Goal: Task Accomplishment & Management: Manage account settings

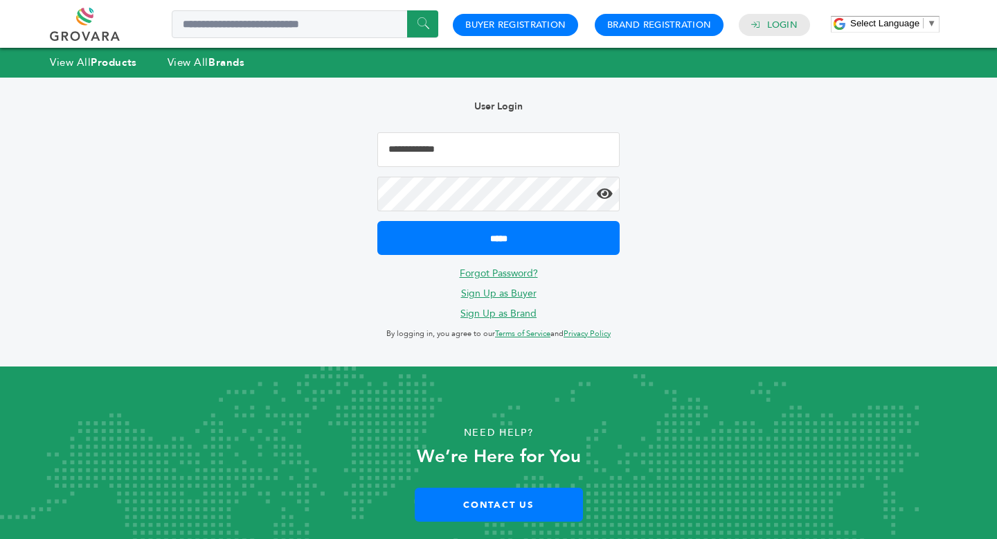
click at [454, 143] on input "Email Address" at bounding box center [498, 149] width 242 height 35
type input "**********"
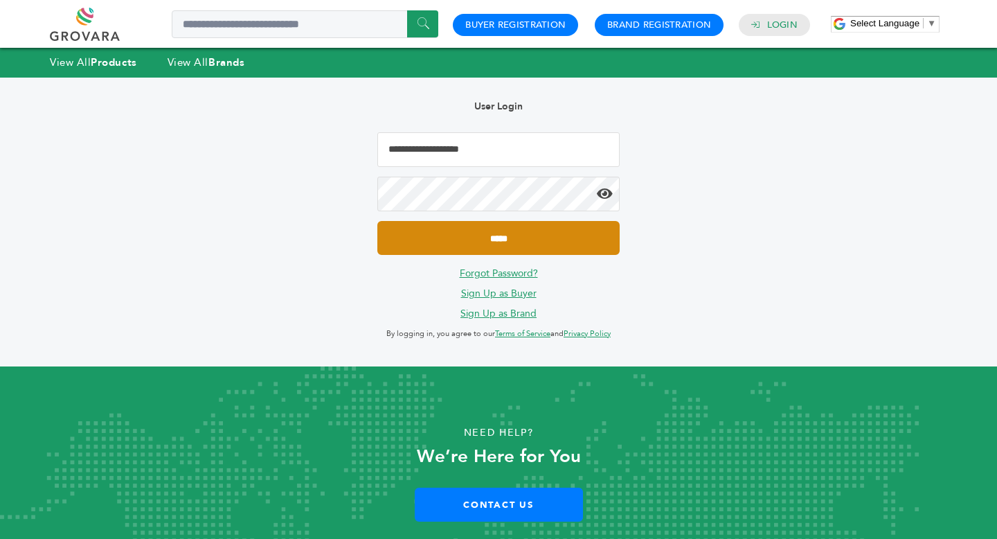
click at [507, 235] on input "*****" at bounding box center [498, 238] width 242 height 34
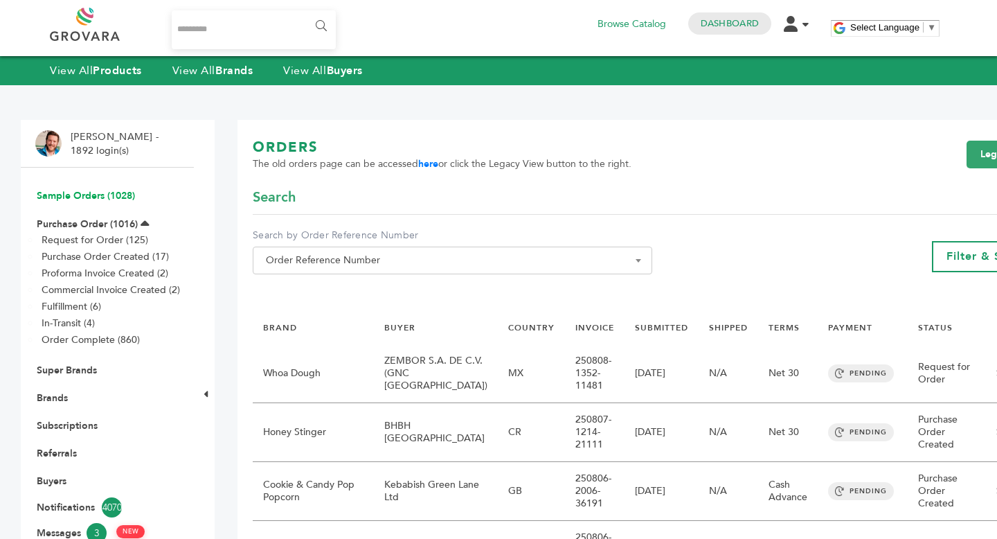
click at [89, 202] on link "Sample Orders (1028)" at bounding box center [86, 195] width 98 height 13
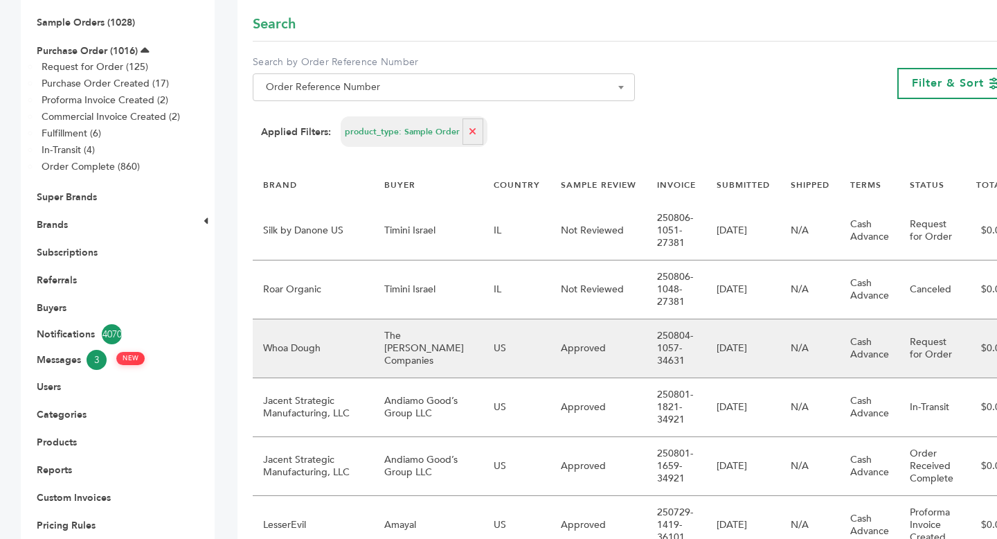
scroll to position [175, 0]
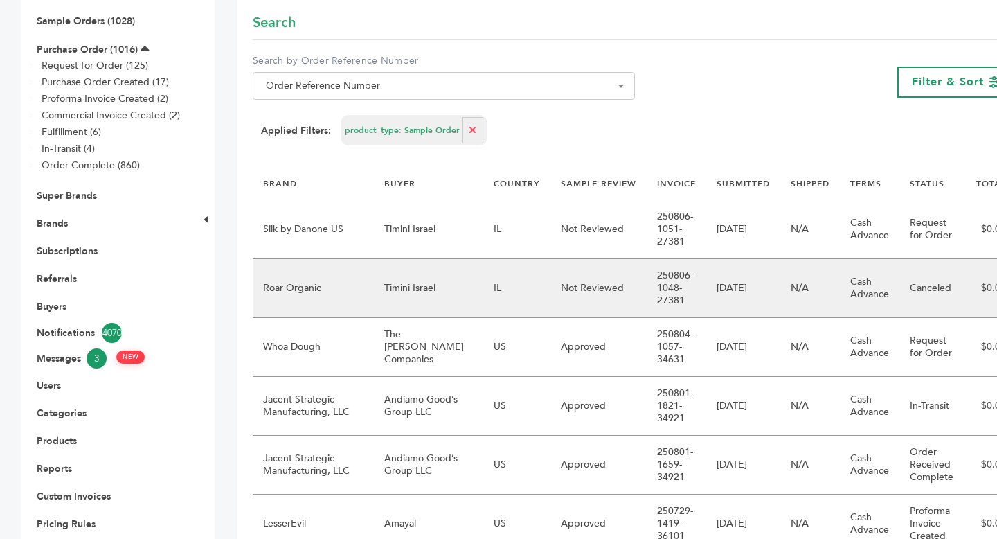
click at [483, 305] on td "IL" at bounding box center [516, 288] width 67 height 59
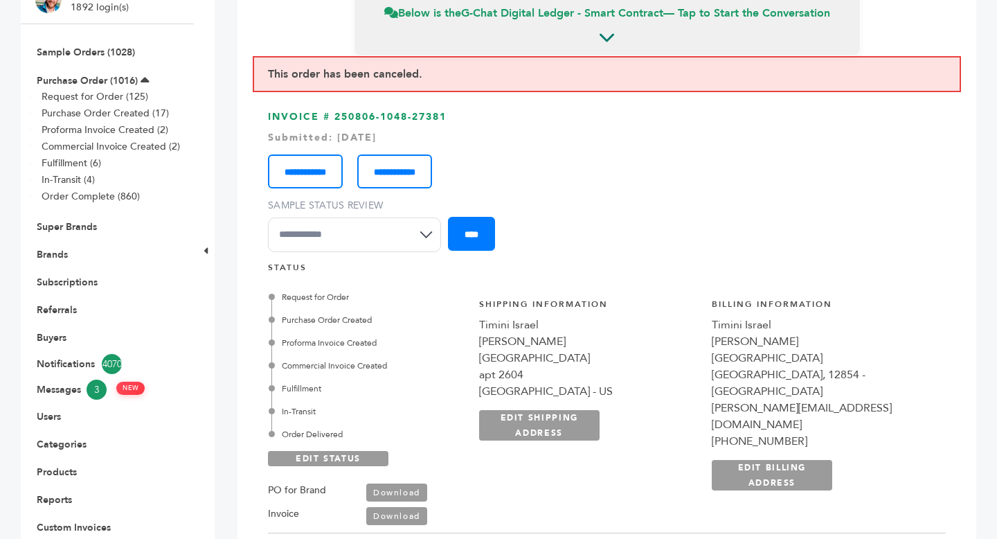
scroll to position [151, 0]
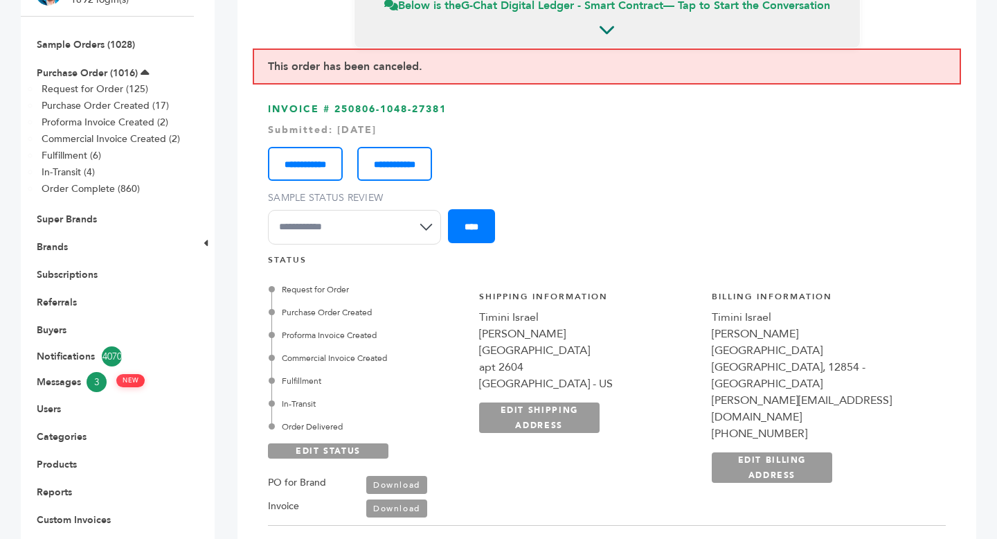
drag, startPoint x: 884, startPoint y: 364, endPoint x: 801, endPoint y: 359, distance: 83.3
click at [803, 359] on div "Tel Aviv, 12854 - IL" at bounding box center [821, 375] width 219 height 33
click at [89, 44] on link "Sample Orders (1028)" at bounding box center [86, 44] width 98 height 13
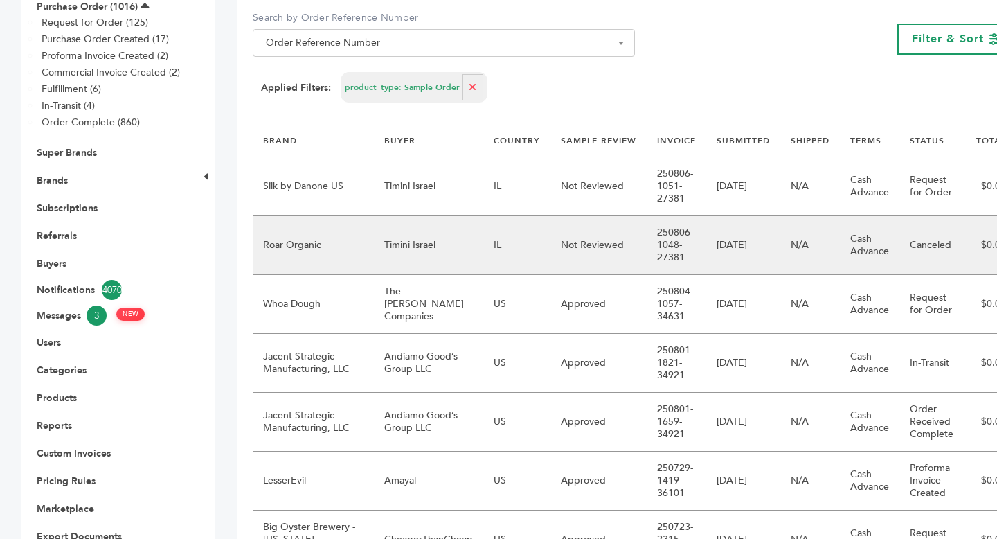
scroll to position [224, 0]
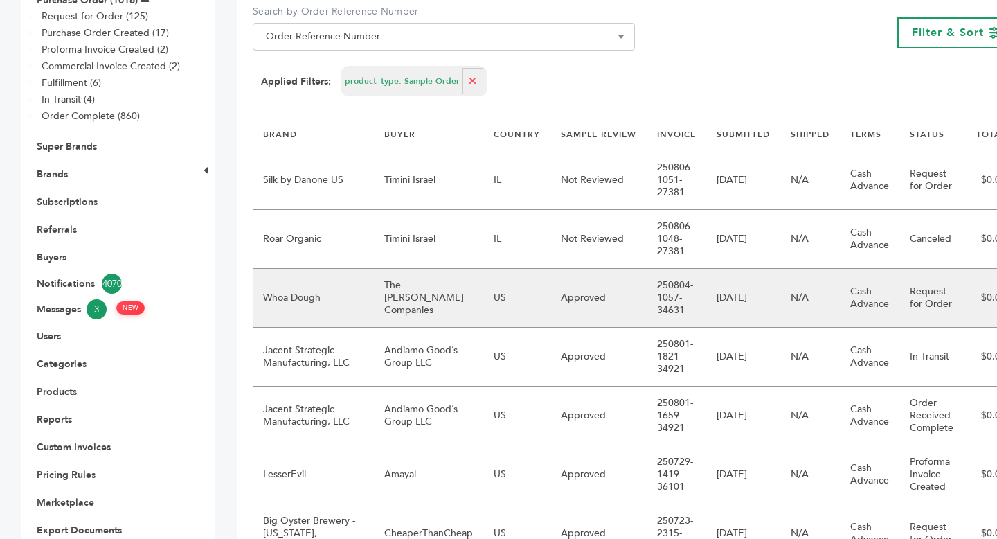
click at [496, 310] on td "US" at bounding box center [516, 298] width 67 height 59
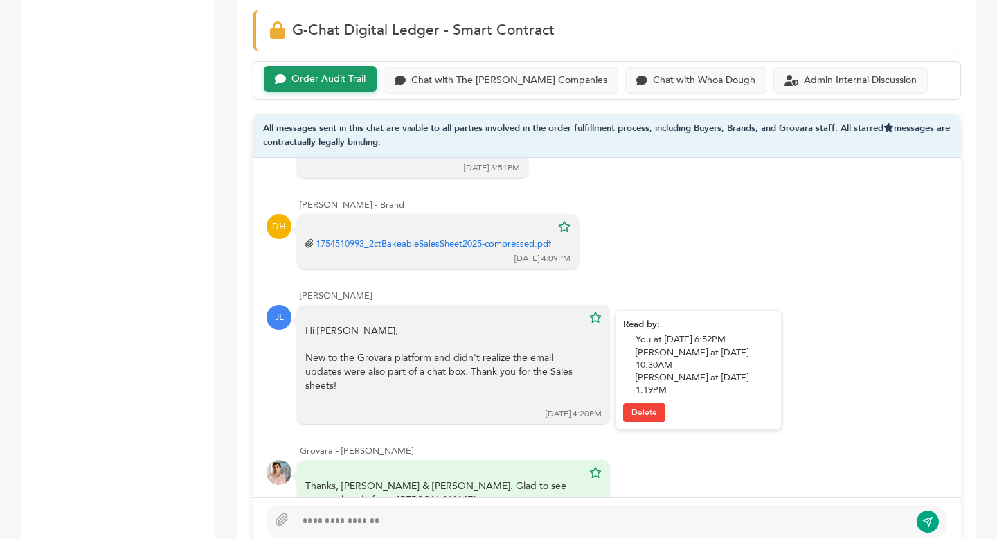
scroll to position [512, 0]
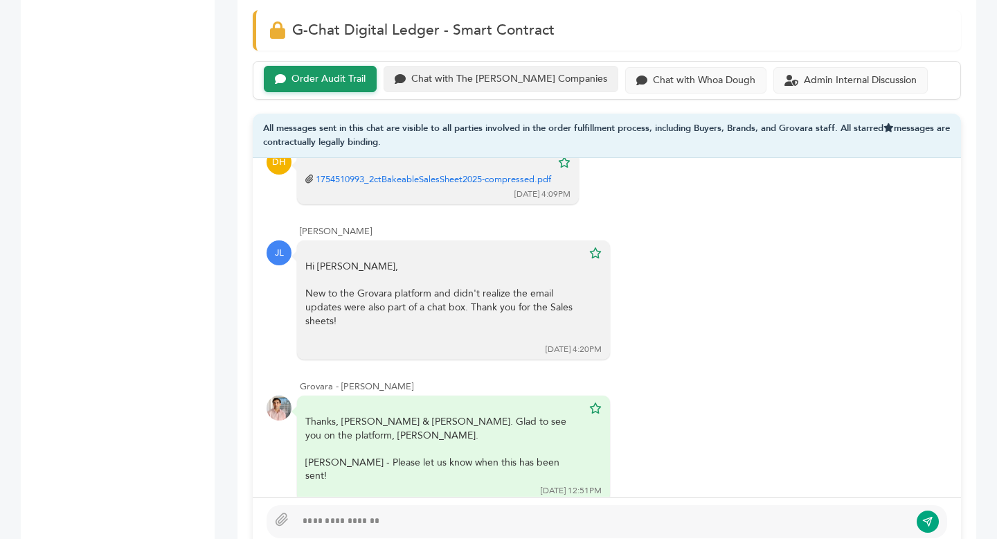
click at [462, 78] on div "Chat with The [PERSON_NAME] Companies" at bounding box center [509, 79] width 196 height 12
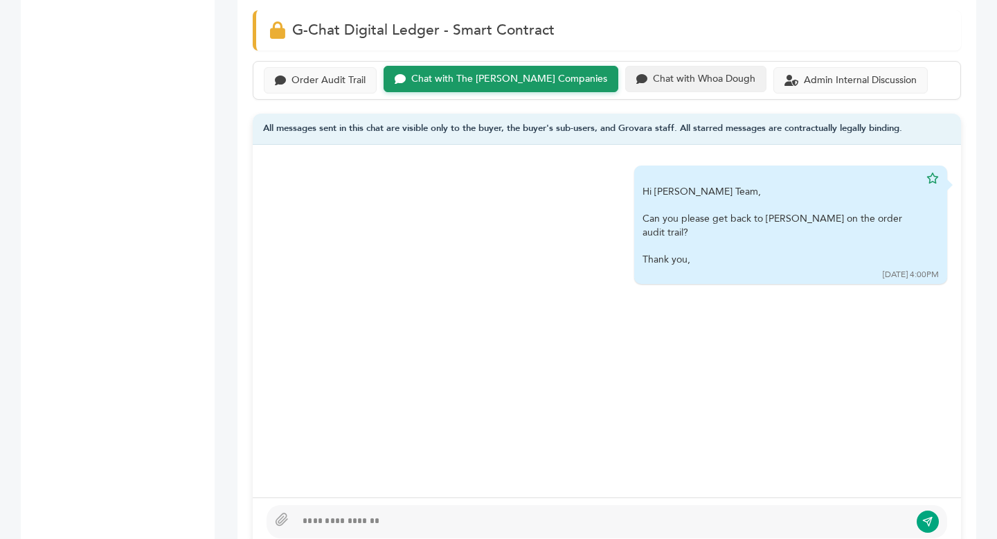
click at [653, 80] on div "Chat with Whoa Dough" at bounding box center [704, 79] width 103 height 12
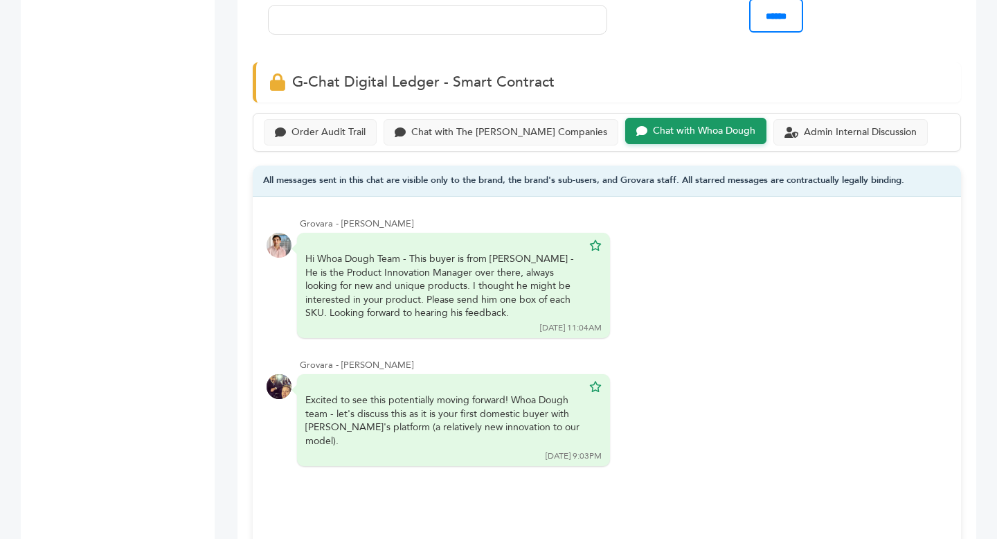
scroll to position [902, 0]
click at [774, 140] on div "Admin Internal Discussion" at bounding box center [851, 131] width 154 height 27
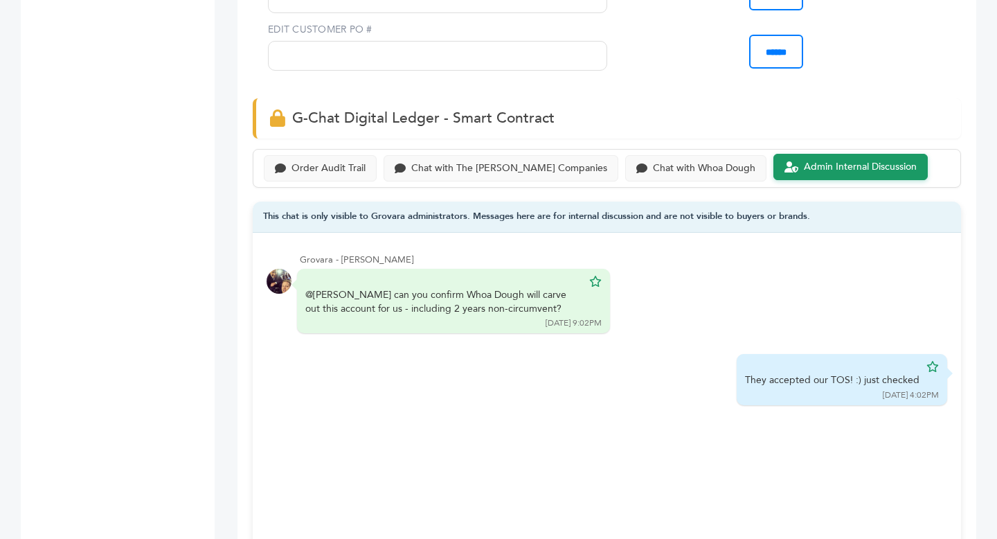
scroll to position [864, 0]
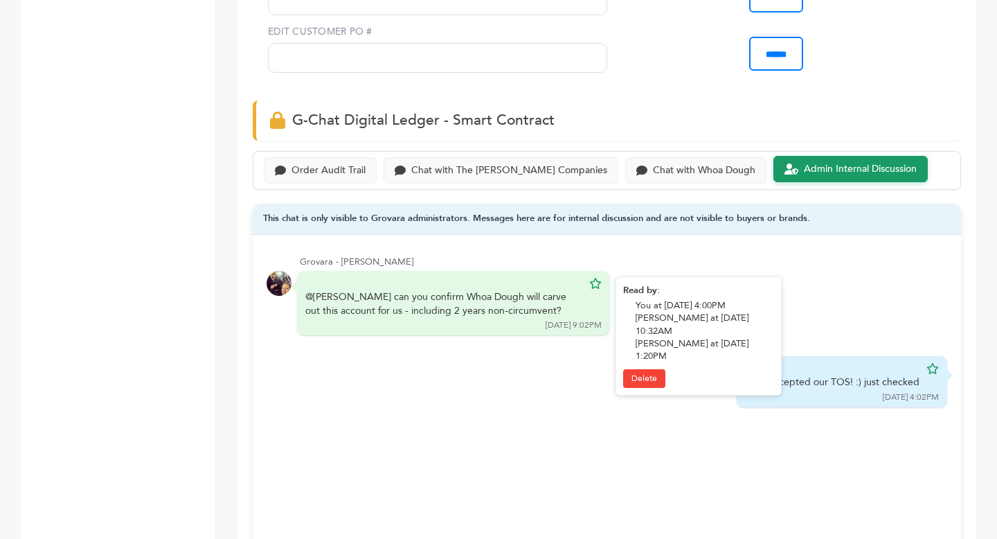
click at [393, 312] on div "@Barry can you confirm Whoa Dough will carve out this account for us - includin…" at bounding box center [443, 303] width 277 height 27
drag, startPoint x: 380, startPoint y: 310, endPoint x: 528, endPoint y: 311, distance: 148.2
click at [528, 311] on div "@Barry can you confirm Whoa Dough will carve out this account for us - includin…" at bounding box center [443, 303] width 277 height 27
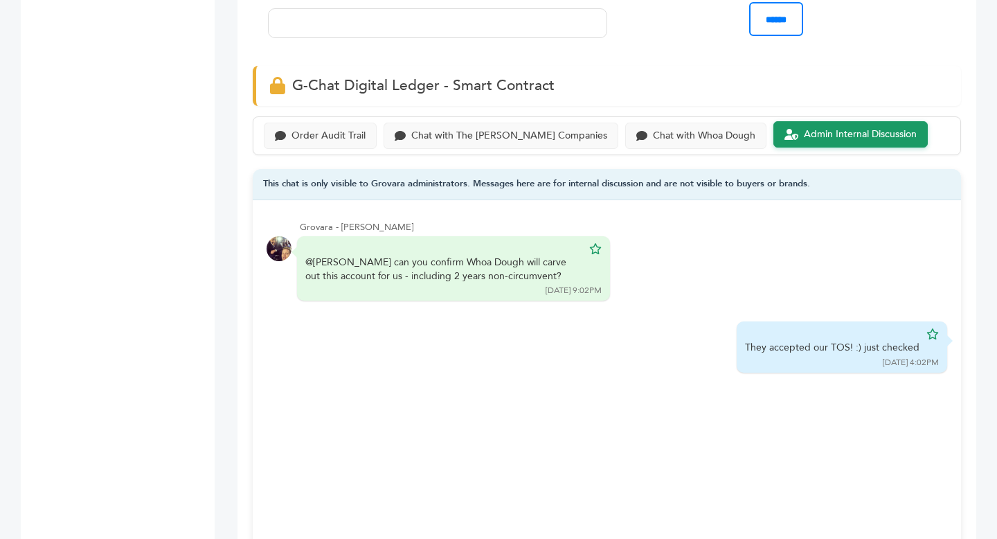
scroll to position [897, 0]
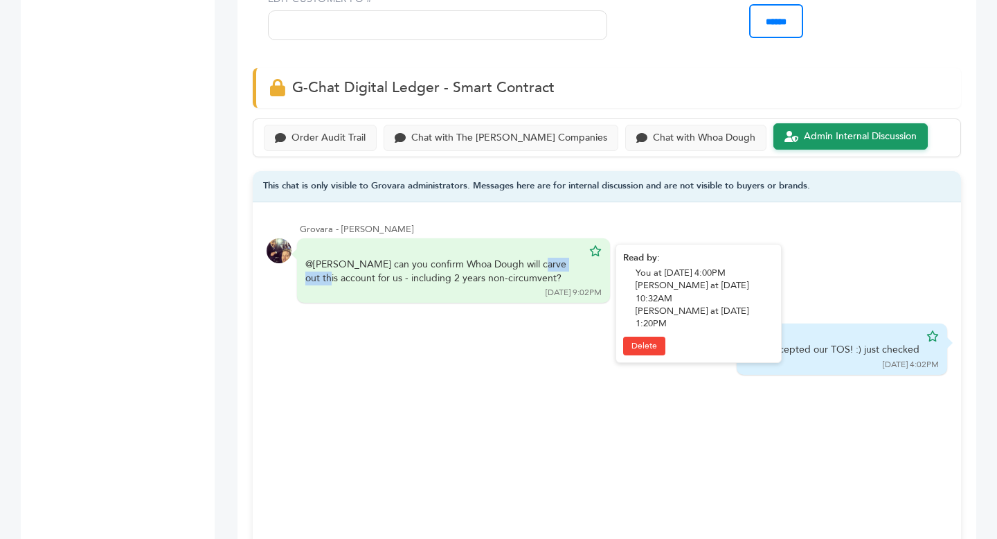
drag, startPoint x: 410, startPoint y: 264, endPoint x: 471, endPoint y: 260, distance: 61.1
click at [472, 260] on div "@Barry can you confirm Whoa Dough will carve out this account for us - includin…" at bounding box center [443, 271] width 277 height 27
drag, startPoint x: 418, startPoint y: 274, endPoint x: 540, endPoint y: 272, distance: 121.2
click at [540, 272] on div "@Barry can you confirm Whoa Dough will carve out this account for us - includin…" at bounding box center [443, 271] width 277 height 27
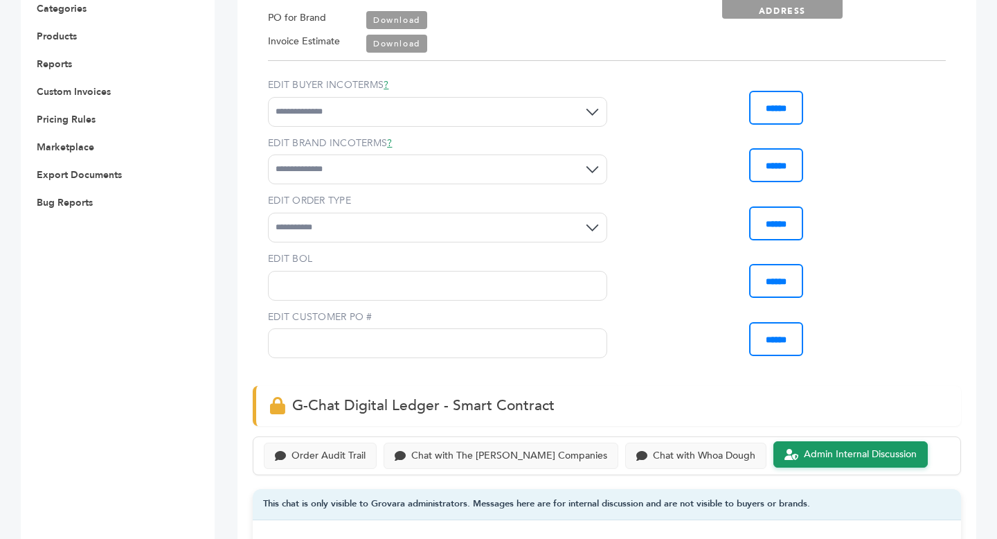
scroll to position [842, 0]
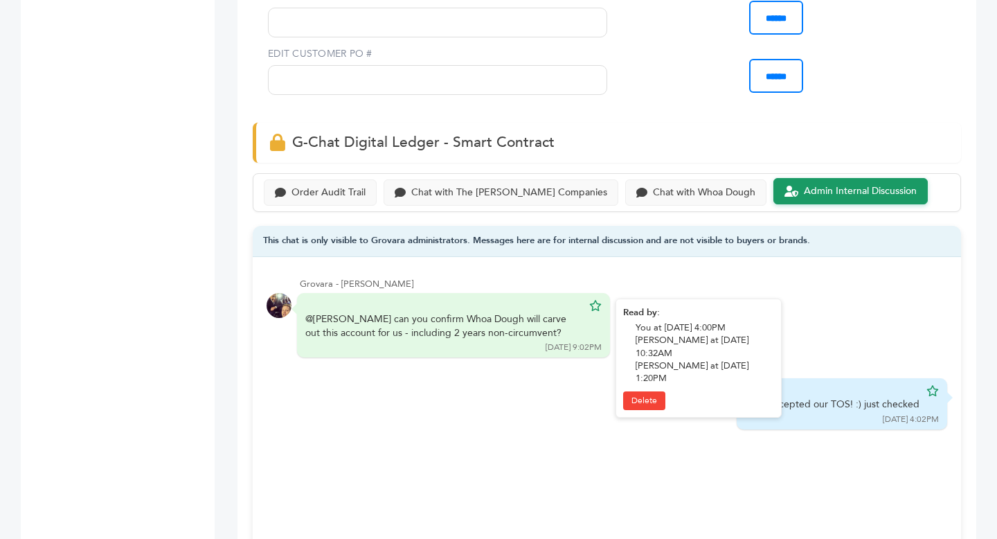
drag, startPoint x: 376, startPoint y: 334, endPoint x: 539, endPoint y: 355, distance: 164.1
click at [539, 355] on div "@Barry can you confirm Whoa Dough will carve out this account for us - includin…" at bounding box center [453, 325] width 313 height 64
drag, startPoint x: 411, startPoint y: 319, endPoint x: 472, endPoint y: 319, distance: 61.0
click at [472, 319] on div "@Barry can you confirm Whoa Dough will carve out this account for us - includin…" at bounding box center [443, 325] width 277 height 27
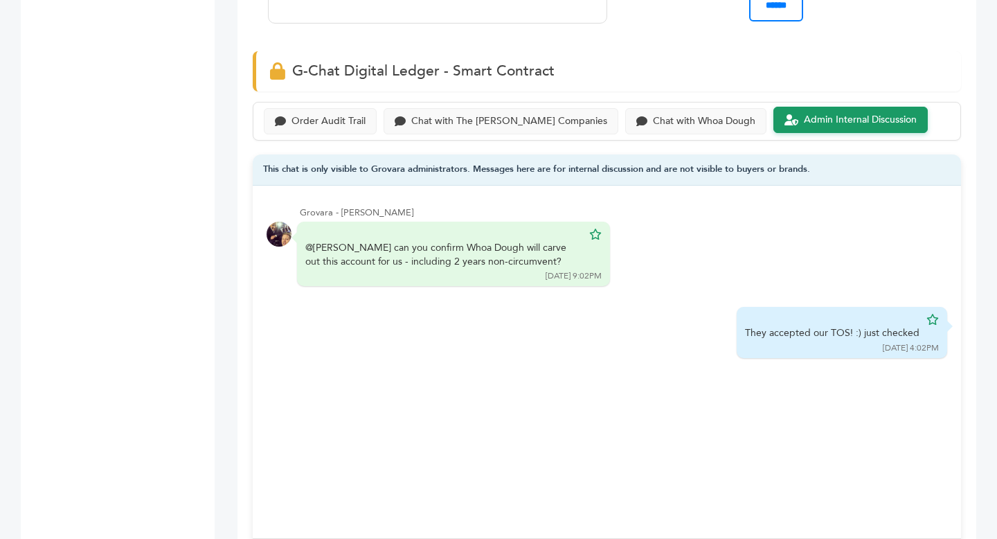
scroll to position [919, 0]
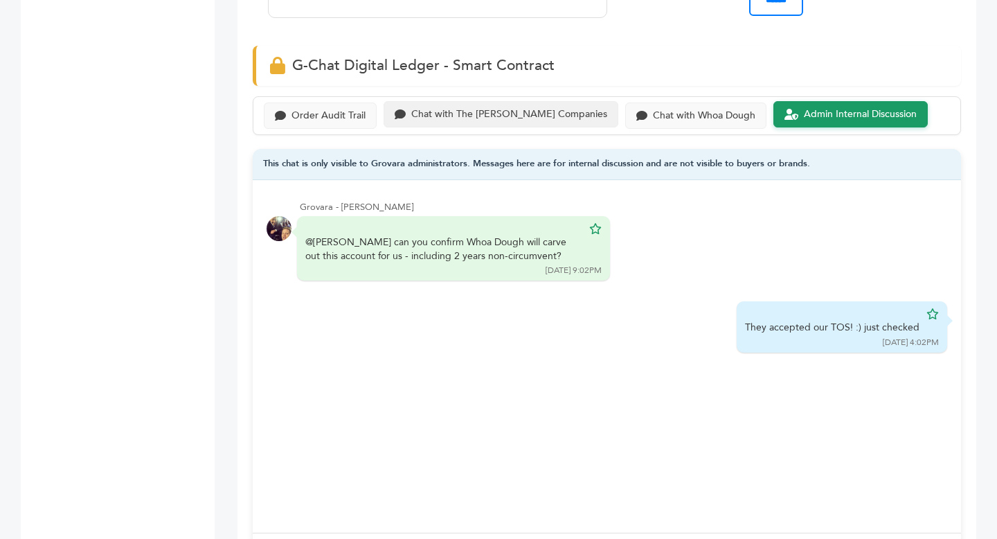
click at [497, 111] on div "Chat with The Raley's Companies" at bounding box center [509, 115] width 196 height 12
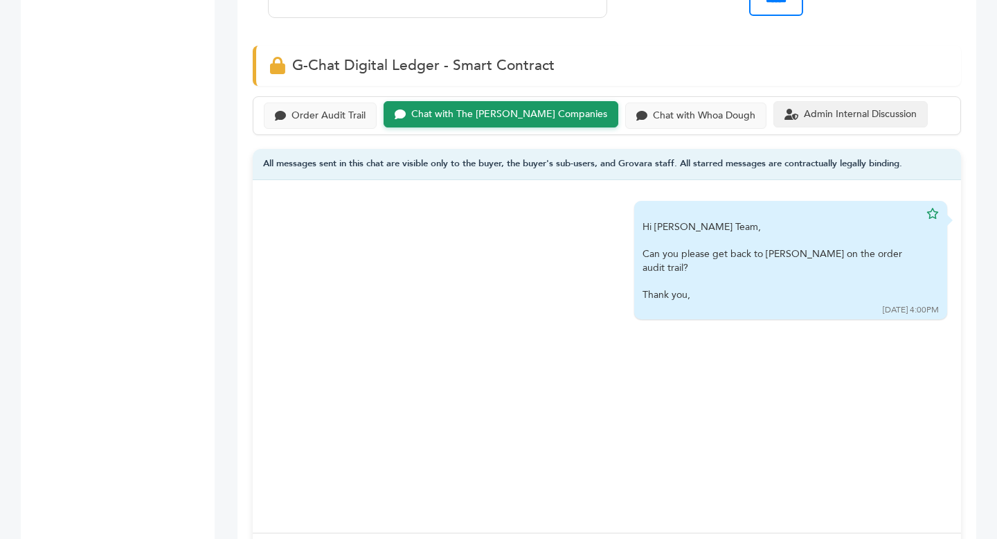
click at [804, 117] on div "Admin Internal Discussion" at bounding box center [860, 115] width 113 height 12
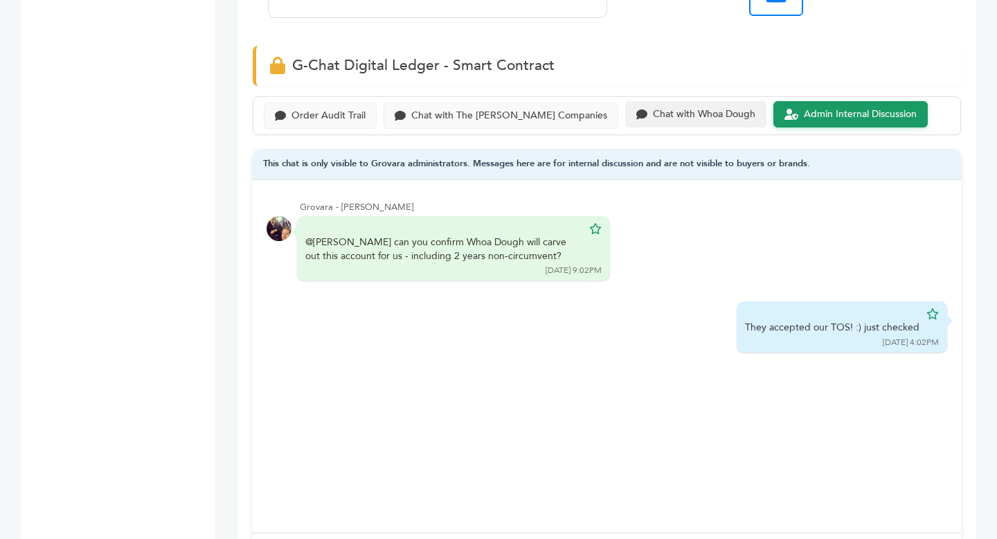
click at [682, 117] on div "Chat with Whoa Dough" at bounding box center [704, 115] width 103 height 12
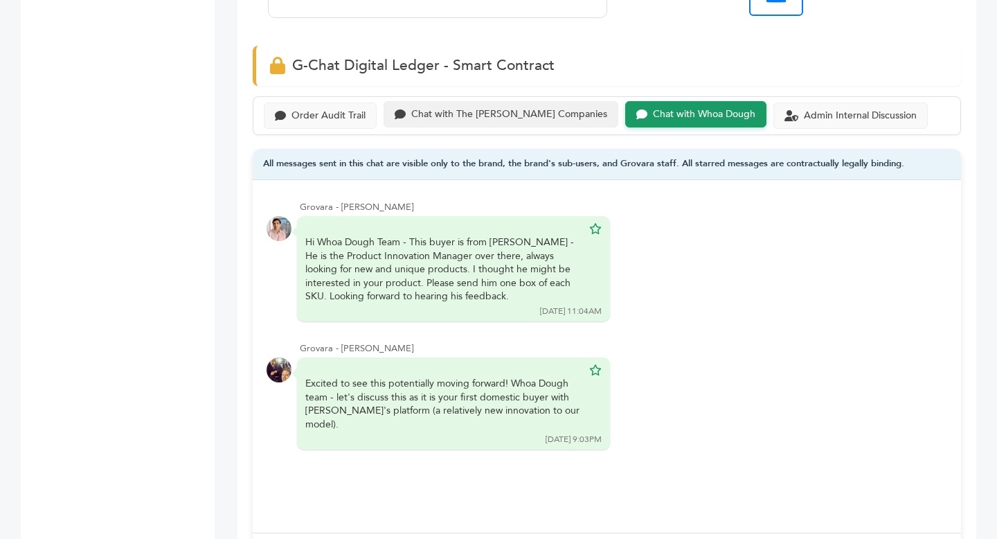
click at [483, 121] on div "Chat with The Raley's Companies" at bounding box center [501, 114] width 235 height 27
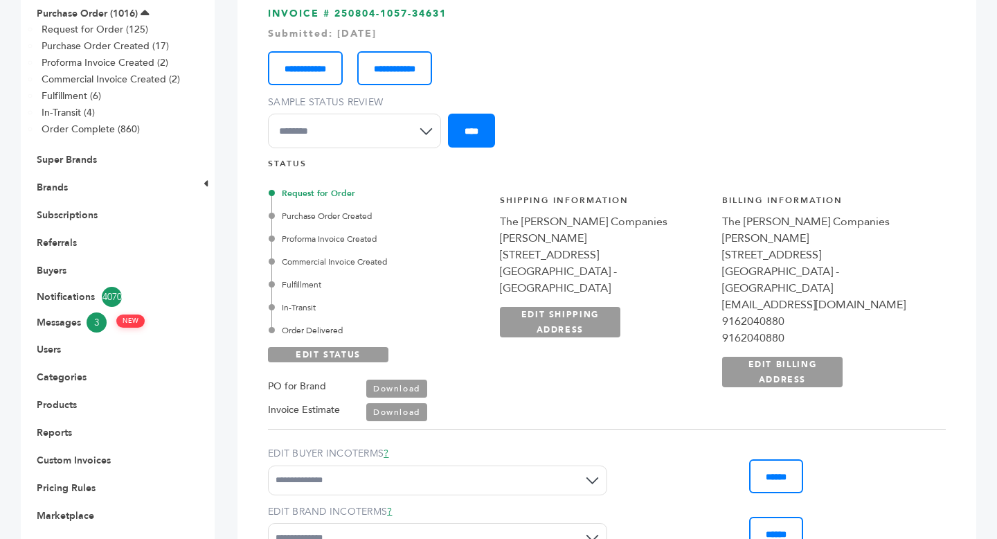
scroll to position [227, 0]
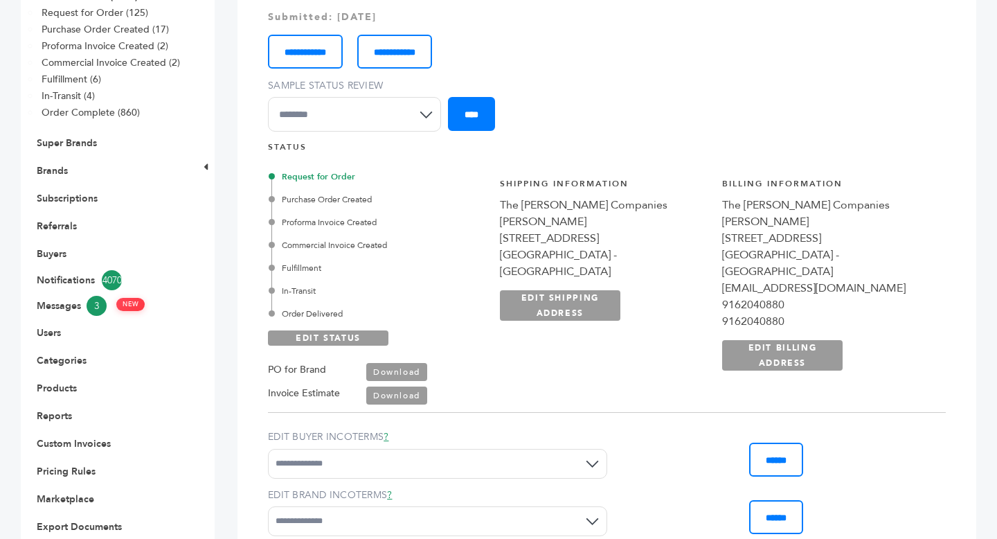
click at [402, 366] on link "Download" at bounding box center [396, 372] width 61 height 18
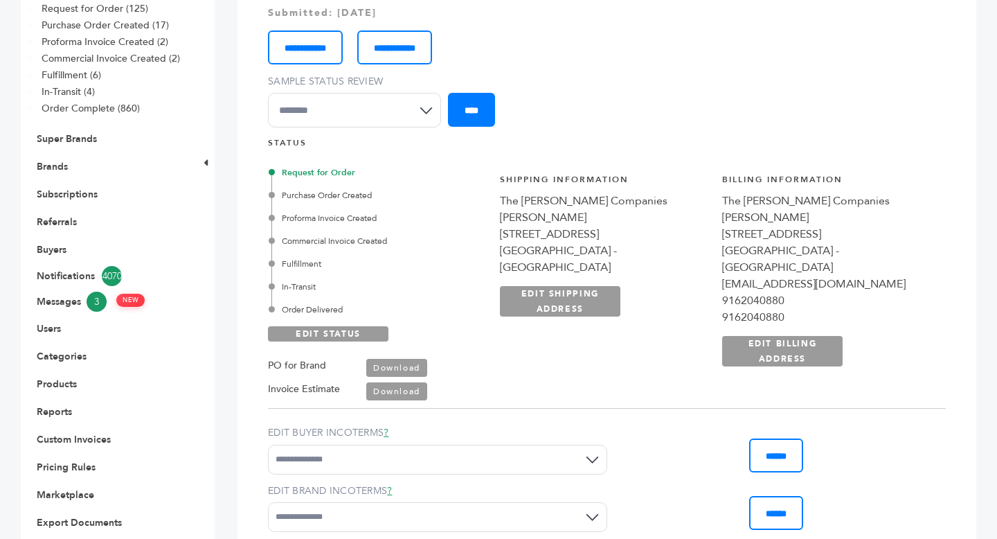
scroll to position [349, 0]
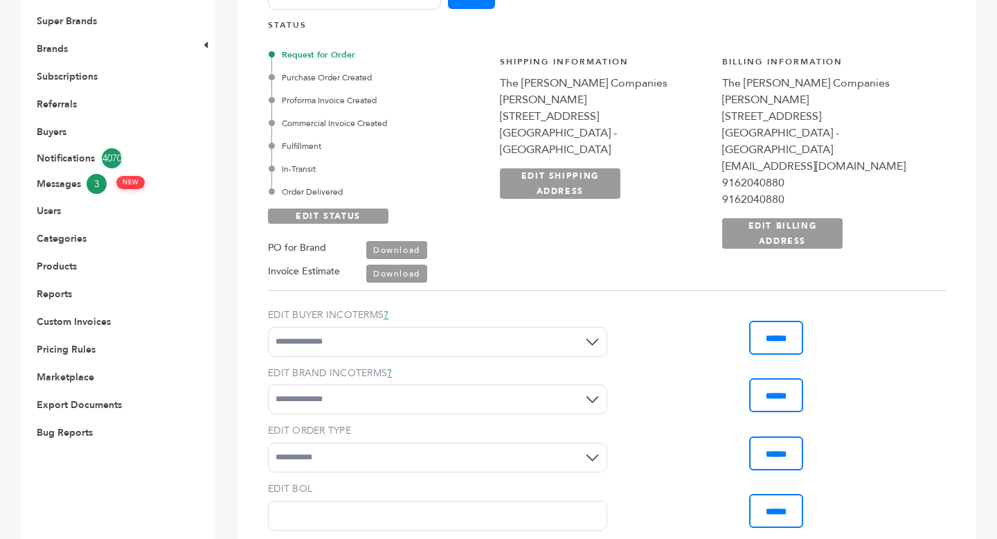
drag, startPoint x: 673, startPoint y: 139, endPoint x: 754, endPoint y: 142, distance: 80.4
click at [754, 142] on div "**********" at bounding box center [715, 159] width 461 height 242
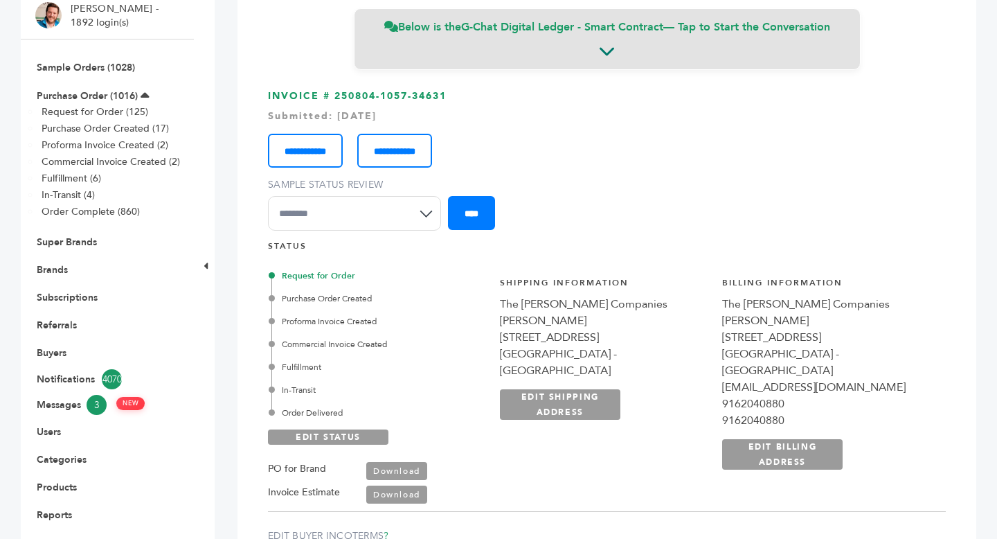
scroll to position [90, 0]
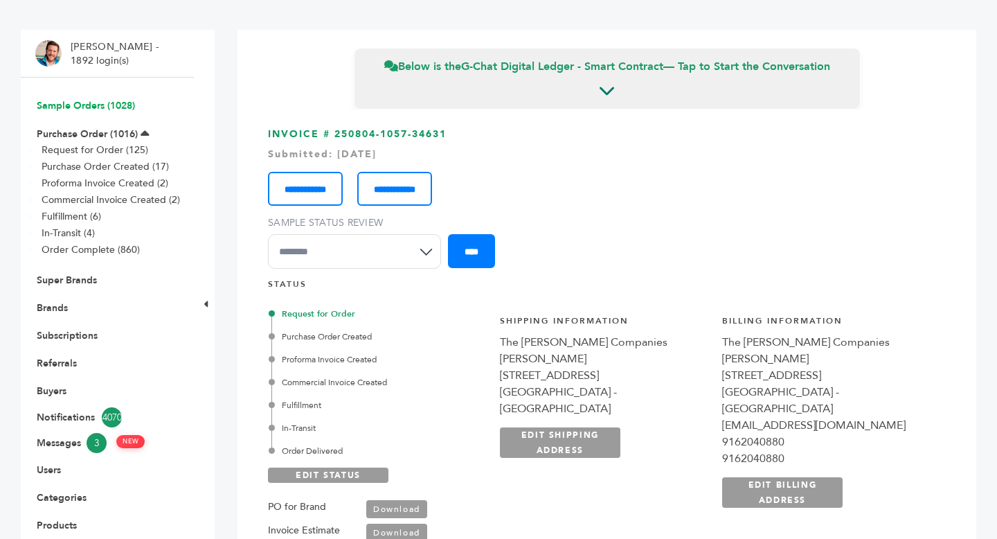
click at [80, 105] on link "Sample Orders (1028)" at bounding box center [86, 105] width 98 height 13
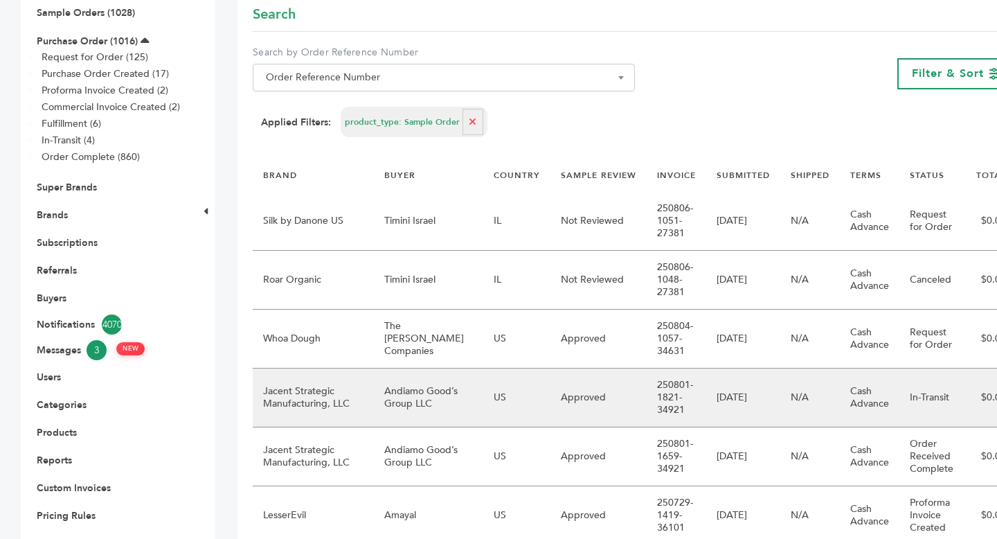
scroll to position [184, 0]
click at [713, 407] on td "[DATE]" at bounding box center [743, 396] width 74 height 59
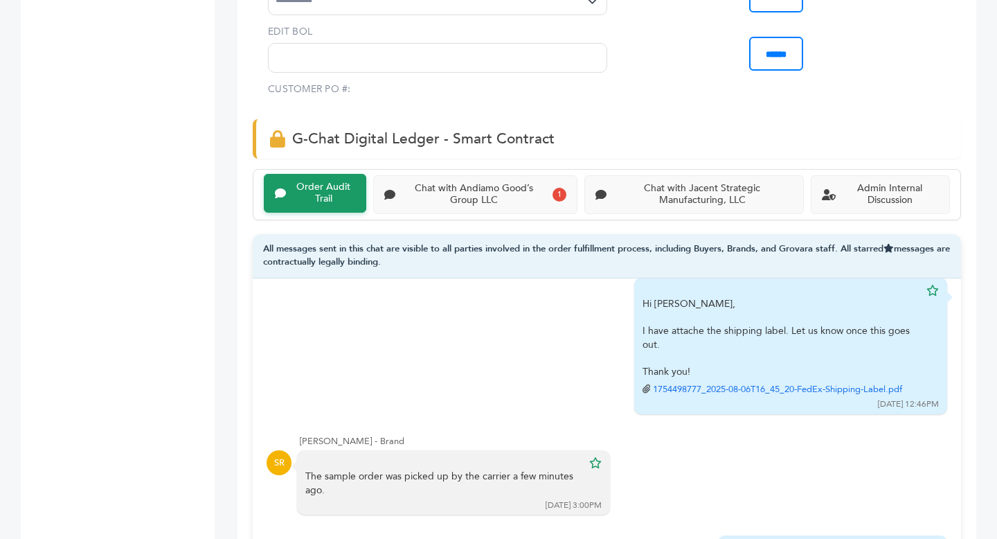
scroll to position [896, 0]
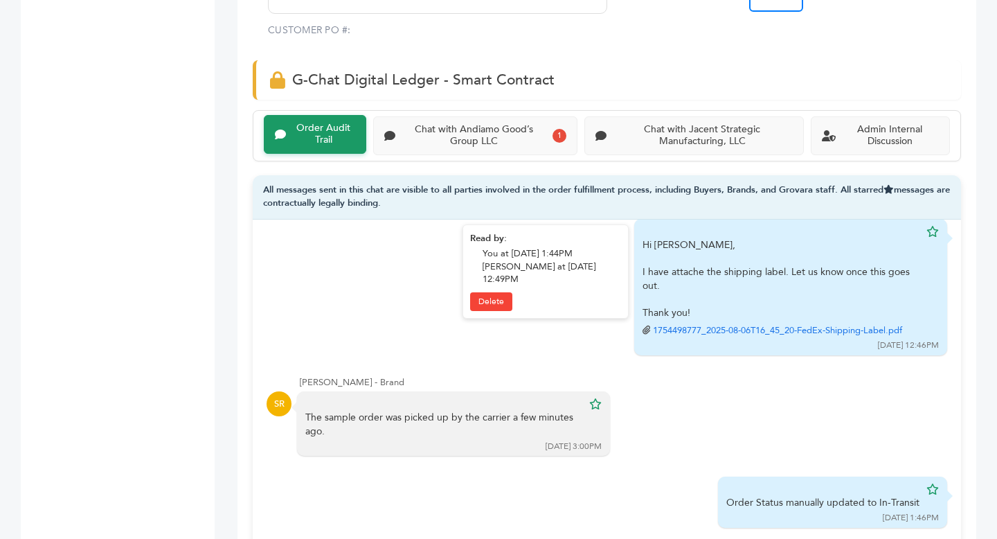
click at [823, 324] on link "1754498777_2025-08-06T16_45_20-FedEx-Shipping-Label.pdf" at bounding box center [777, 330] width 249 height 12
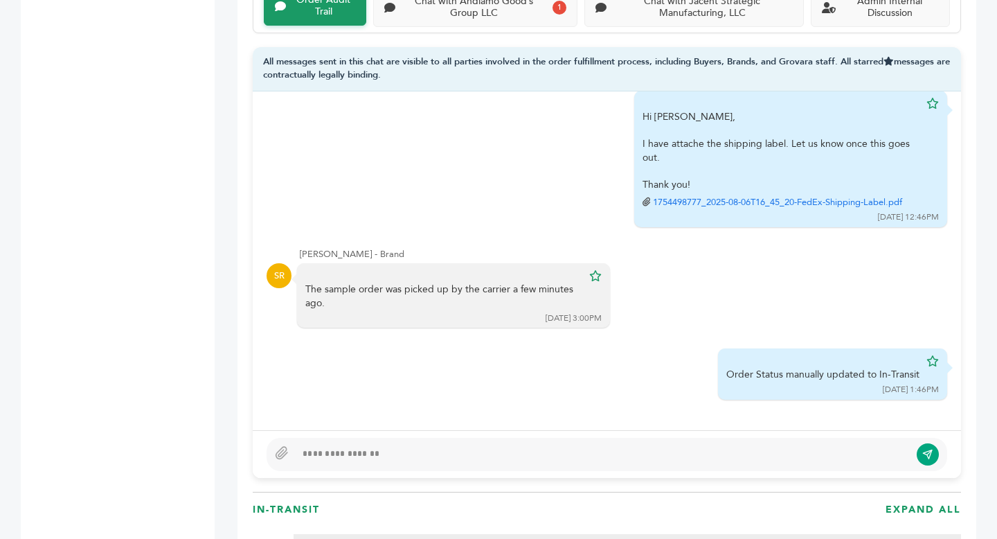
scroll to position [1064, 0]
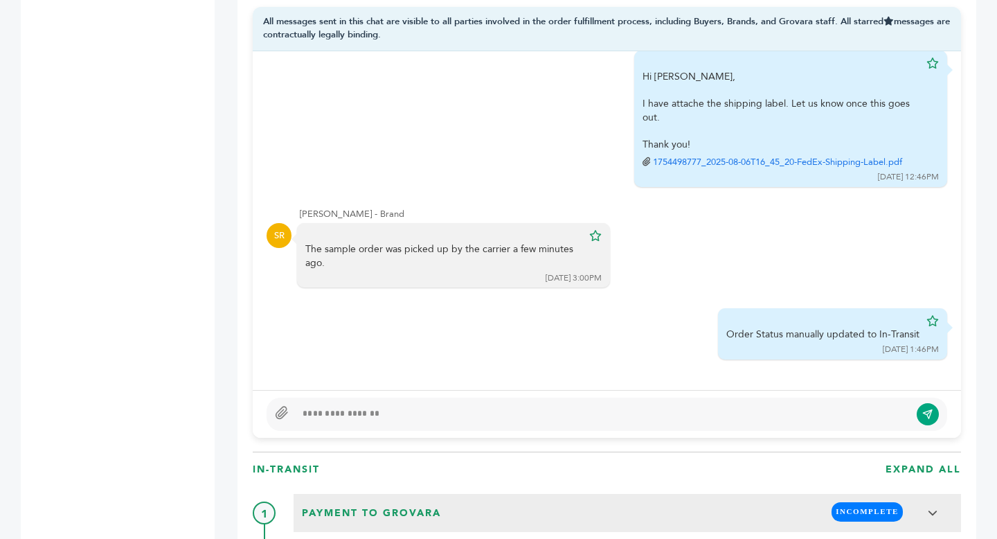
click at [277, 406] on icon at bounding box center [282, 413] width 14 height 14
click at [0, 0] on input "file" at bounding box center [0, 0] width 0 height 0
click at [367, 415] on div at bounding box center [603, 414] width 614 height 17
click at [347, 406] on div "**********" at bounding box center [603, 414] width 614 height 17
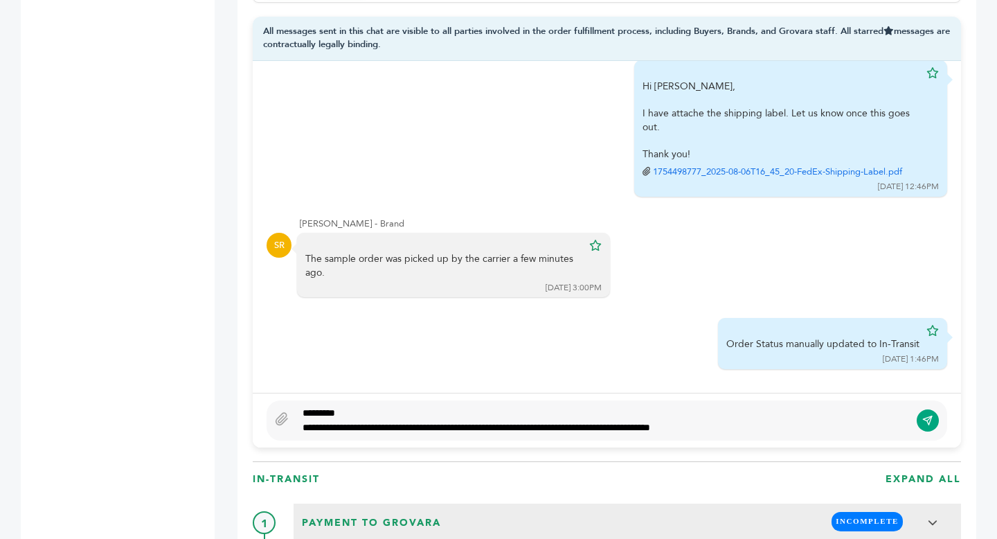
scroll to position [1040, 0]
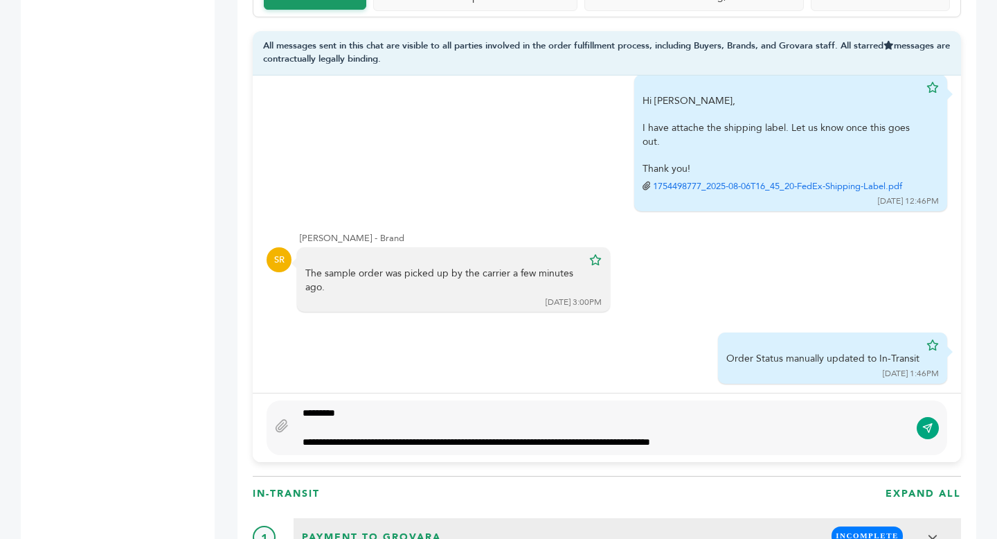
click at [785, 441] on div "**********" at bounding box center [603, 442] width 601 height 15
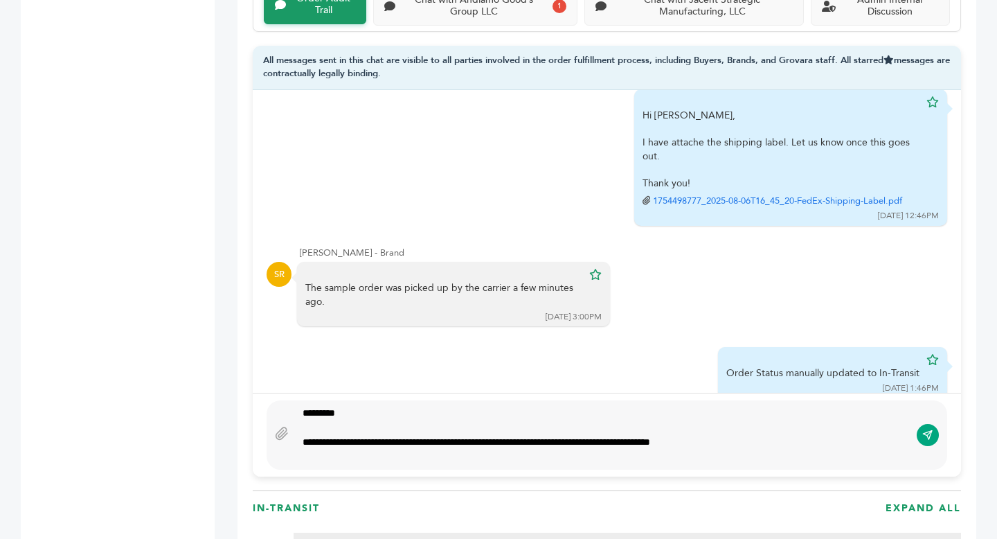
scroll to position [1011, 0]
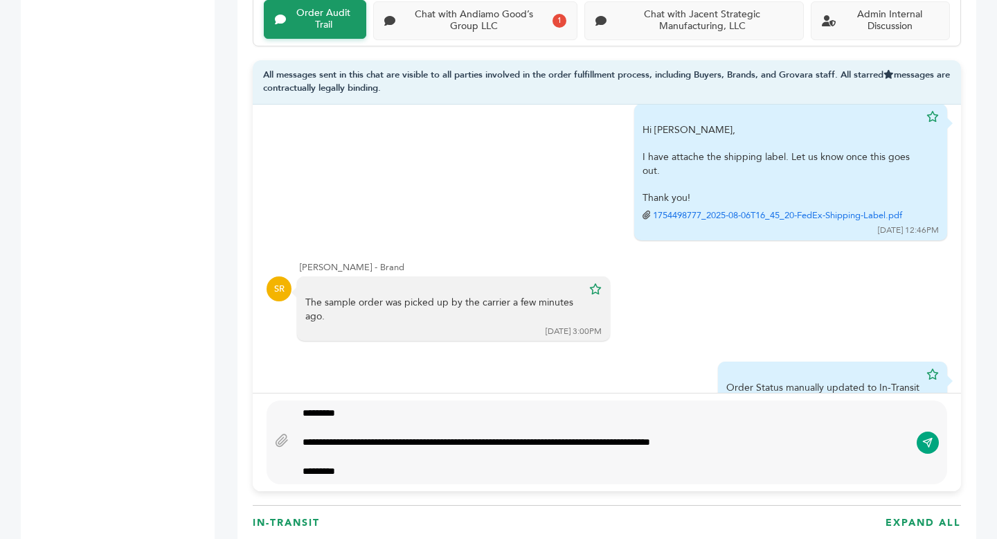
type textarea "**********"
click at [275, 436] on icon at bounding box center [282, 441] width 14 height 14
click at [0, 0] on input "file" at bounding box center [0, 0] width 0 height 0
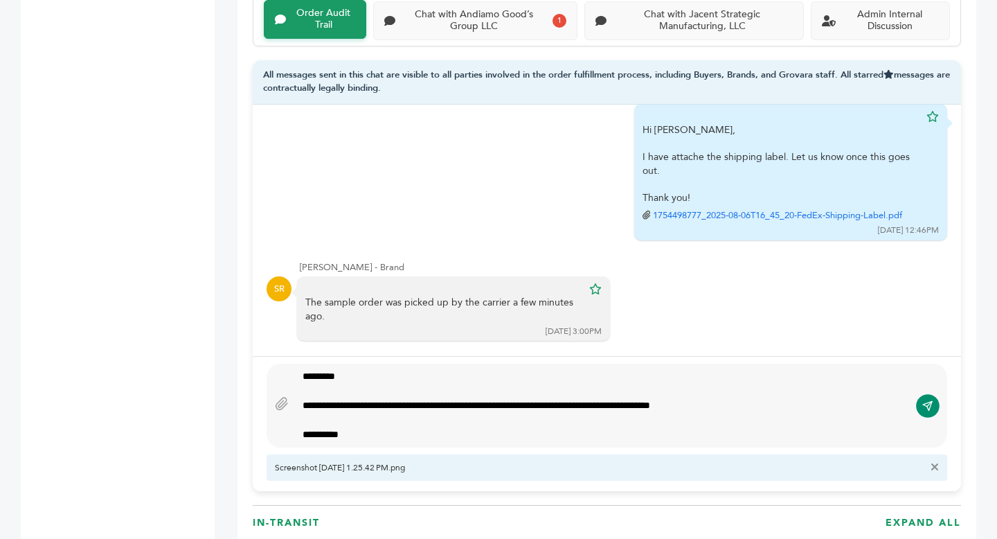
click at [927, 401] on icon "submit" at bounding box center [928, 406] width 11 height 12
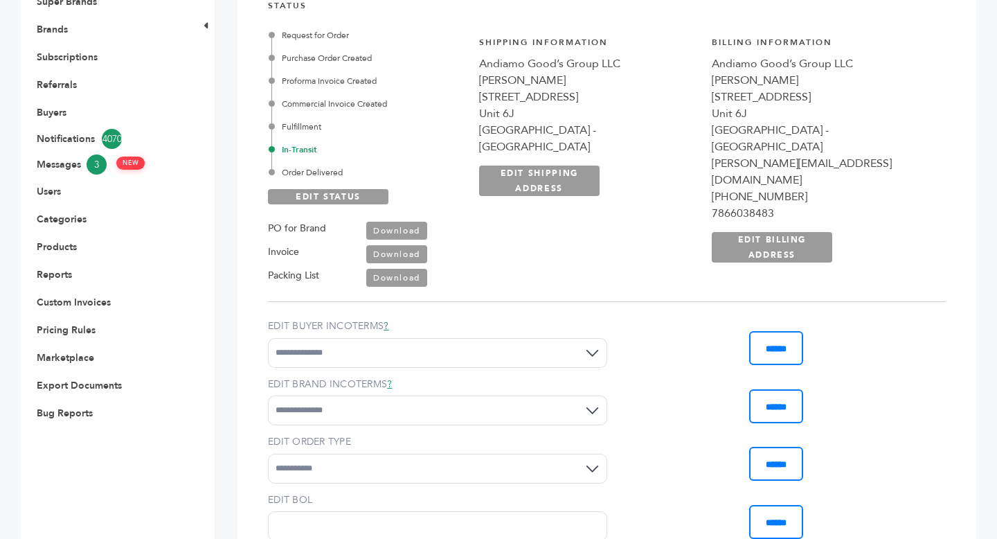
scroll to position [363, 0]
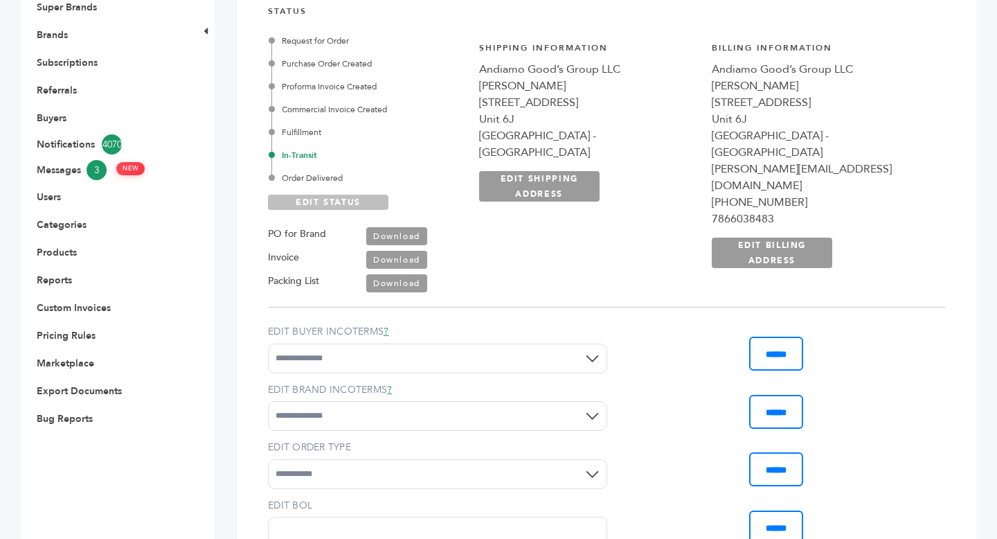
click at [307, 207] on link "EDIT STATUS" at bounding box center [328, 202] width 121 height 15
click at [317, 179] on div "Order Delivered" at bounding box center [368, 178] width 193 height 12
click at [331, 197] on link "SAVE STATUS" at bounding box center [328, 202] width 121 height 15
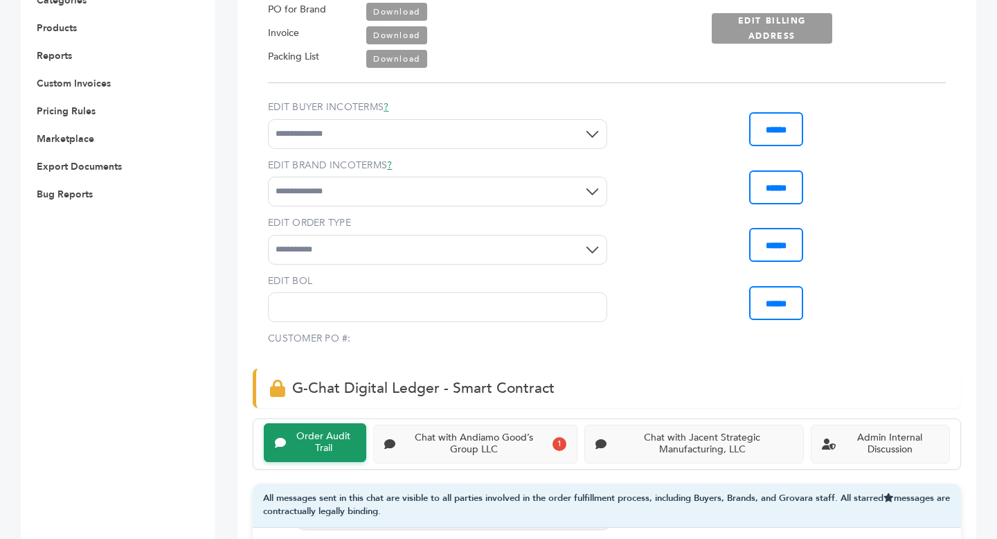
scroll to position [632, 0]
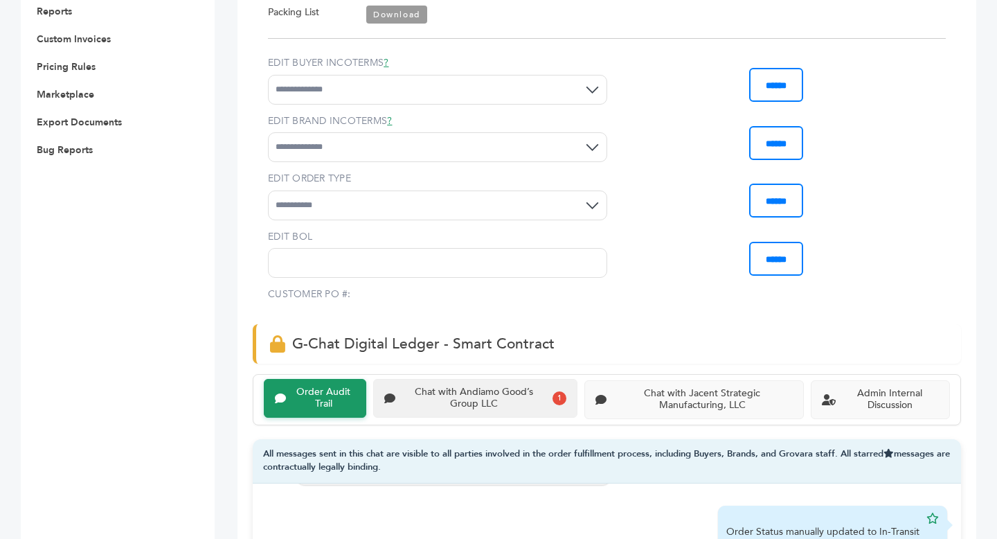
click at [528, 394] on div "Chat with Andiamo Good’s Group LLC" at bounding box center [474, 398] width 146 height 24
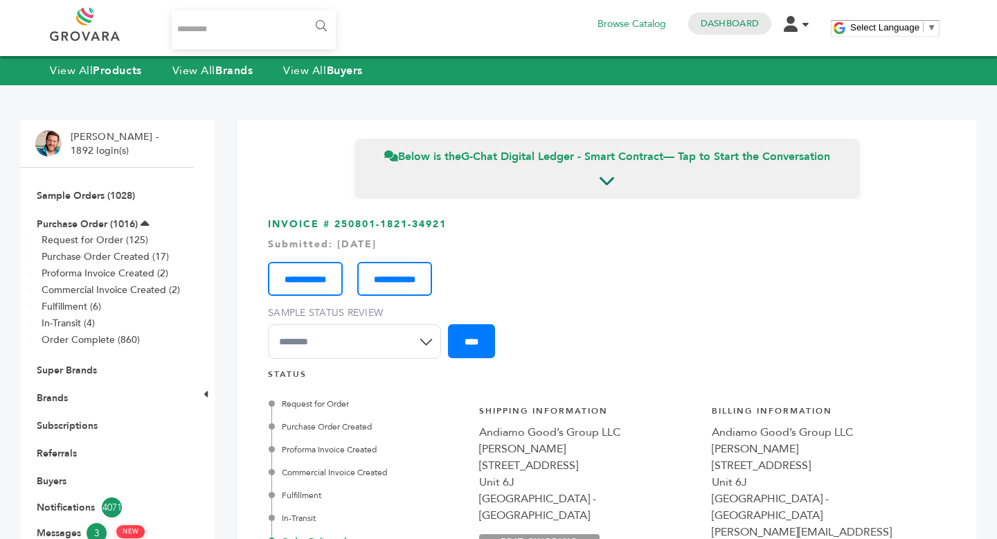
click at [92, 187] on li "Sample Orders (1028)" at bounding box center [107, 195] width 144 height 28
click at [85, 197] on link "Sample Orders (1028)" at bounding box center [86, 195] width 98 height 13
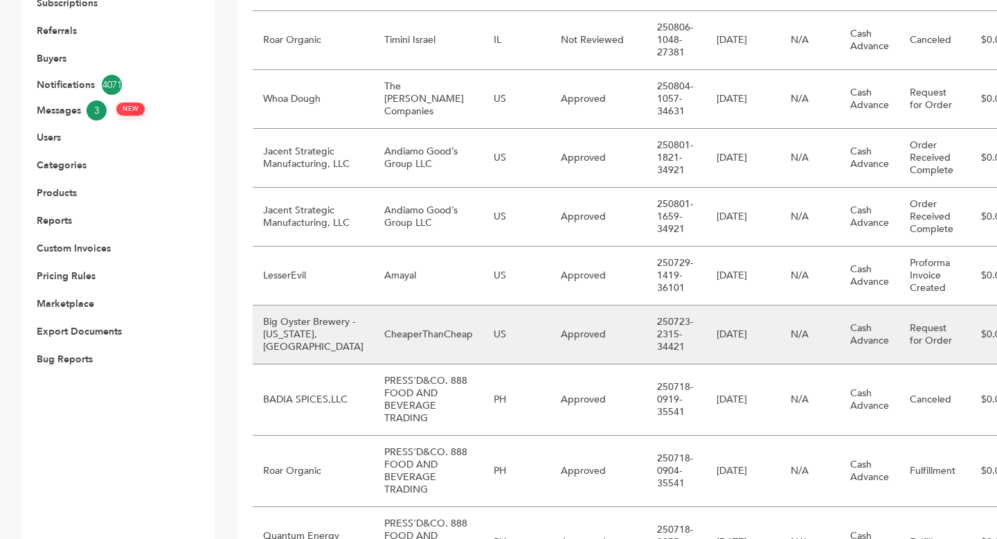
scroll to position [432, 0]
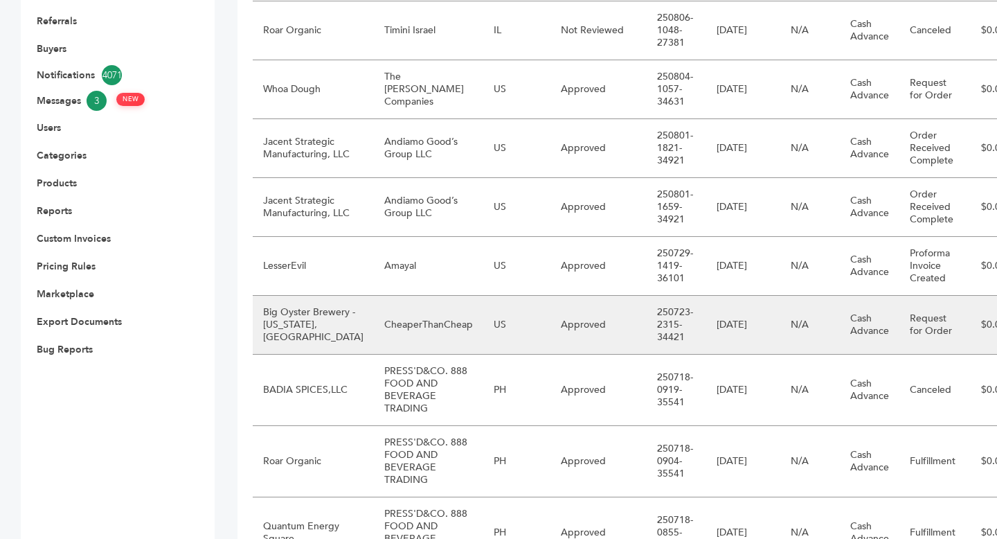
click at [420, 349] on td "CheaperThanCheap" at bounding box center [428, 325] width 109 height 59
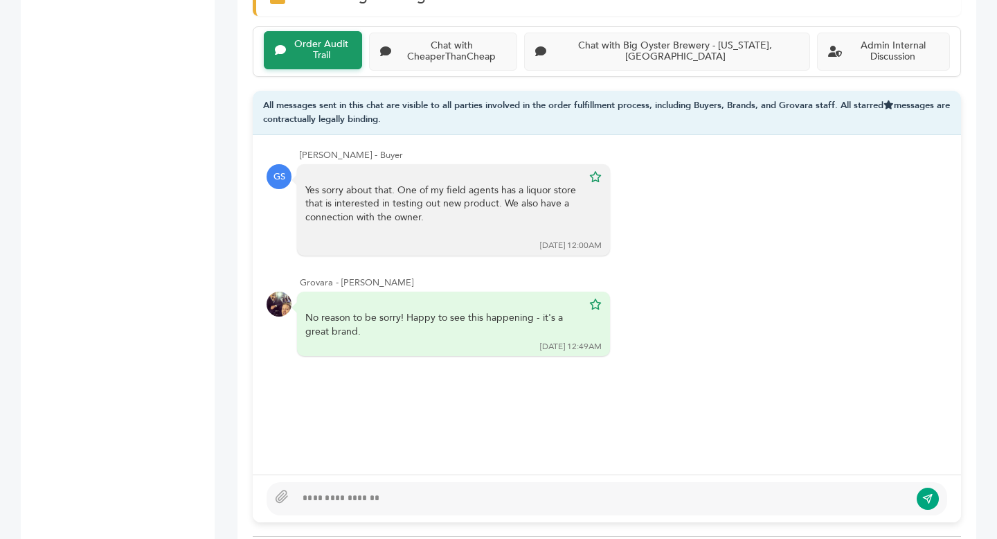
scroll to position [995, 0]
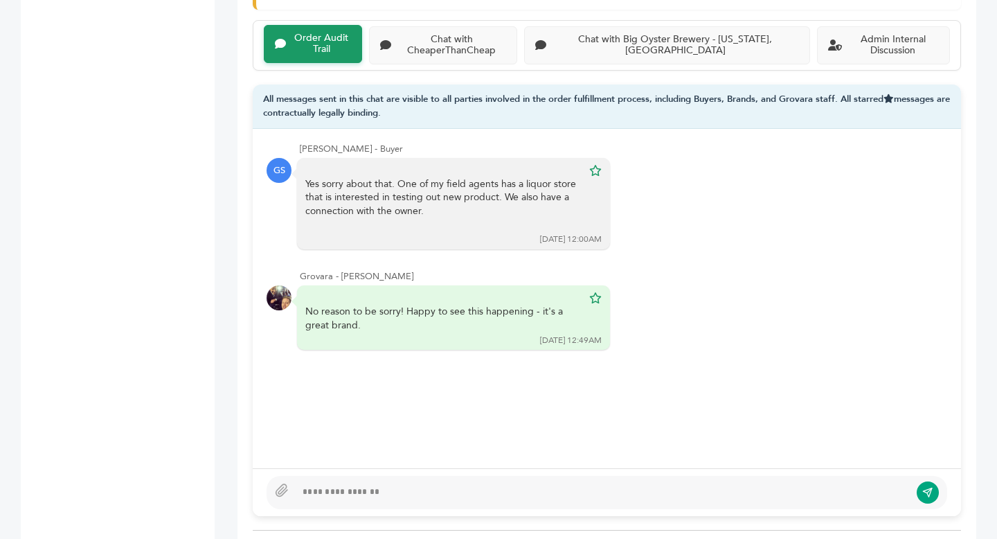
click at [310, 490] on div at bounding box center [603, 492] width 614 height 17
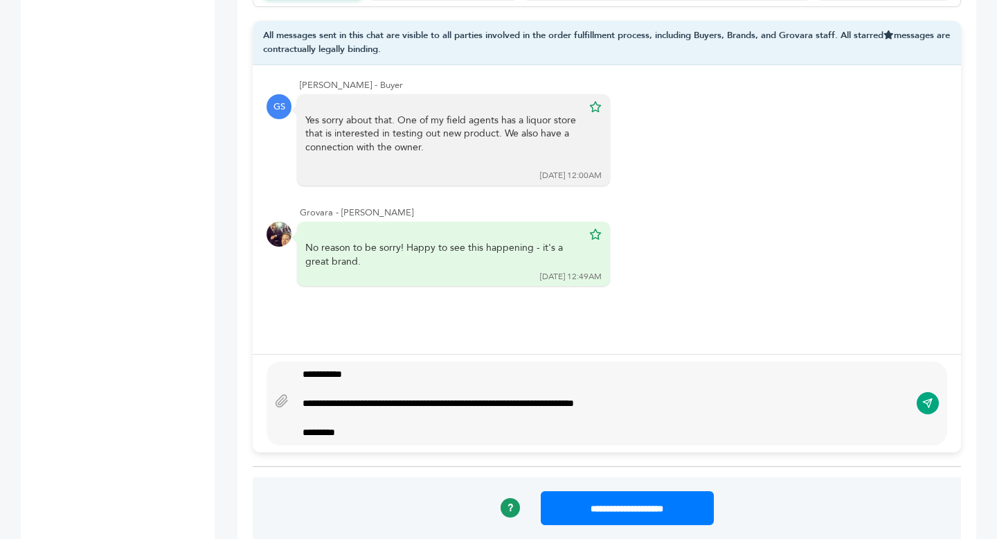
scroll to position [1065, 0]
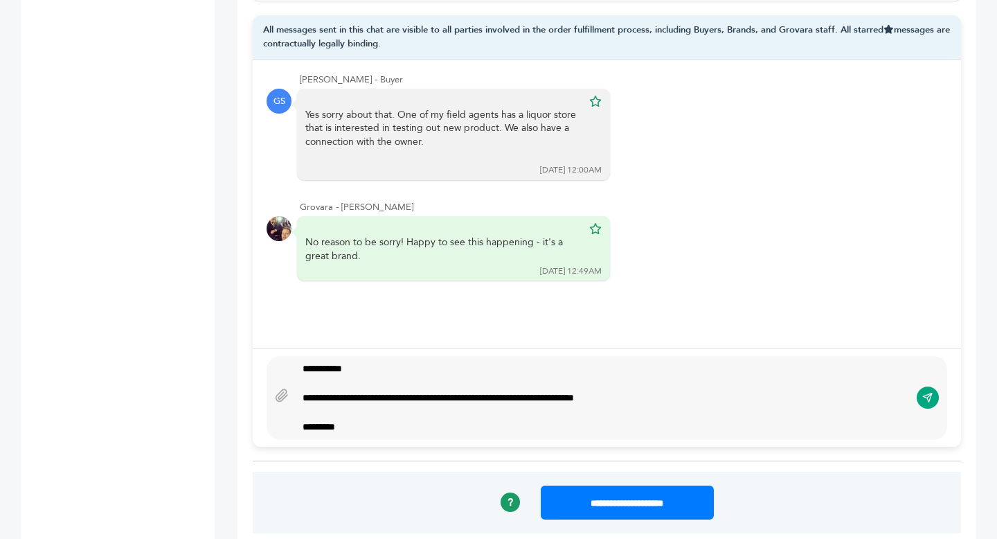
type textarea "**********"
click at [932, 404] on button "submit" at bounding box center [928, 398] width 24 height 24
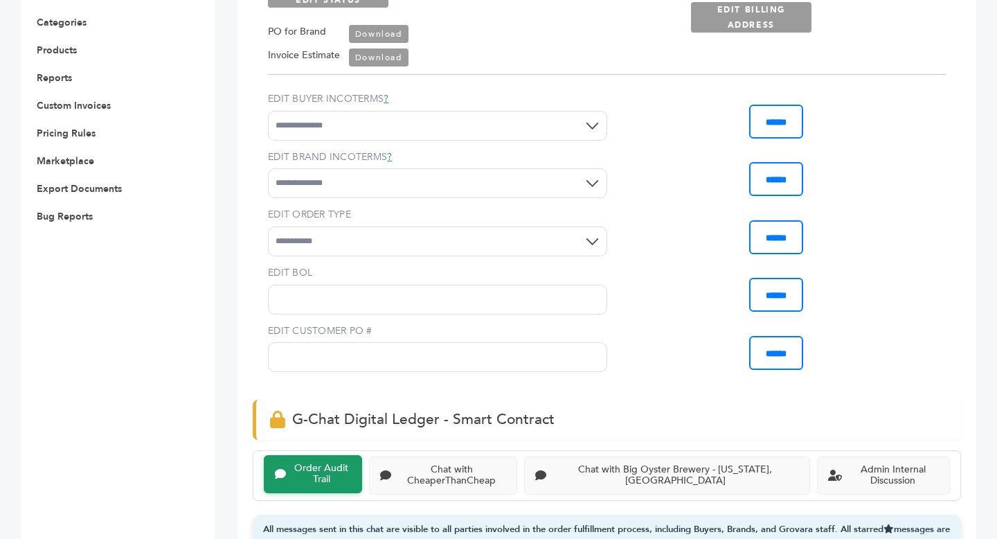
scroll to position [785, 0]
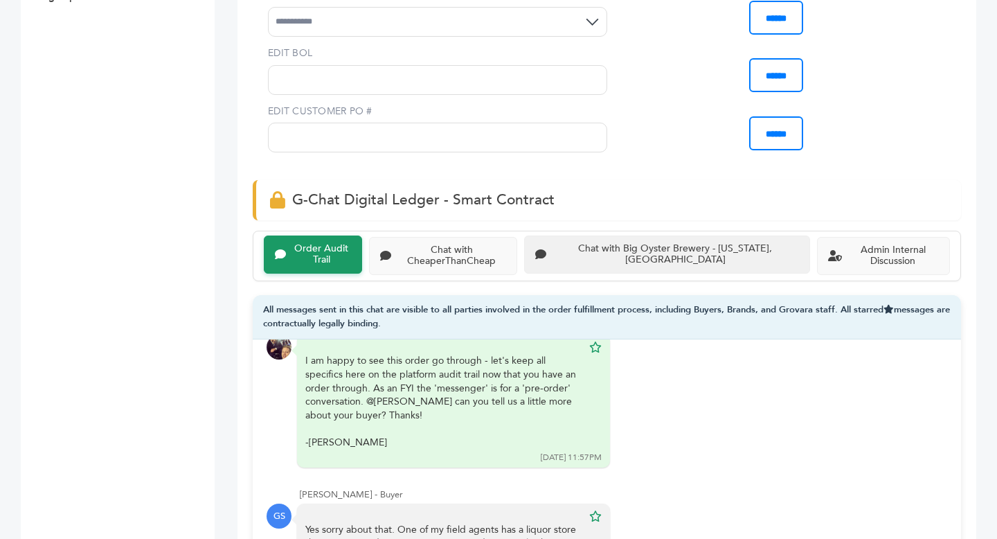
click at [632, 260] on div "Chat with Big Oyster Brewery - Delaware, USA" at bounding box center [675, 255] width 247 height 24
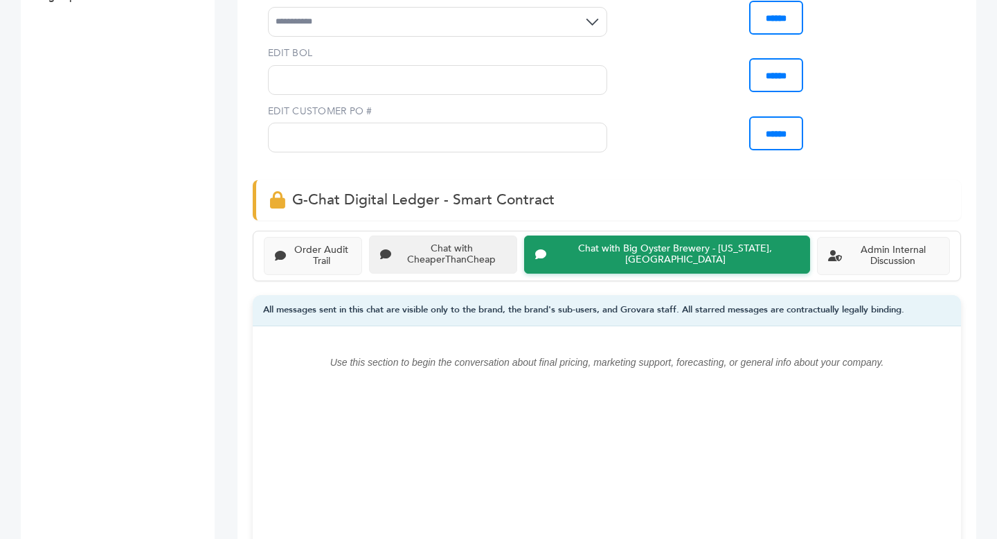
click at [447, 254] on div "Chat with CheaperThanCheap" at bounding box center [451, 255] width 109 height 24
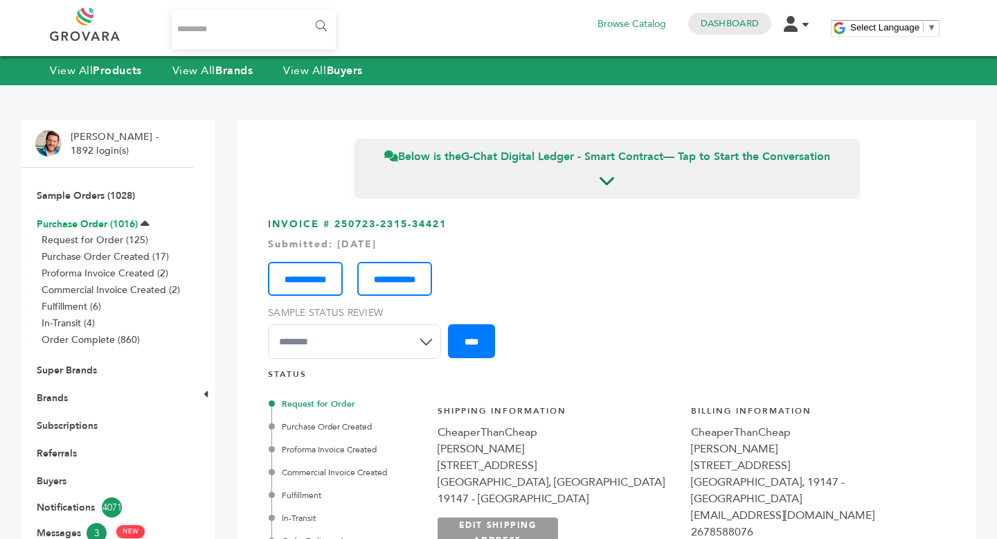
click at [82, 222] on link "Purchase Order (1016)" at bounding box center [87, 223] width 101 height 13
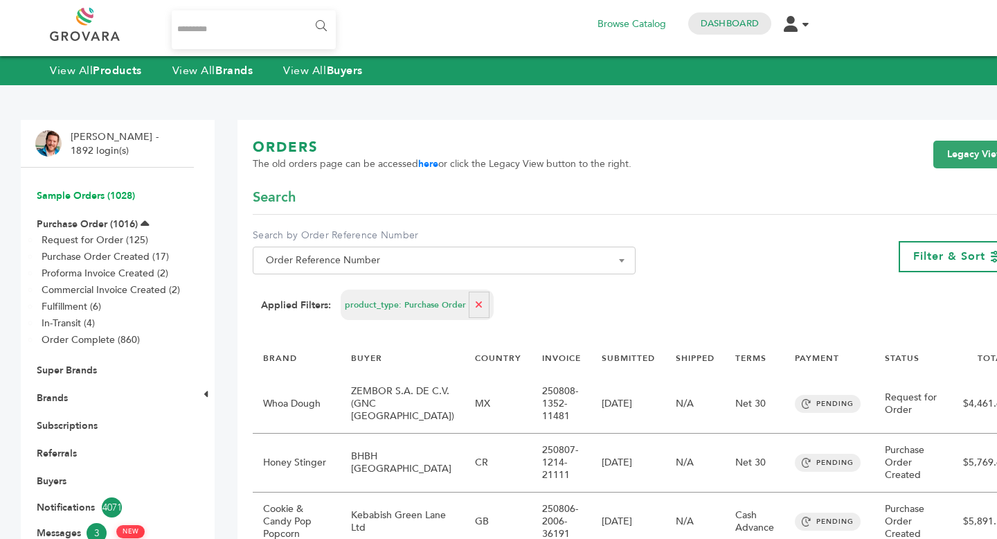
click at [102, 195] on link "Sample Orders (1028)" at bounding box center [86, 195] width 98 height 13
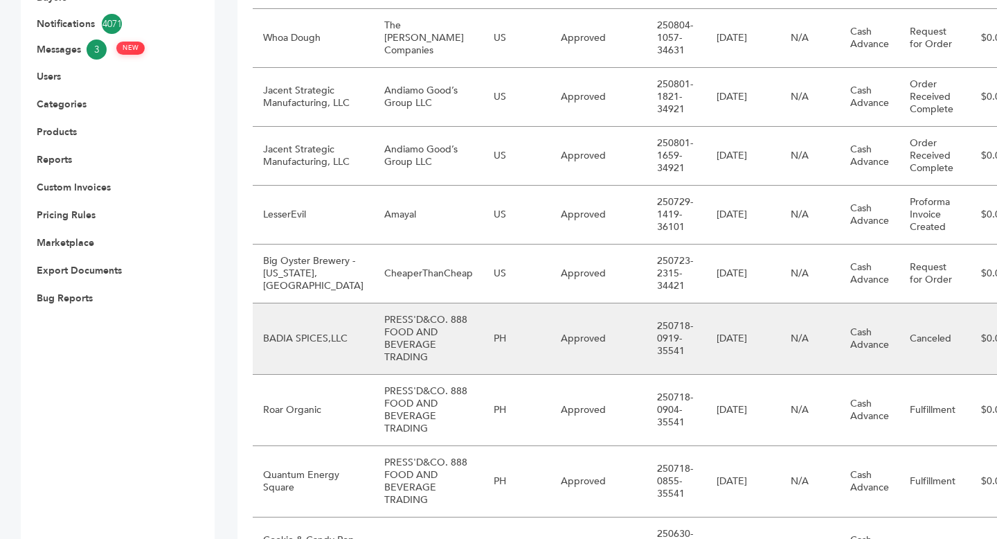
scroll to position [484, 0]
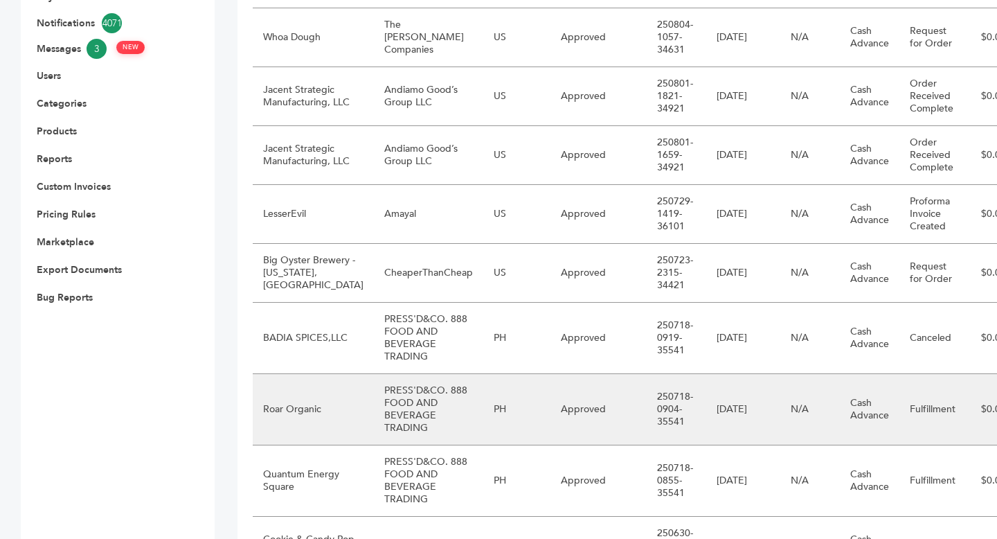
click at [781, 436] on td "N/A" at bounding box center [811, 409] width 60 height 71
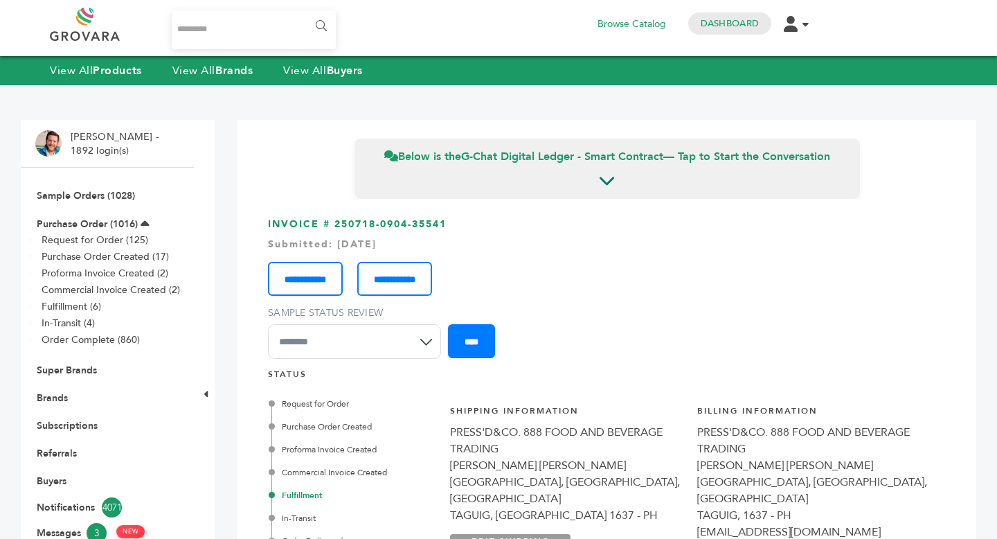
scroll to position [169, 0]
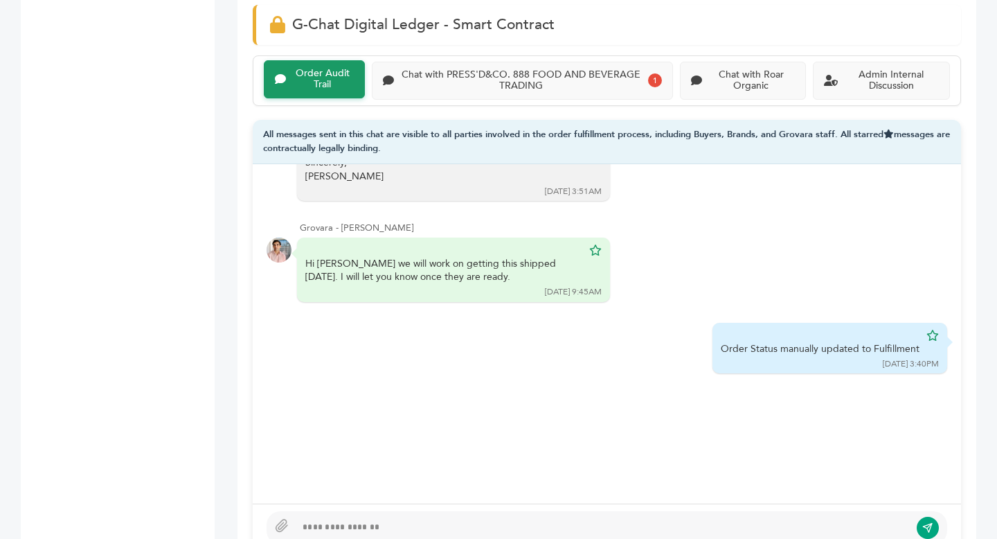
scroll to position [961, 0]
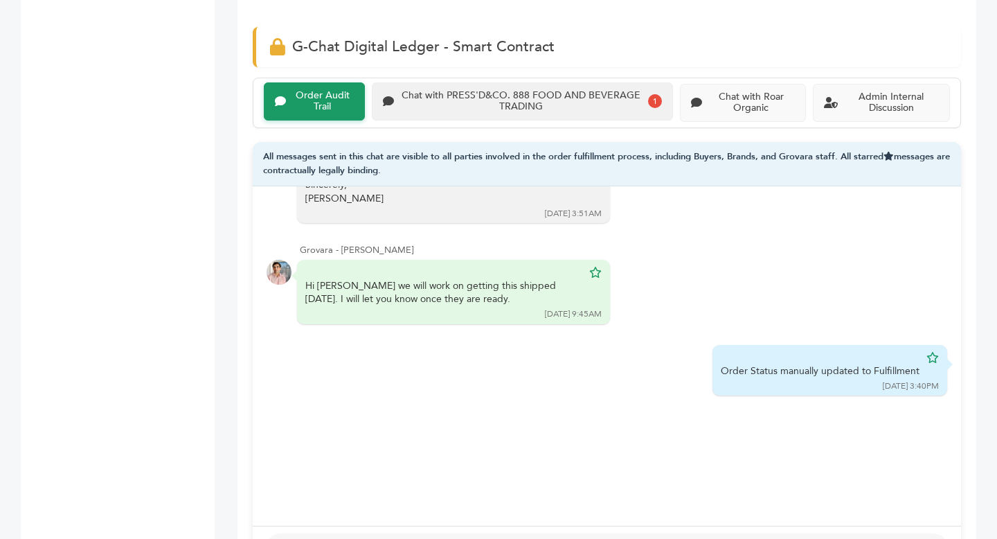
click at [550, 114] on div "Chat with PRESS'D&CO. 888 FOOD AND BEVERAGE TRADING 1" at bounding box center [522, 101] width 301 height 39
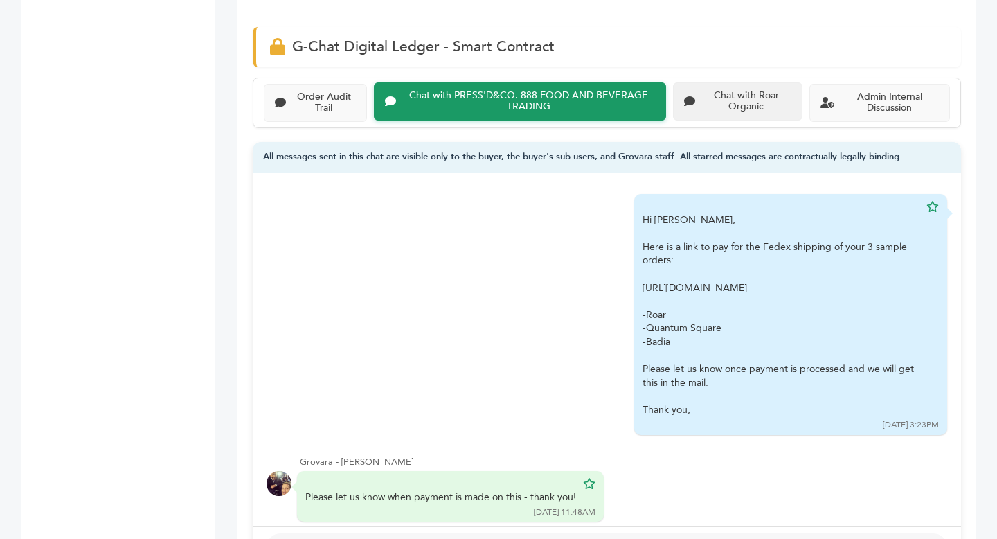
click at [739, 112] on div "Chat with Roar Organic" at bounding box center [746, 102] width 91 height 24
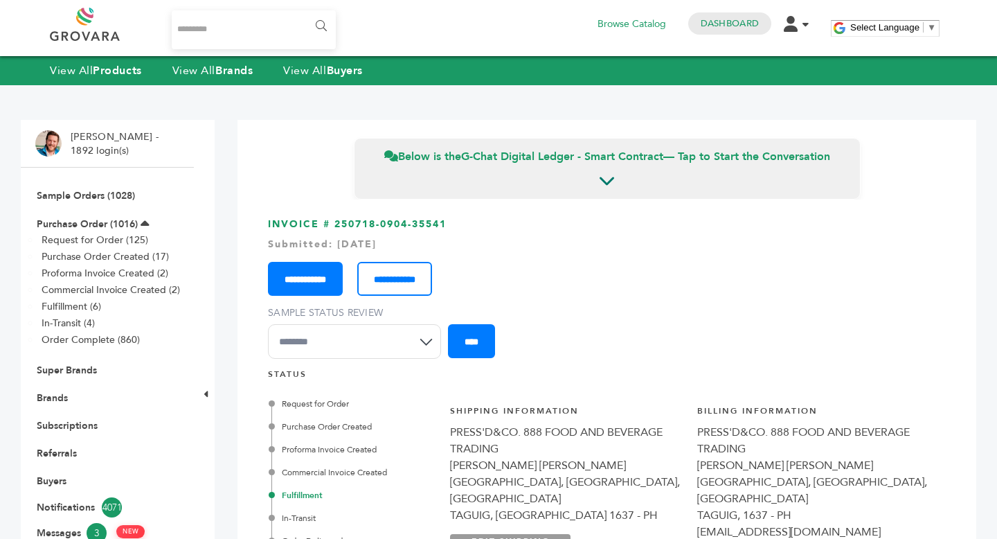
click at [339, 285] on input "**********" at bounding box center [305, 279] width 75 height 34
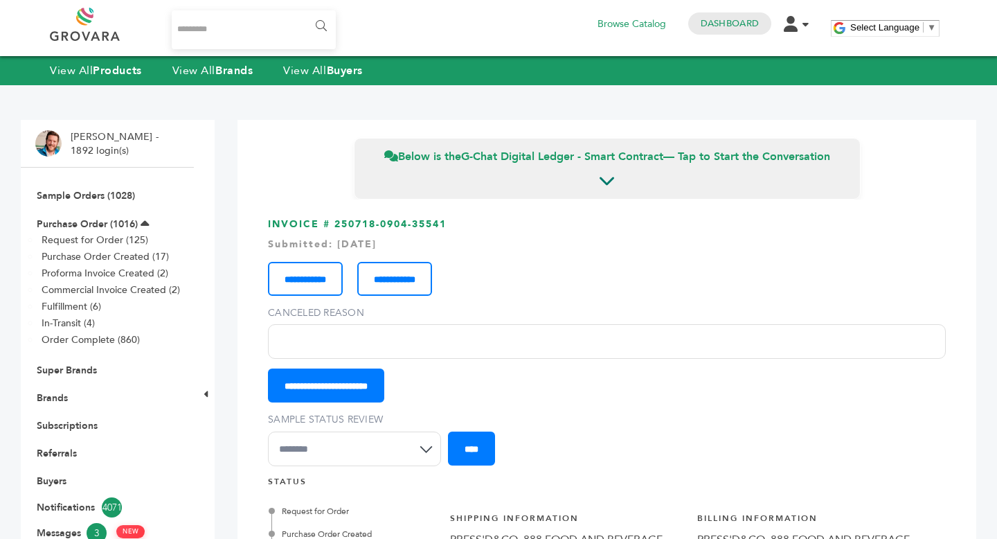
click at [370, 345] on input "Canceled Reason" at bounding box center [607, 341] width 678 height 35
click at [345, 344] on input "**********" at bounding box center [607, 341] width 678 height 35
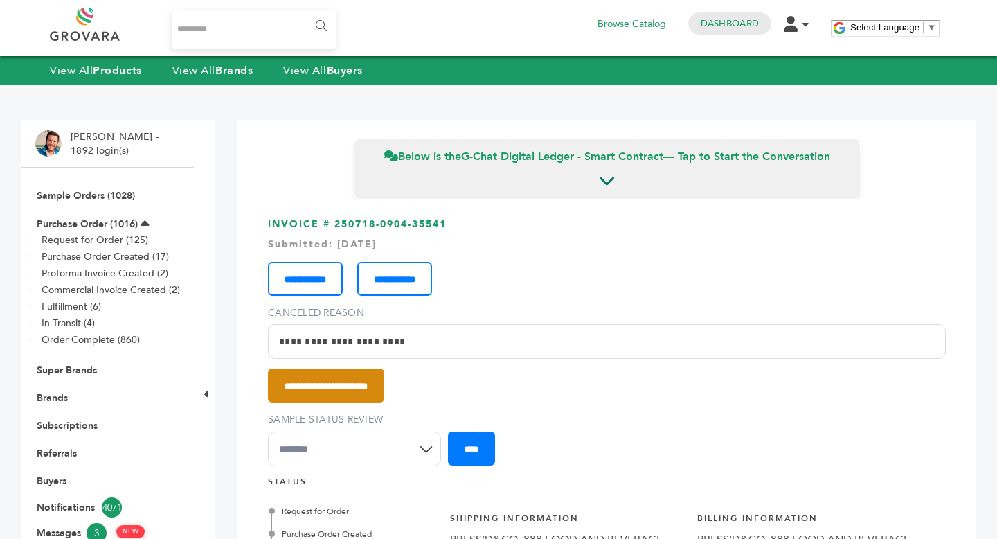
type input "**********"
click at [384, 393] on input "**********" at bounding box center [326, 385] width 116 height 34
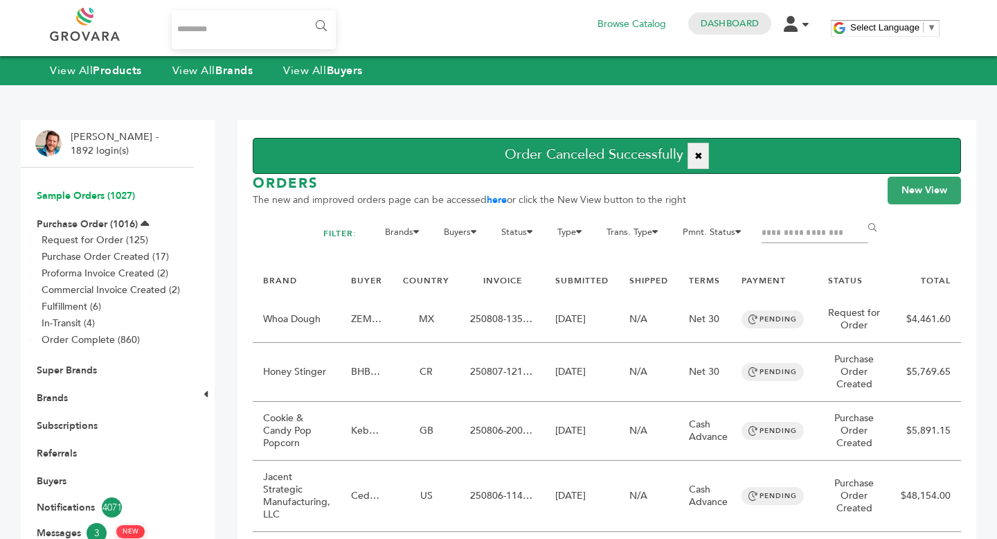
click at [97, 199] on link "Sample Orders (1027)" at bounding box center [86, 195] width 98 height 13
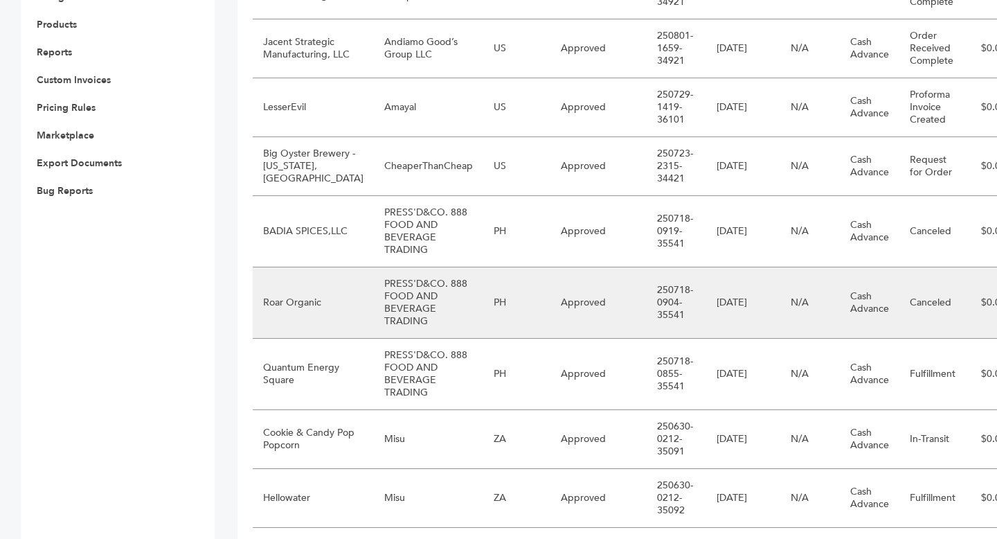
scroll to position [590, 0]
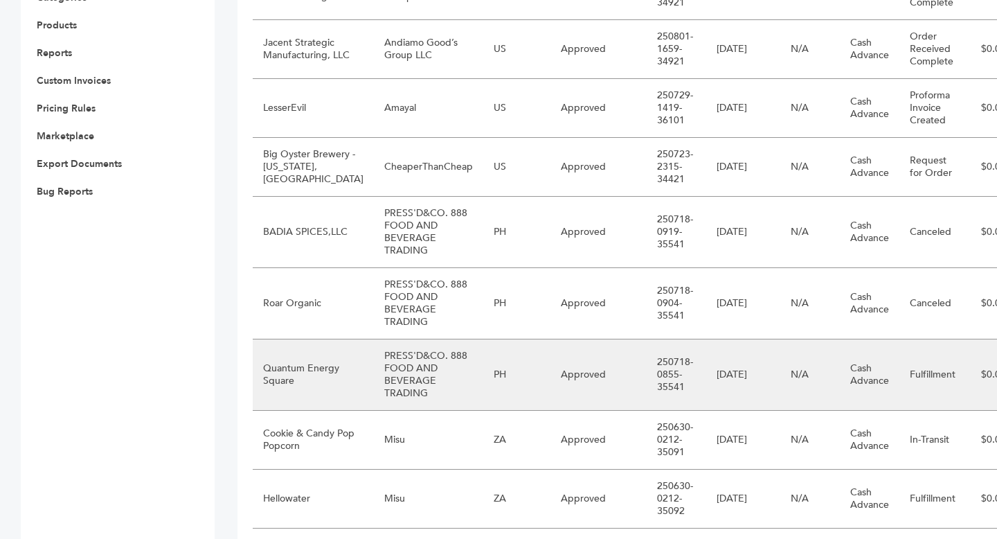
click at [793, 393] on td "N/A" at bounding box center [811, 374] width 60 height 71
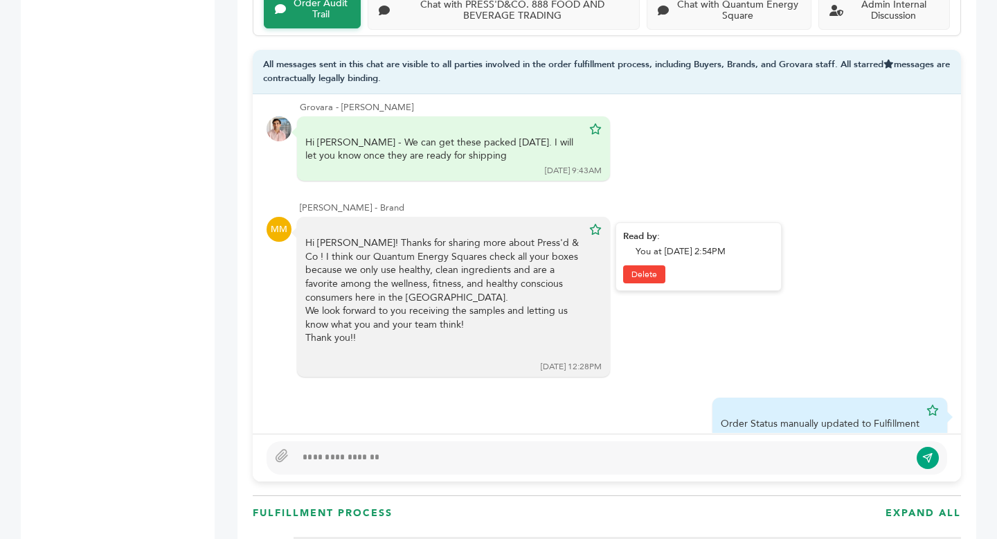
scroll to position [1117, 0]
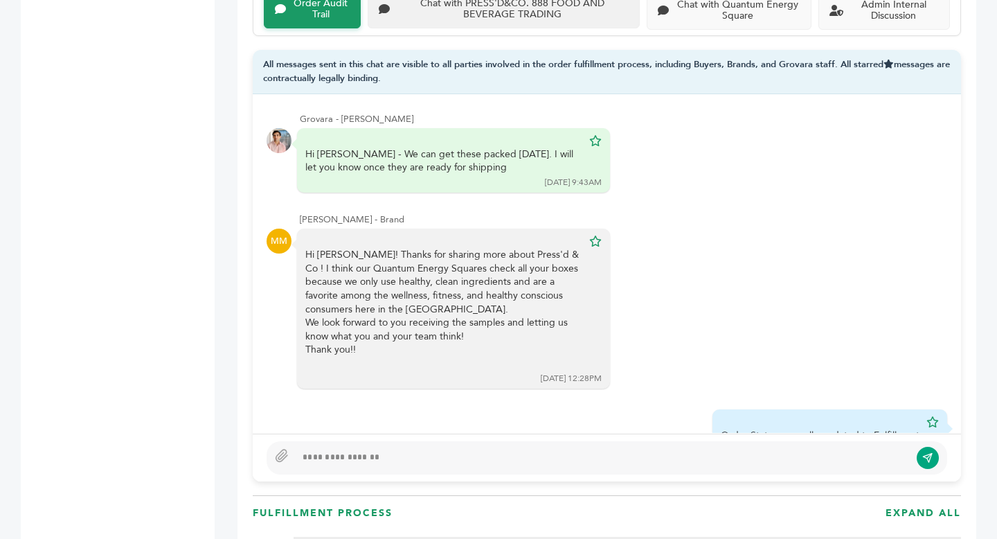
click at [523, 21] on div "Chat with PRESS'D&CO. 888 FOOD AND BEVERAGE TRADING" at bounding box center [504, 9] width 272 height 39
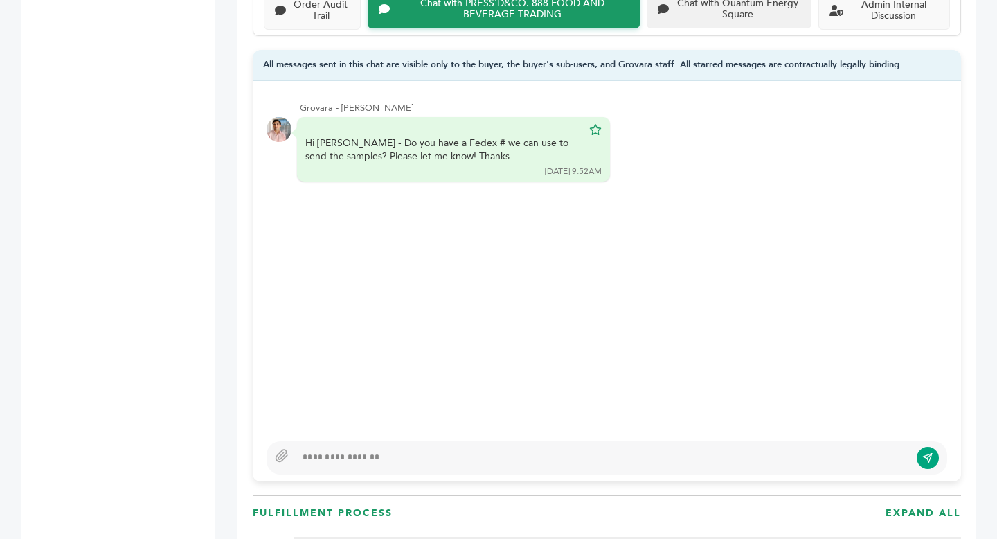
click at [704, 17] on div "Chat with Quantum Energy Square" at bounding box center [737, 10] width 125 height 24
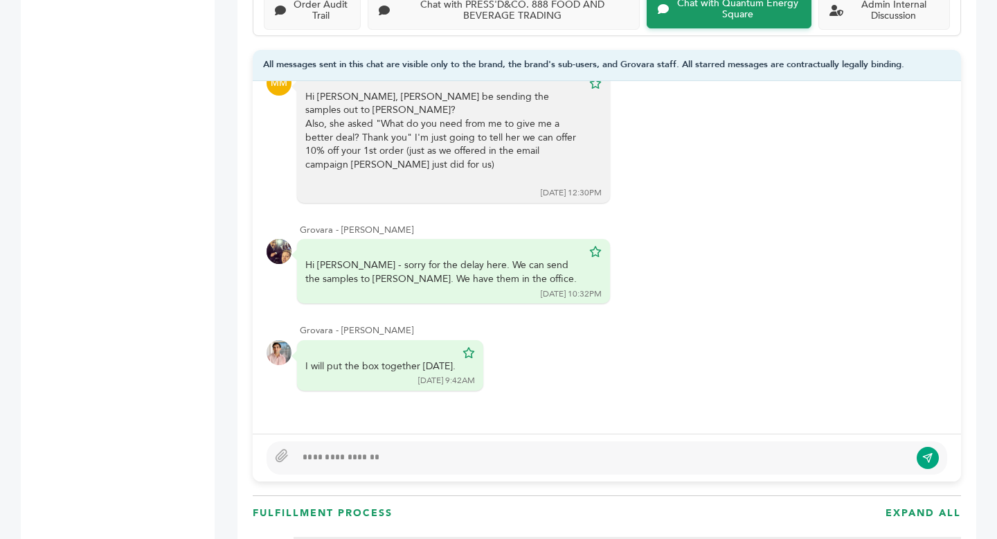
scroll to position [155, 0]
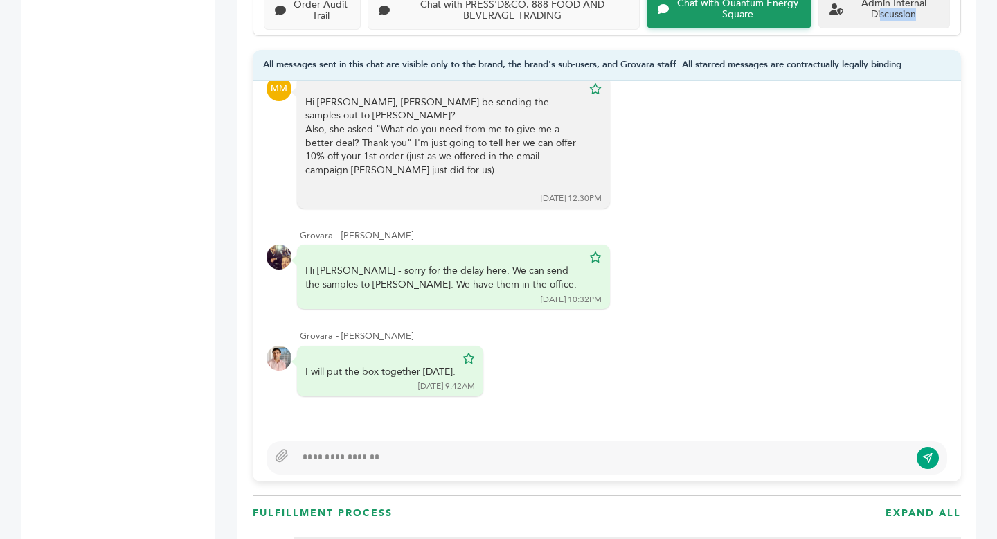
click at [882, 21] on div "Admin Internal Discussion" at bounding box center [885, 9] width 132 height 39
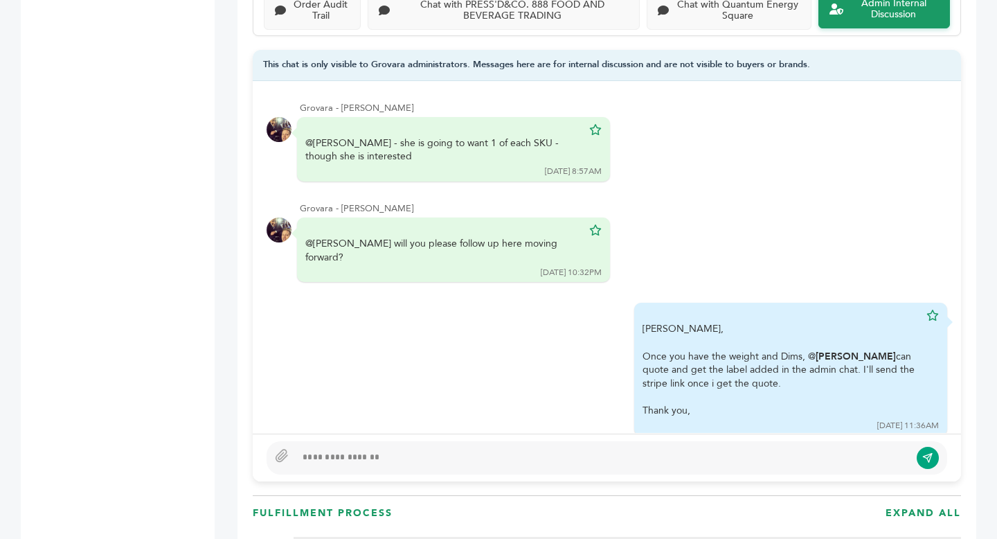
click at [560, 452] on div at bounding box center [603, 458] width 614 height 17
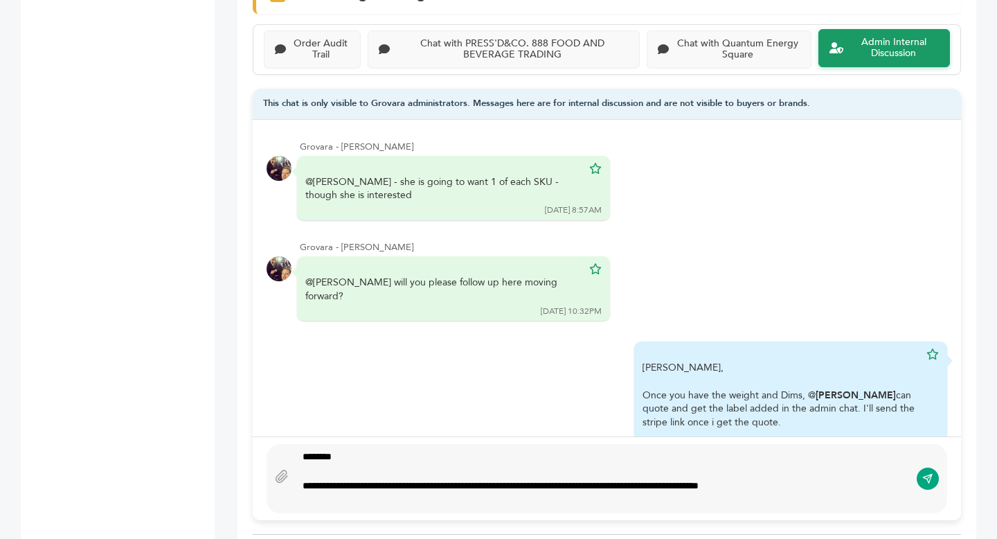
scroll to position [1000, 0]
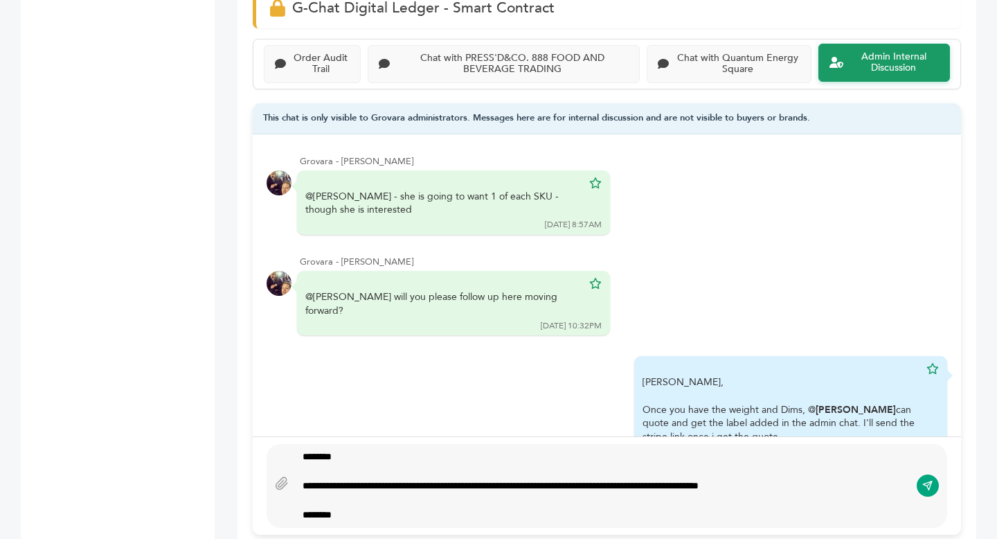
type textarea "**********"
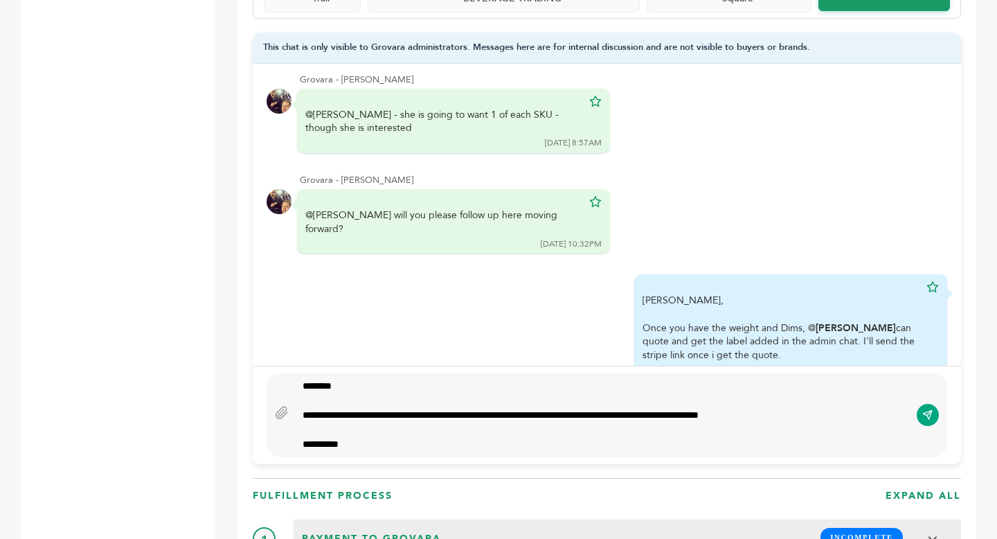
scroll to position [1072, 0]
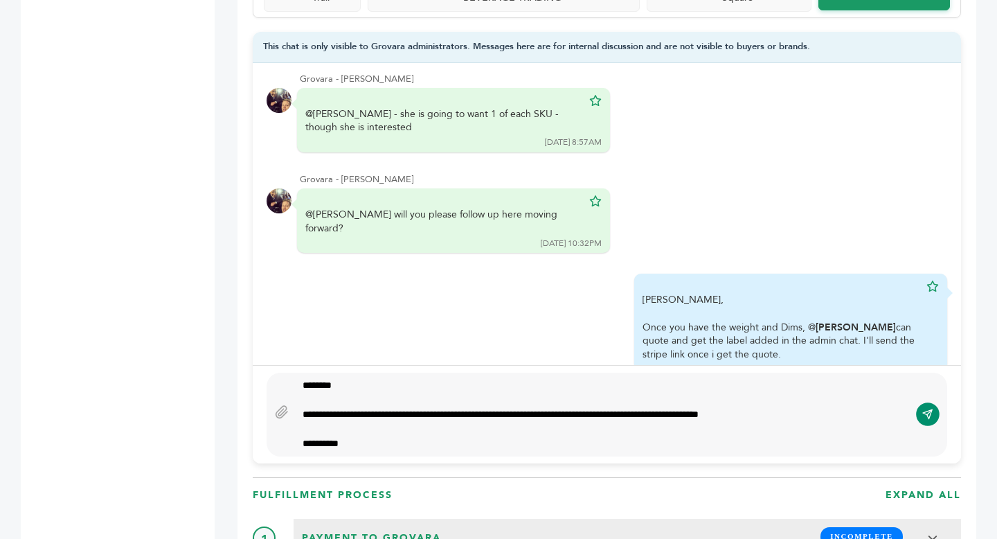
click at [927, 411] on icon "submit" at bounding box center [927, 413] width 9 height 9
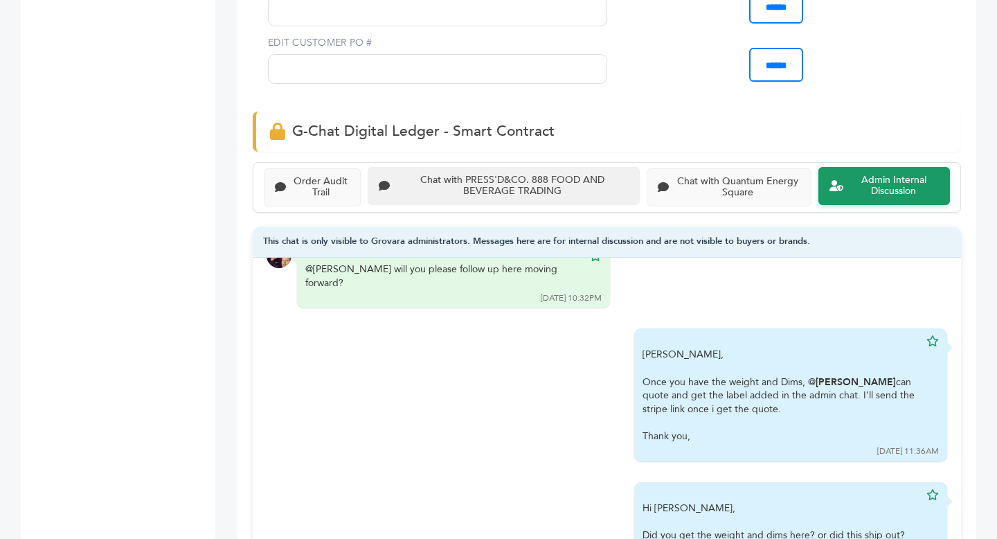
scroll to position [875, 0]
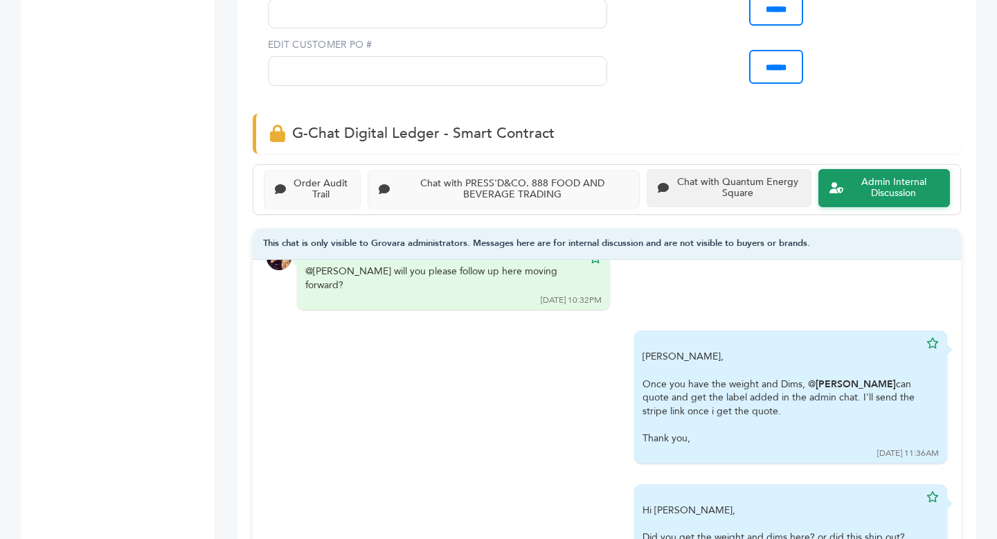
click at [729, 177] on div "Chat with Quantum Energy Square" at bounding box center [737, 189] width 125 height 24
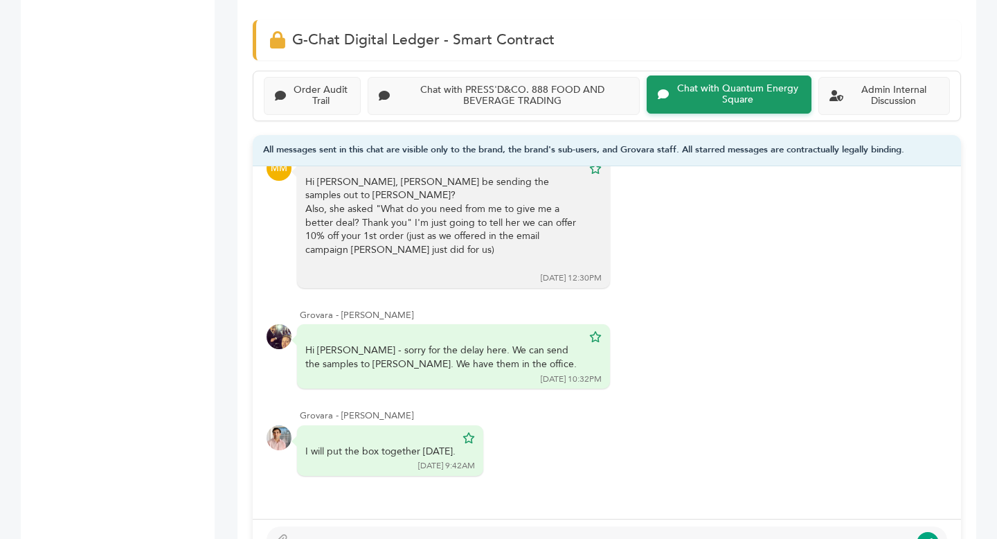
scroll to position [959, 0]
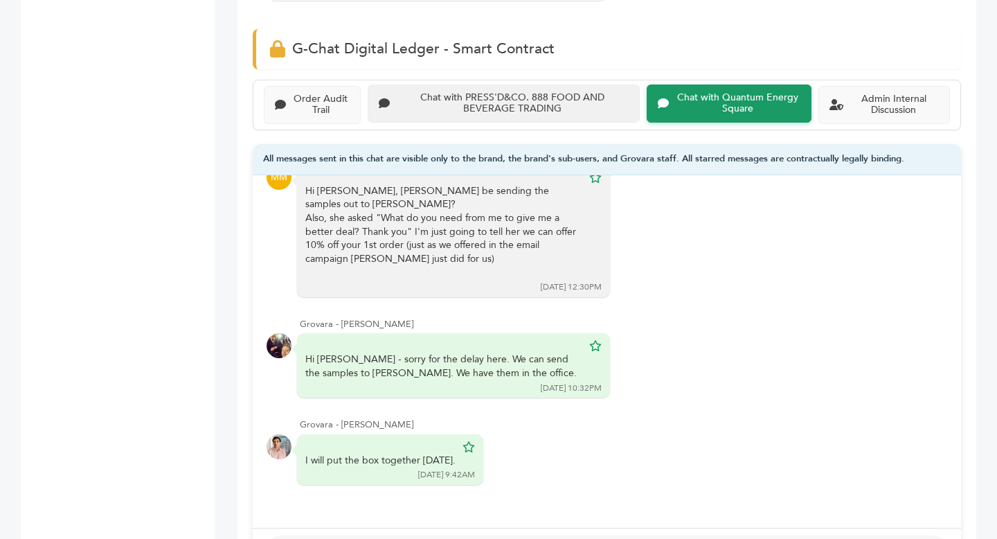
click at [551, 98] on div "Chat with PRESS'D&CO. 888 FOOD AND BEVERAGE TRADING" at bounding box center [511, 104] width 233 height 24
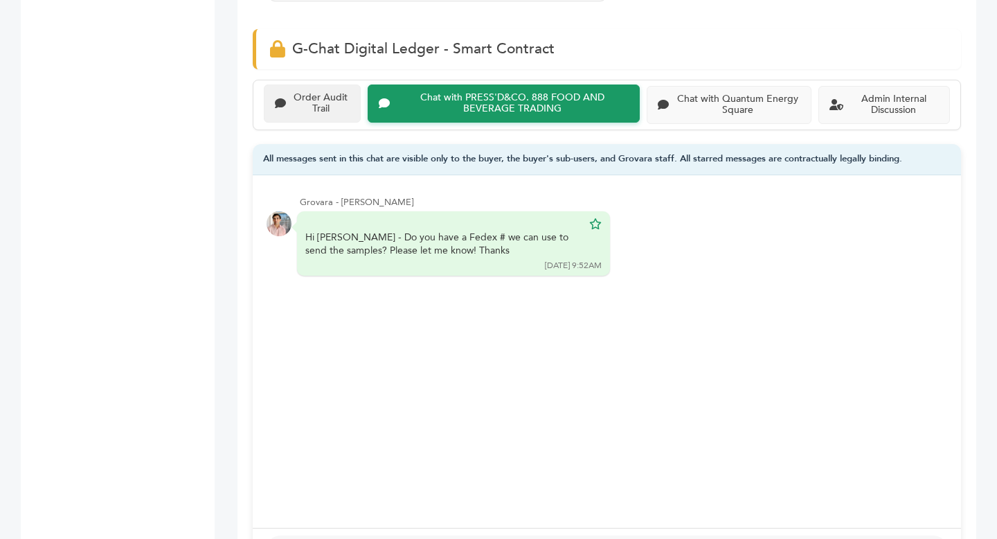
click at [287, 110] on div "Order Audit Trail" at bounding box center [312, 104] width 75 height 24
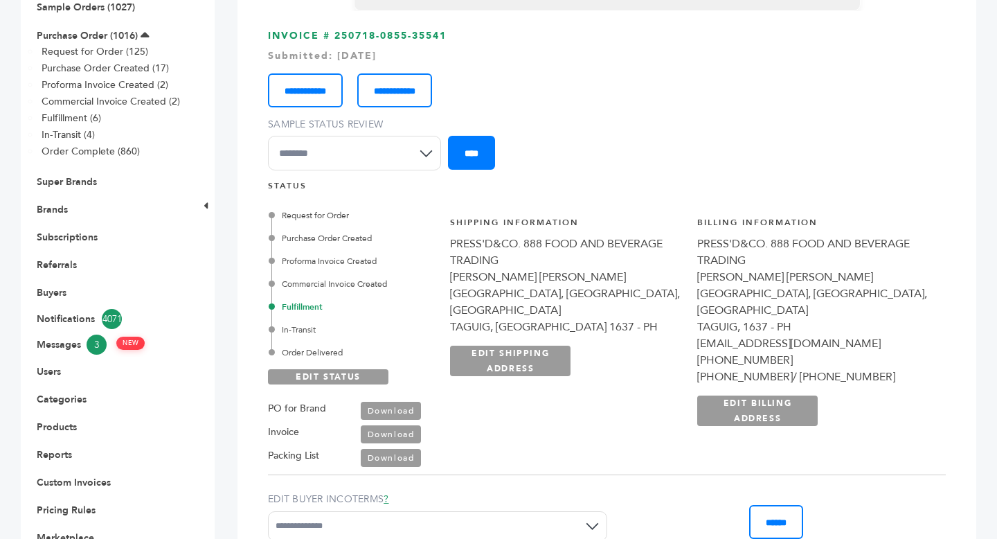
scroll to position [177, 0]
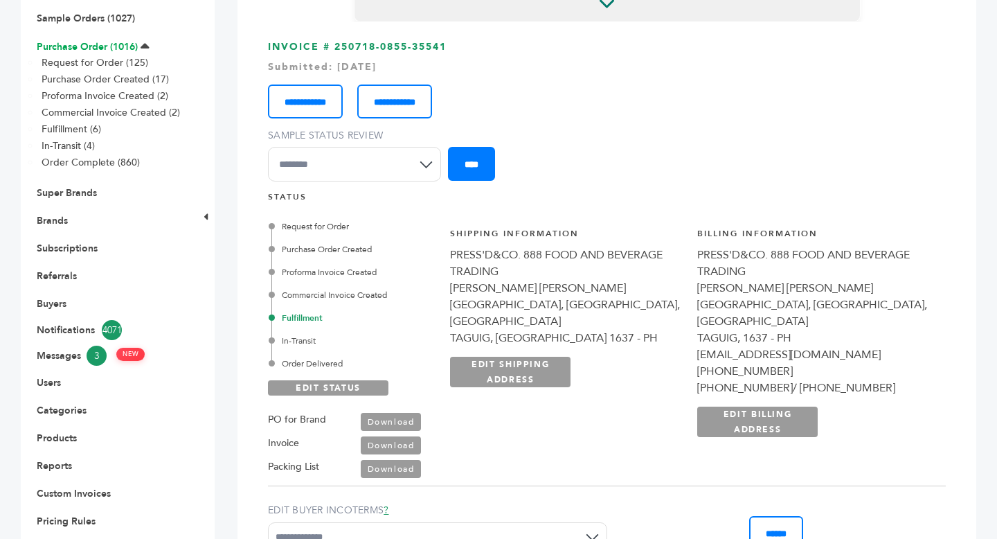
click at [104, 46] on link "Purchase Order (1016)" at bounding box center [87, 46] width 101 height 13
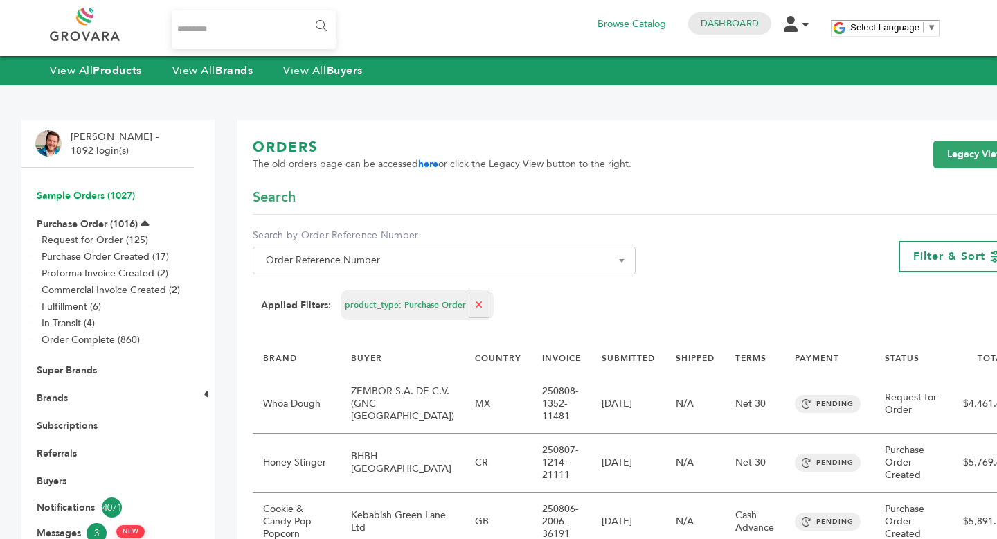
click at [78, 195] on link "Sample Orders (1027)" at bounding box center [86, 195] width 98 height 13
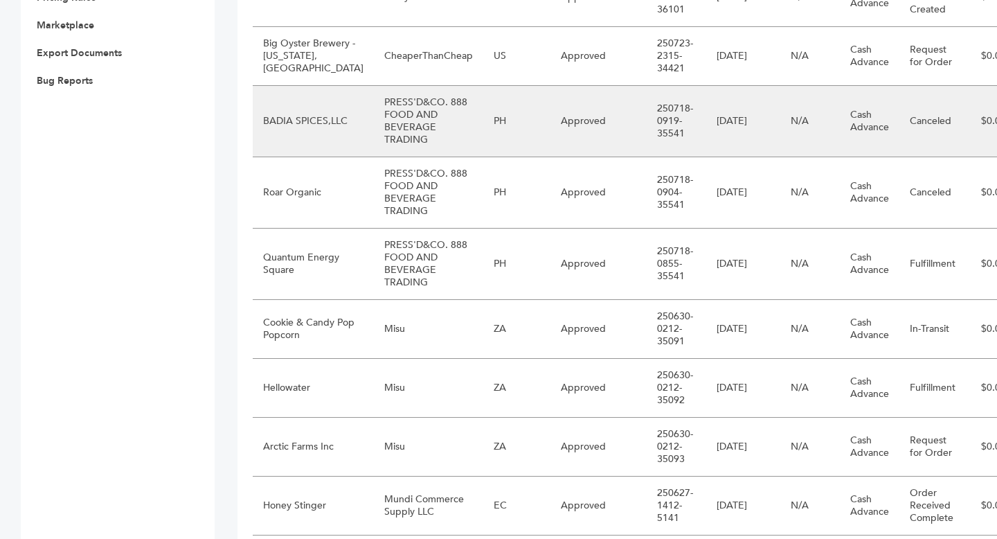
scroll to position [749, 0]
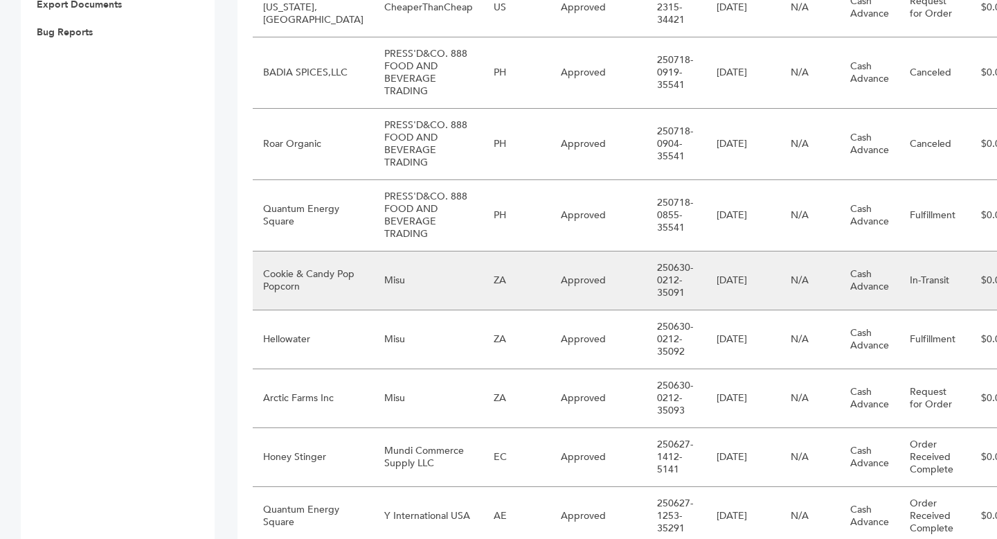
click at [900, 303] on td "In-Transit" at bounding box center [933, 280] width 66 height 59
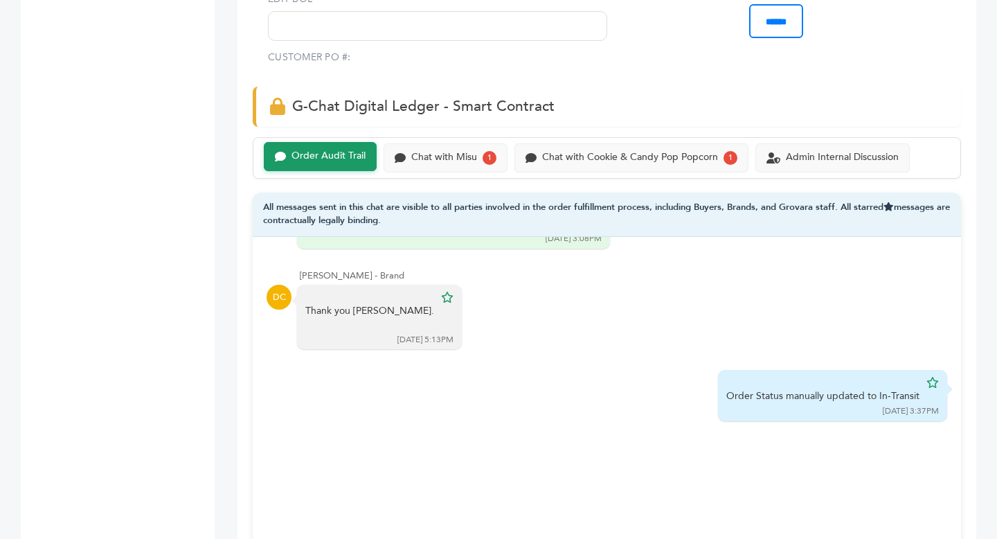
scroll to position [574, 0]
click at [446, 156] on div "Chat with Misu" at bounding box center [444, 156] width 66 height 12
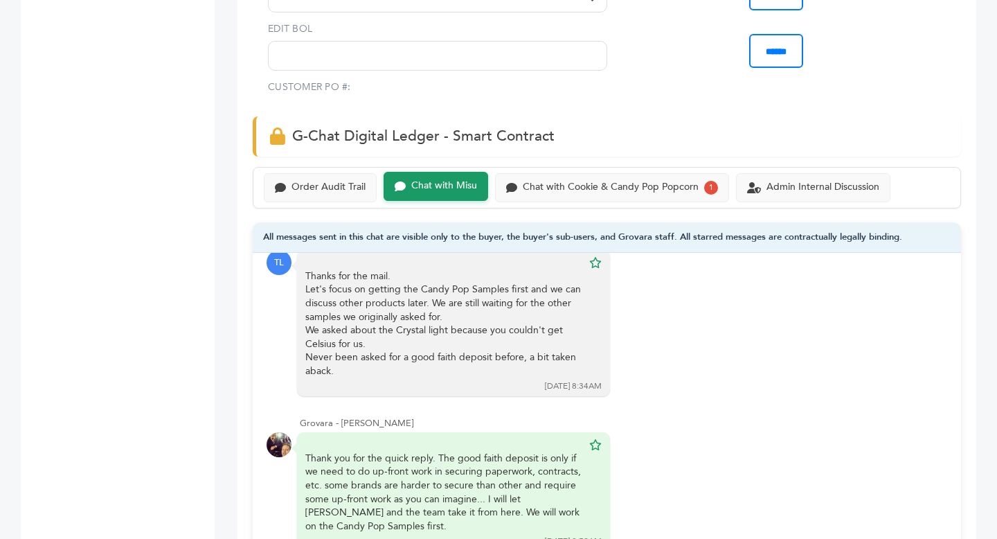
scroll to position [1957, 0]
click at [291, 196] on div "Order Audit Trail" at bounding box center [320, 186] width 113 height 29
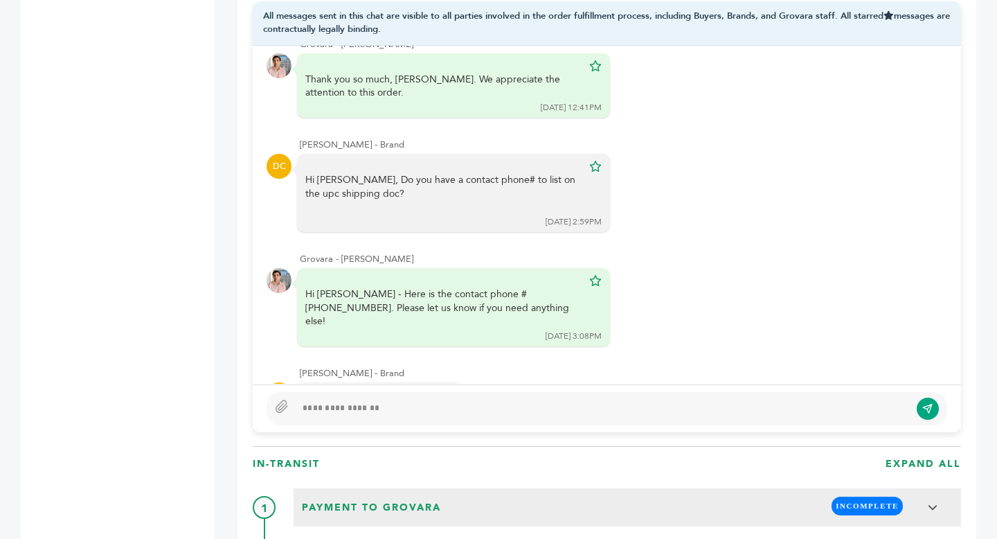
scroll to position [1020, 0]
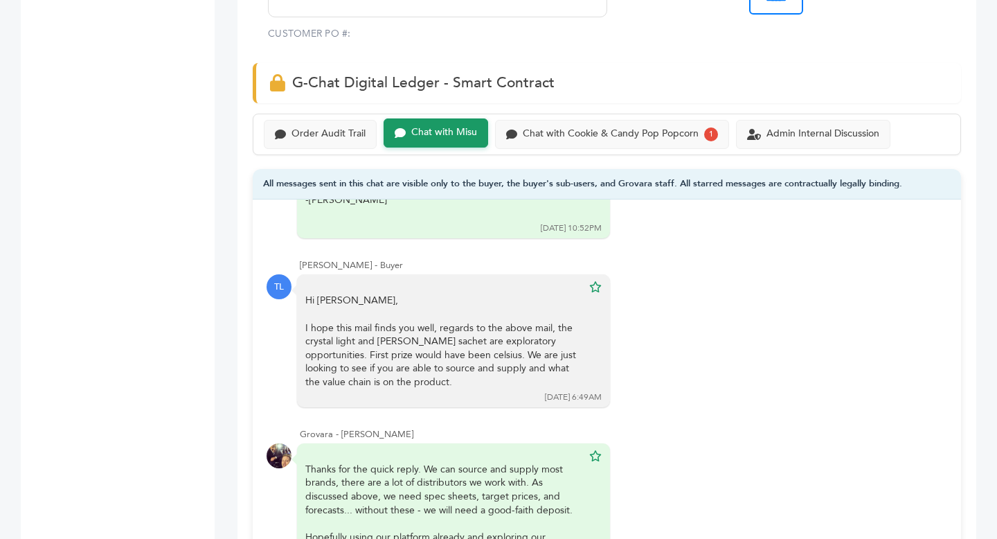
scroll to position [831, 0]
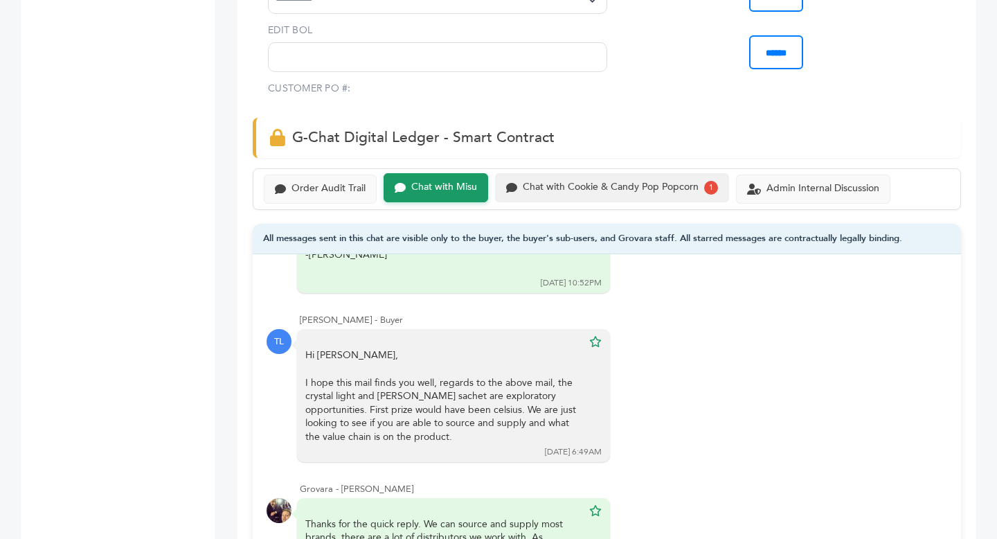
click at [657, 192] on div "Chat with Cookie & Candy Pop Popcorn" at bounding box center [611, 187] width 176 height 12
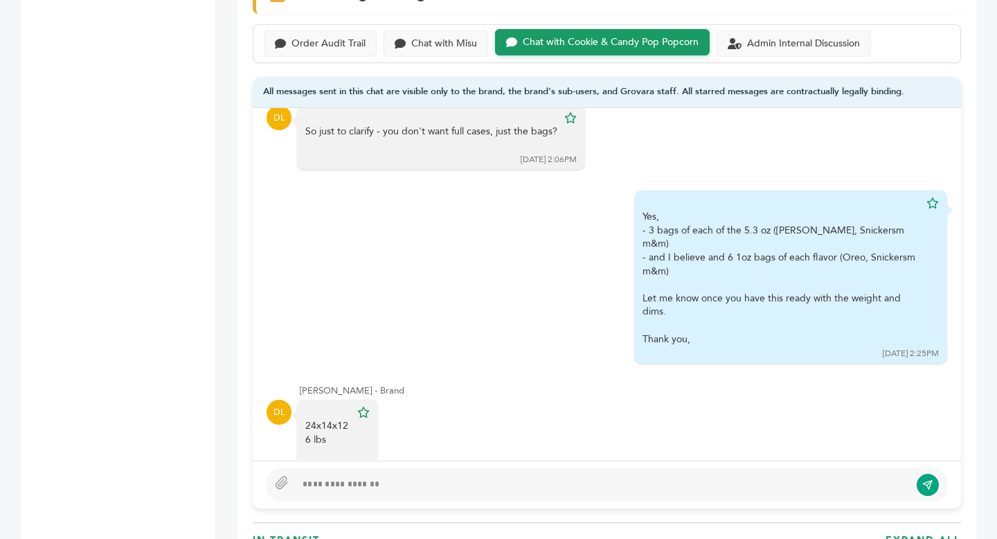
scroll to position [947, 0]
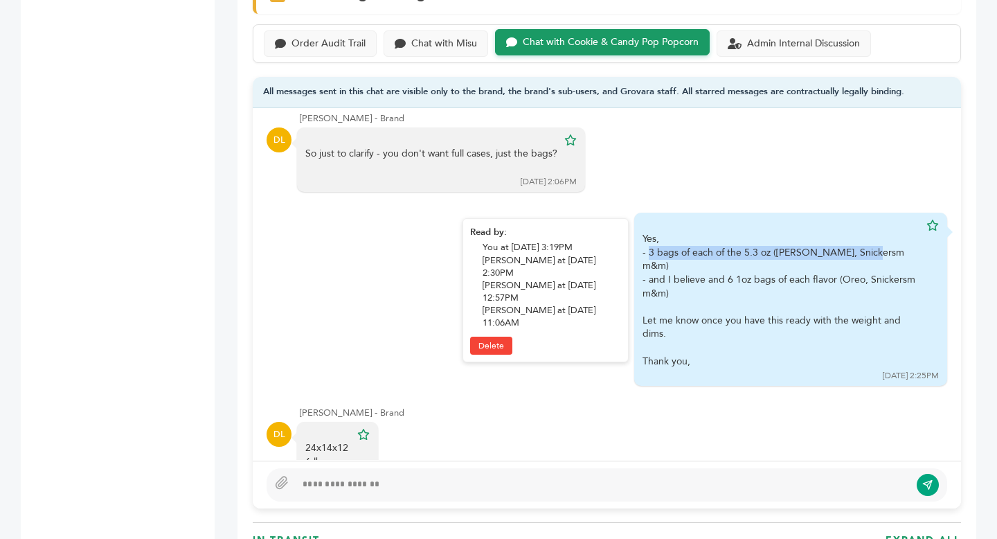
drag, startPoint x: 648, startPoint y: 238, endPoint x: 899, endPoint y: 236, distance: 250.7
click at [899, 246] on div "- 3 bags of each of the 5.3 oz (Oreo, Snickersm m&m)" at bounding box center [781, 259] width 277 height 27
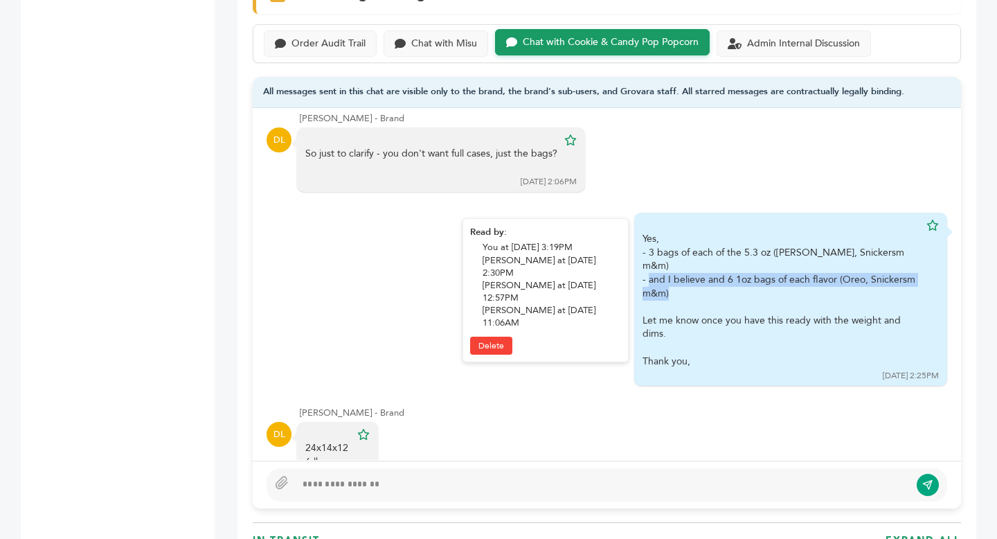
drag, startPoint x: 649, startPoint y: 253, endPoint x: 887, endPoint y: 260, distance: 238.4
click at [887, 273] on div "- and I believe and 6 1oz bags of each flavor (Oreo, Snickersm m&m)" at bounding box center [781, 286] width 277 height 27
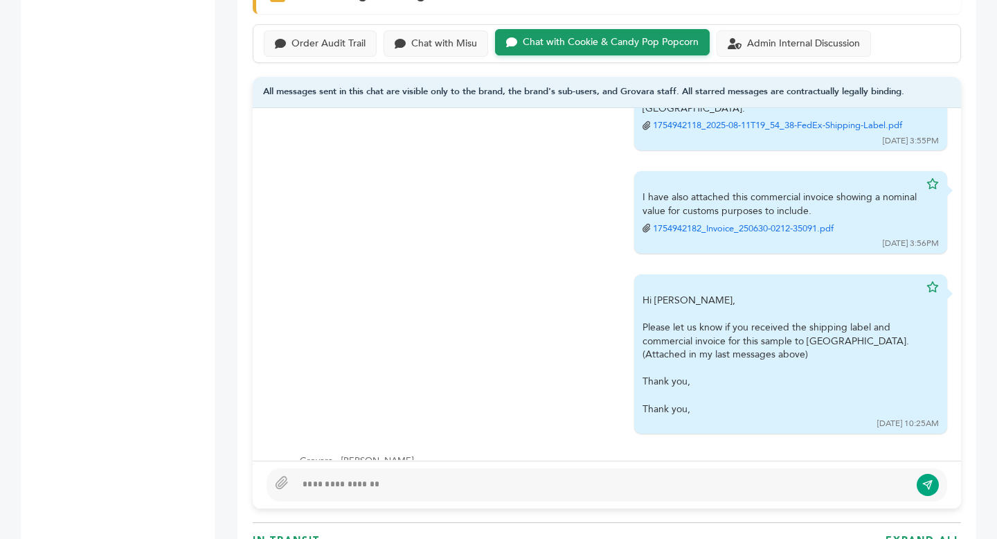
scroll to position [1369, 0]
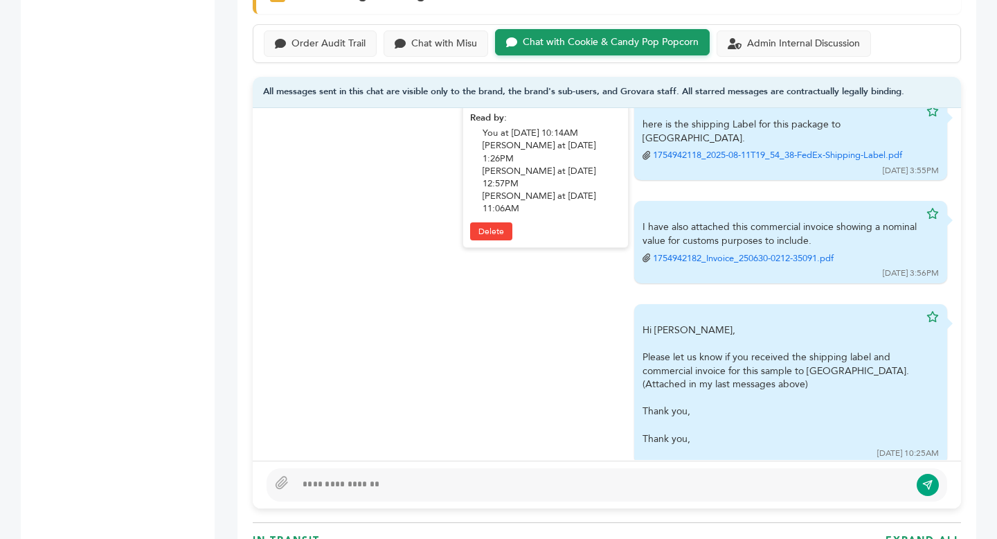
click at [772, 149] on link "1754942118_2025-08-11T19_54_38-FedEx-Shipping-Label.pdf" at bounding box center [777, 155] width 249 height 12
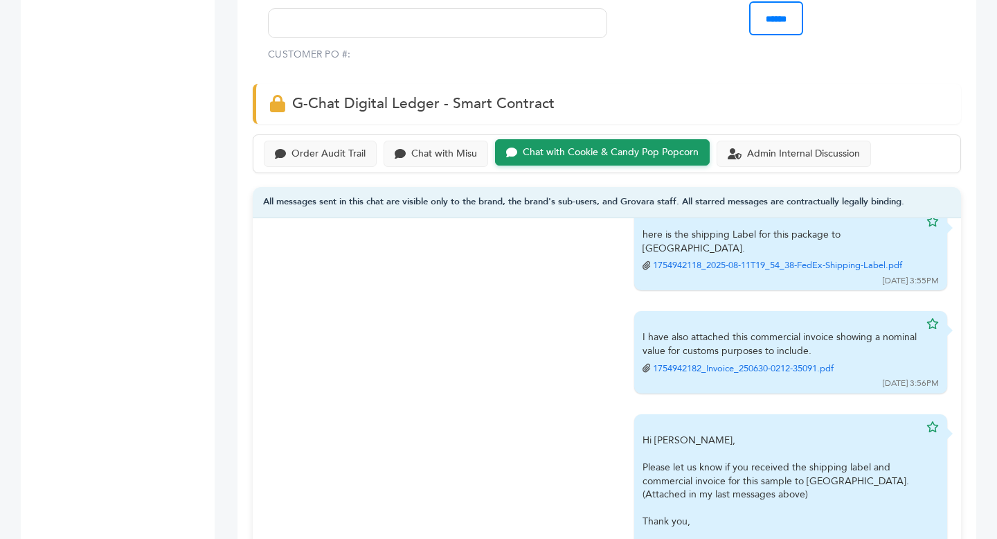
scroll to position [1463, 0]
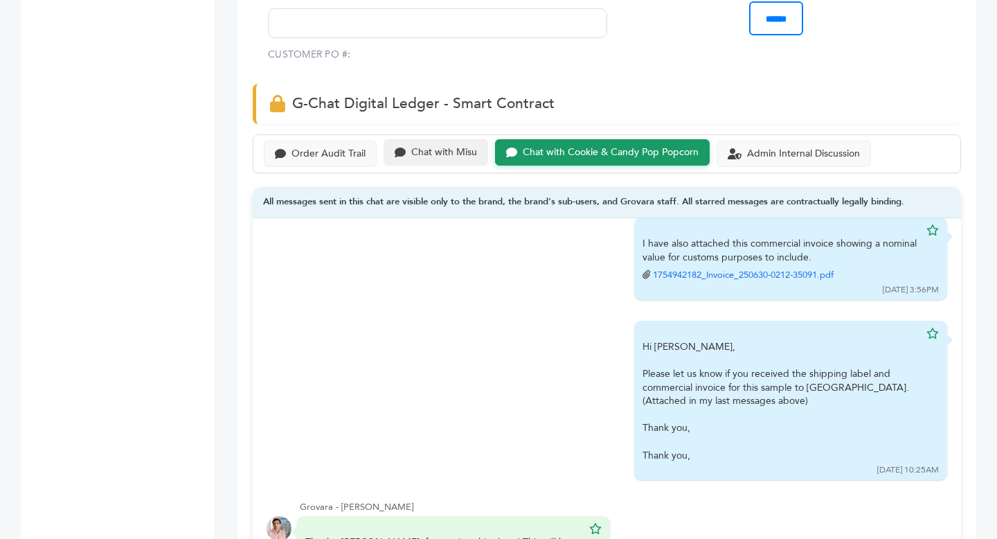
click at [438, 161] on div "Chat with Misu" at bounding box center [436, 152] width 105 height 27
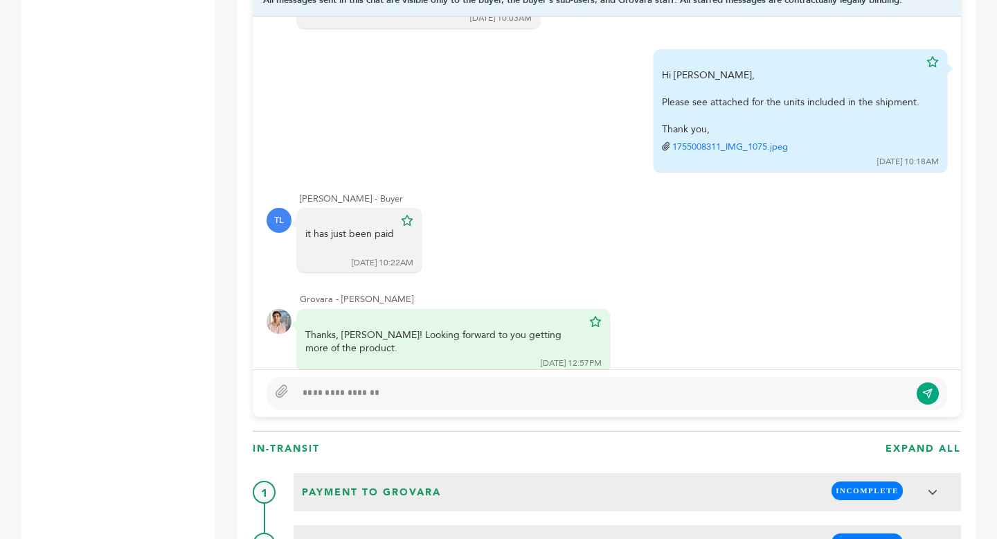
scroll to position [886, 0]
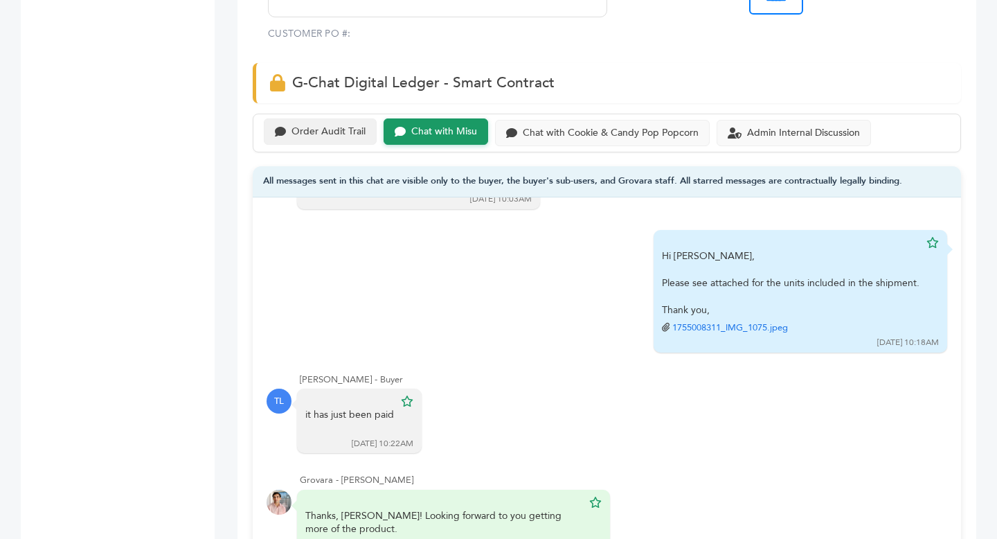
click at [340, 132] on div "Order Audit Trail" at bounding box center [329, 132] width 74 height 12
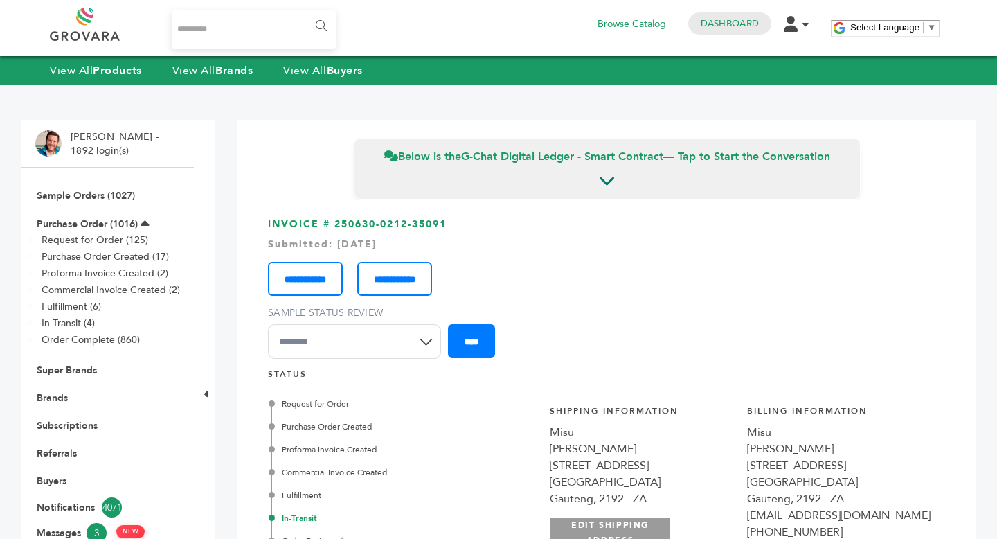
drag, startPoint x: 336, startPoint y: 223, endPoint x: 473, endPoint y: 224, distance: 137.1
click at [473, 224] on h3 "**********" at bounding box center [607, 293] width 678 height 152
copy h3 "250630-0212-35091"
click at [94, 200] on link "Sample Orders (1027)" at bounding box center [86, 195] width 98 height 13
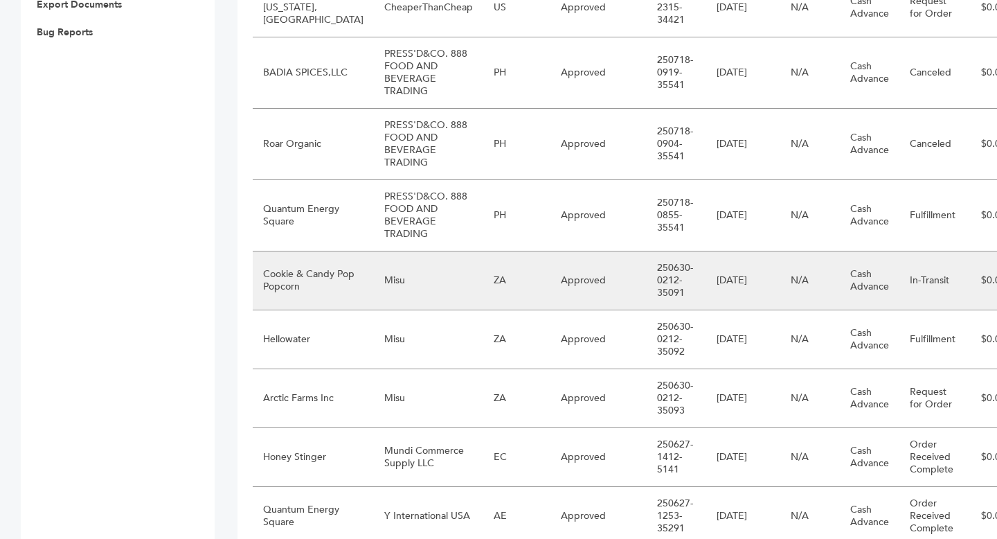
scroll to position [750, 0]
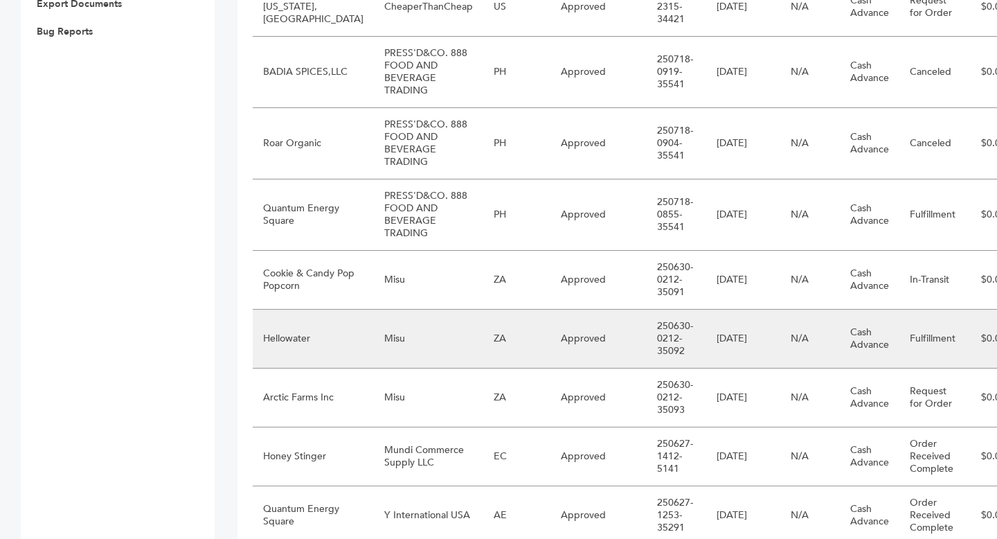
click at [483, 363] on td "ZA" at bounding box center [516, 339] width 67 height 59
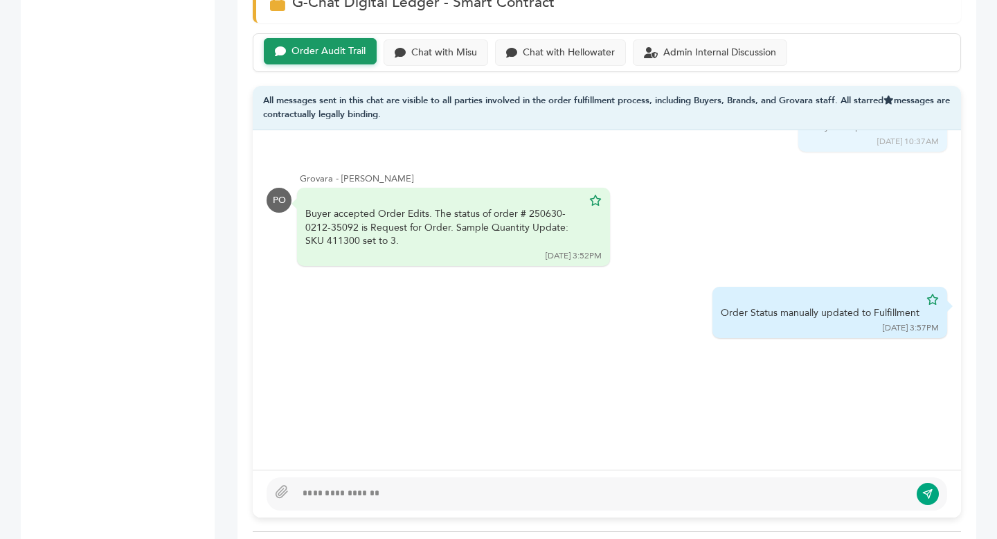
scroll to position [984, 0]
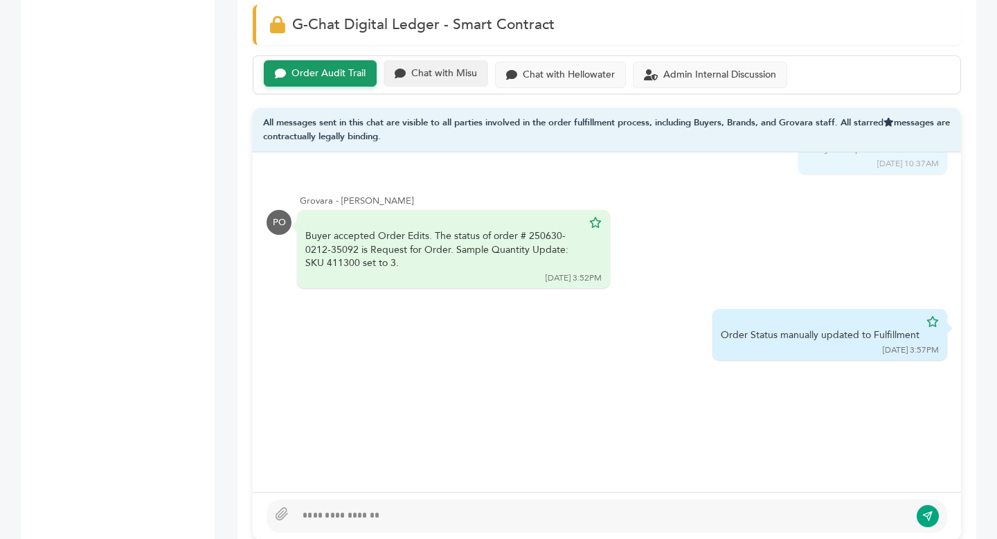
click at [454, 78] on div "Chat with Misu" at bounding box center [444, 74] width 66 height 12
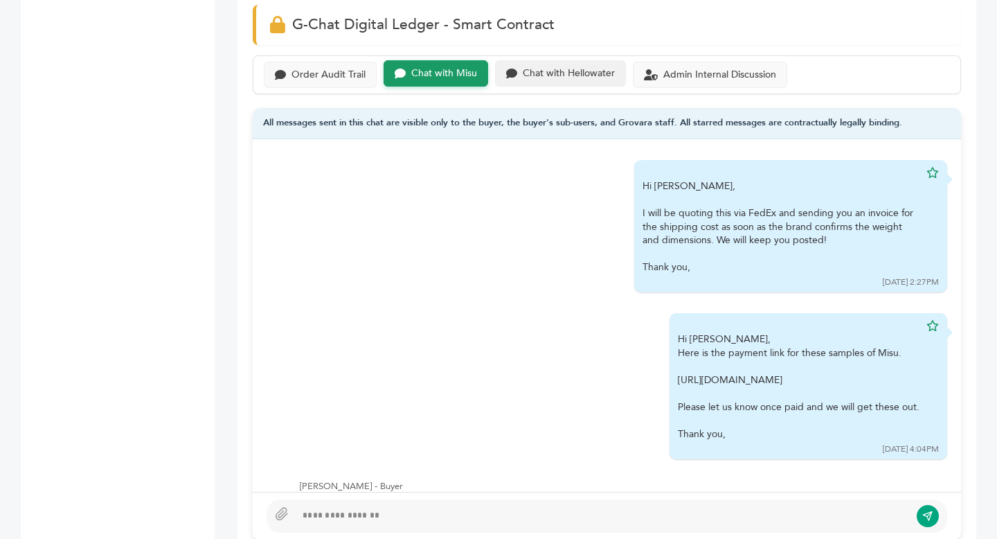
click at [560, 68] on div "Chat with Hellowater" at bounding box center [569, 74] width 92 height 12
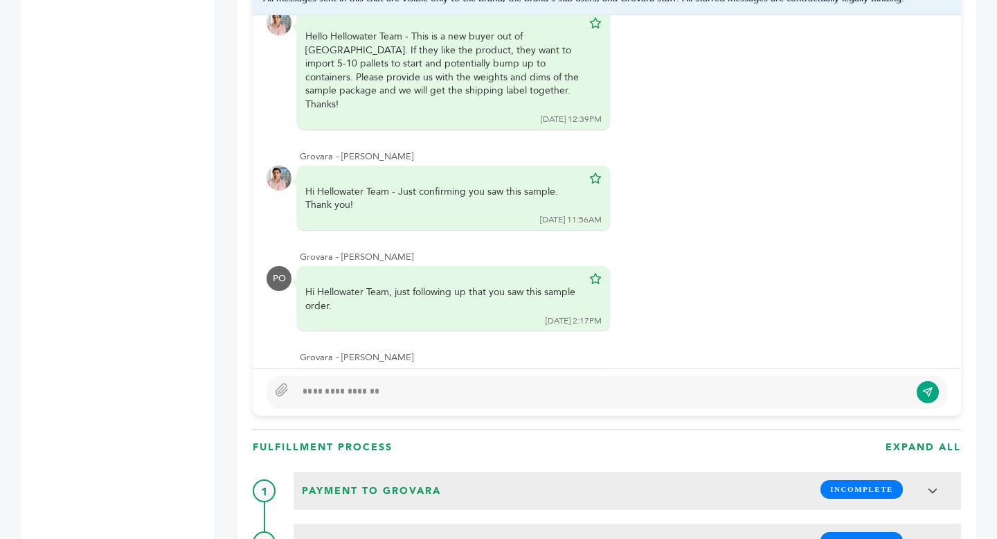
scroll to position [323, 0]
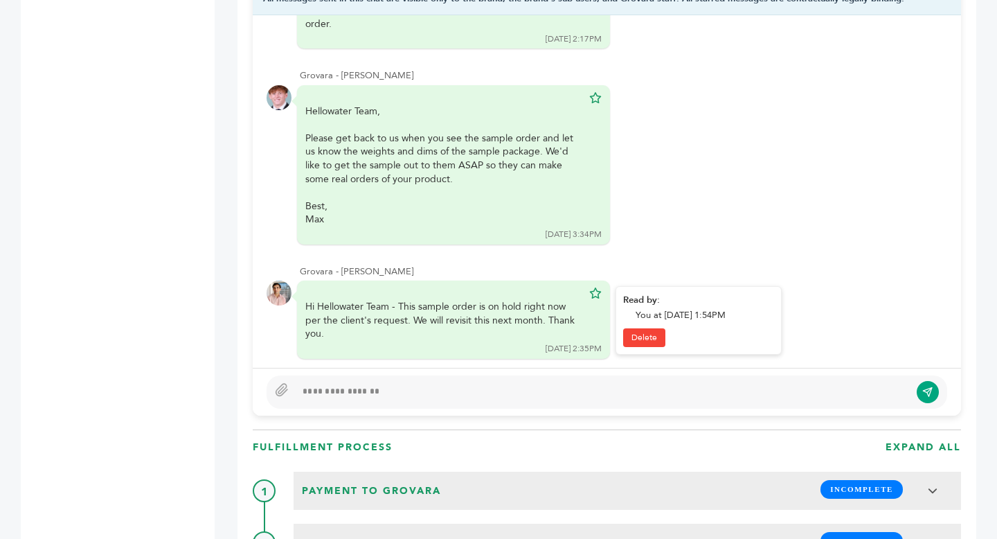
drag, startPoint x: 316, startPoint y: 299, endPoint x: 474, endPoint y: 318, distance: 159.8
click at [474, 318] on div "Hi Hellowater Team - This sample order is on hold right now per the client's re…" at bounding box center [443, 320] width 277 height 41
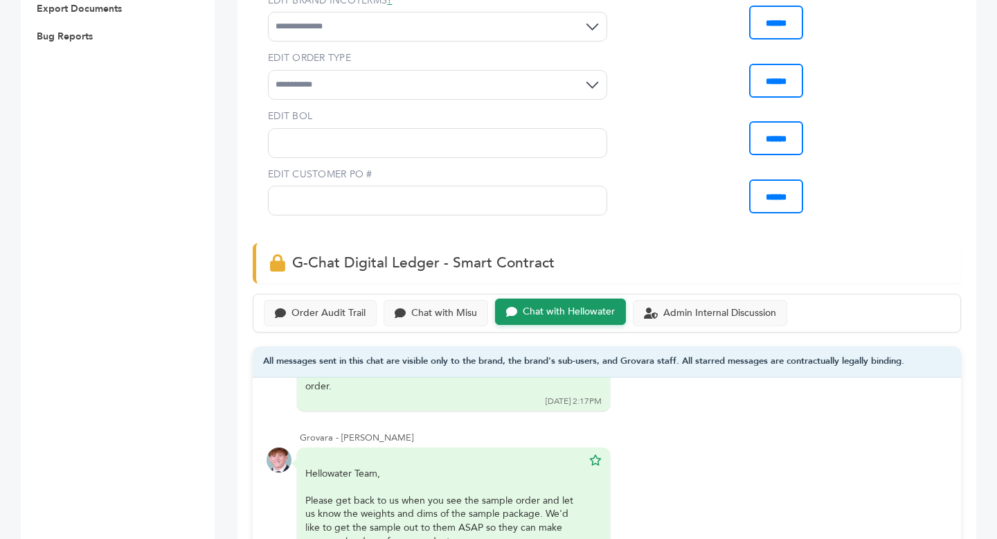
scroll to position [768, 0]
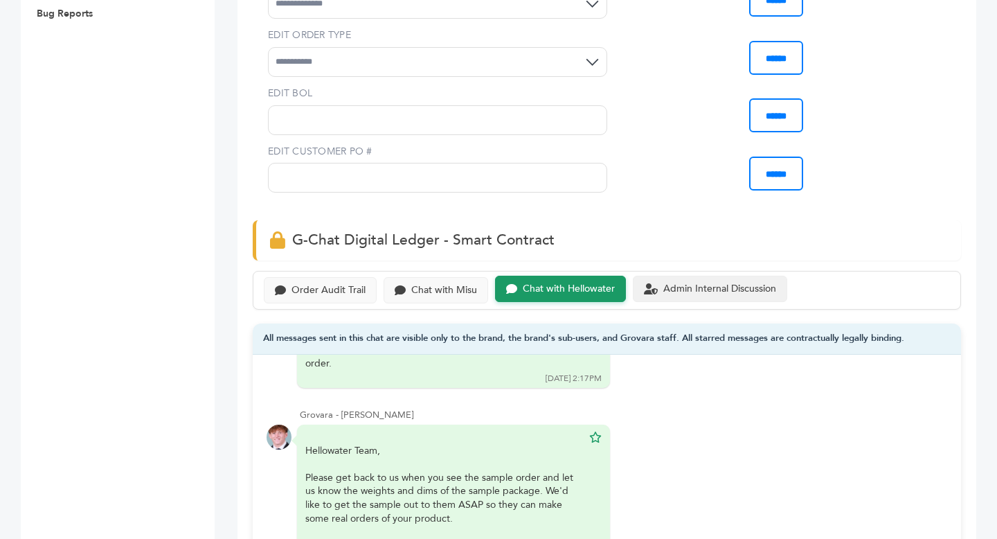
click at [685, 289] on div "Admin Internal Discussion" at bounding box center [720, 289] width 113 height 12
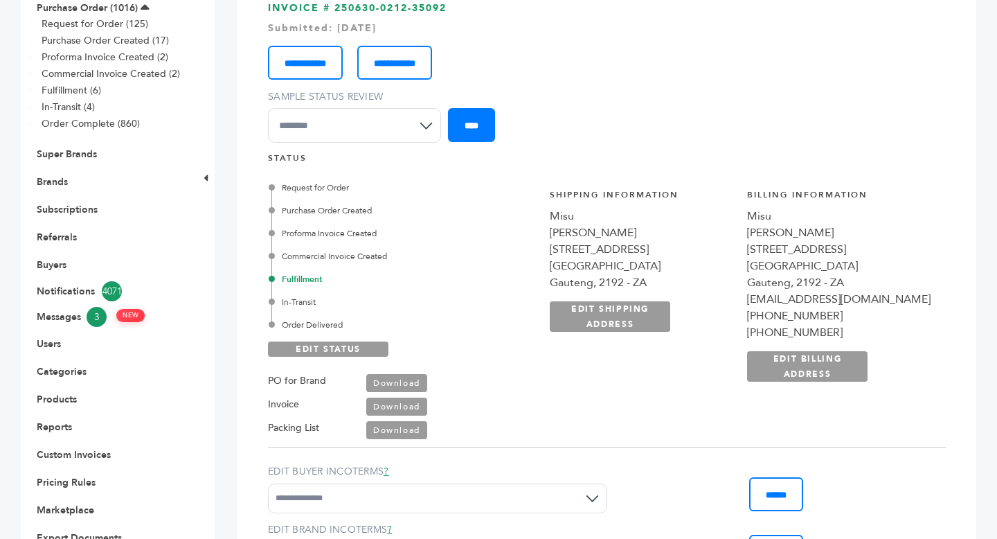
scroll to position [359, 0]
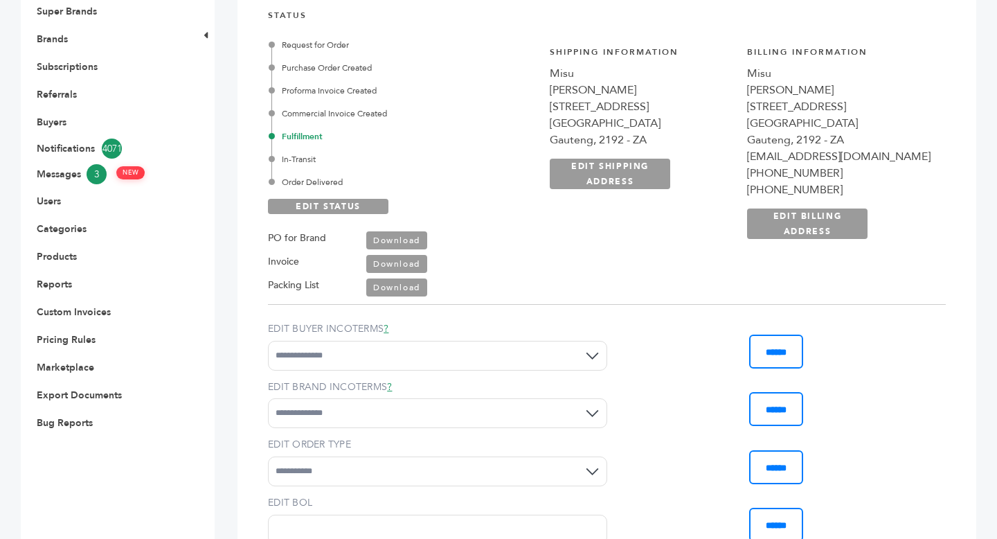
click at [399, 244] on link "Download" at bounding box center [396, 240] width 61 height 18
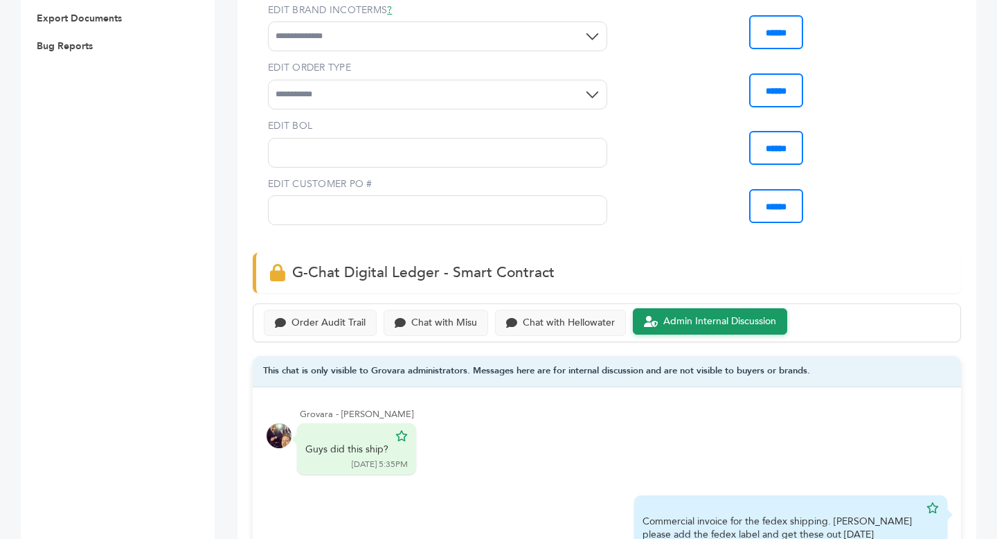
scroll to position [963, 0]
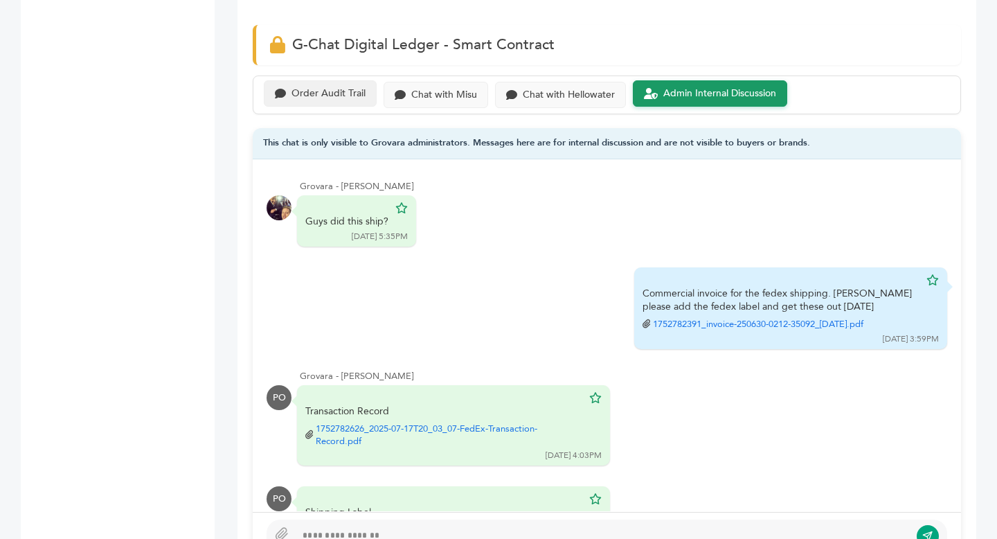
click at [325, 94] on div "Order Audit Trail" at bounding box center [329, 94] width 74 height 12
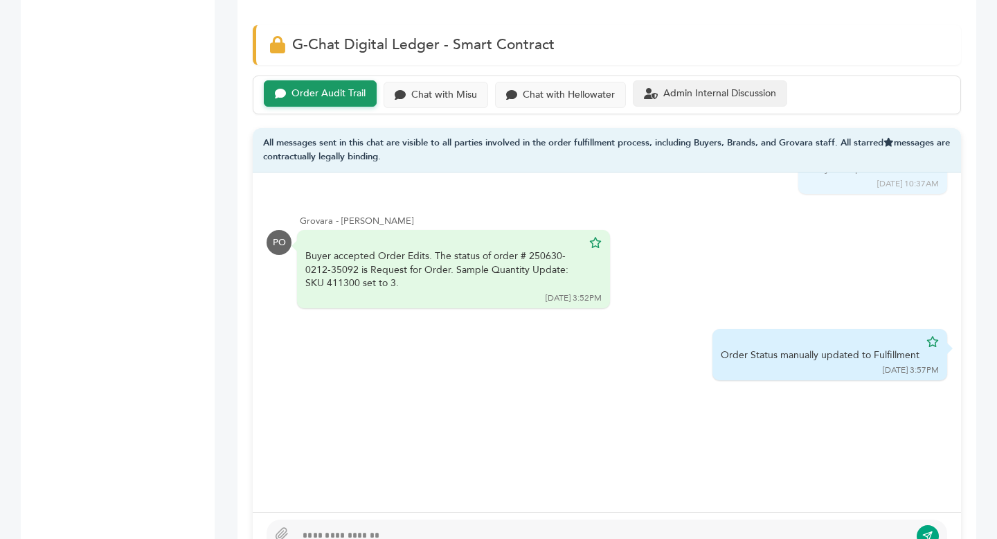
click at [690, 91] on div "Admin Internal Discussion" at bounding box center [720, 94] width 113 height 12
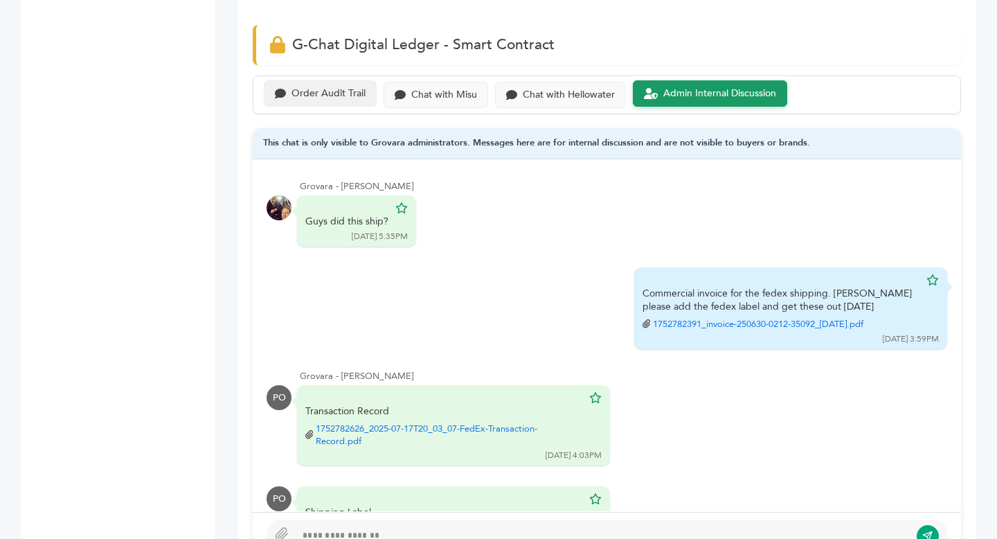
click at [320, 94] on div "Order Audit Trail" at bounding box center [329, 94] width 74 height 12
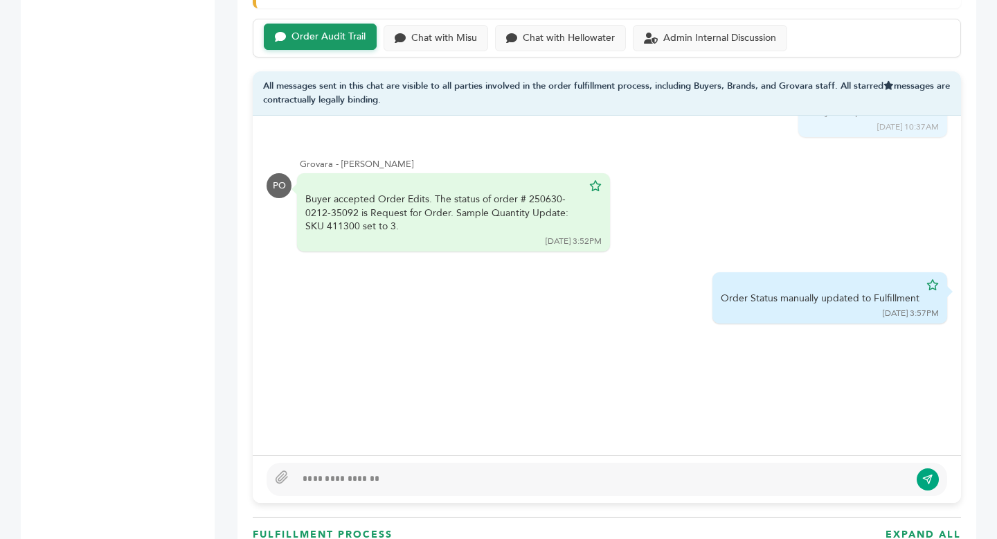
scroll to position [1021, 0]
click at [714, 38] on div "Admin Internal Discussion" at bounding box center [720, 36] width 113 height 12
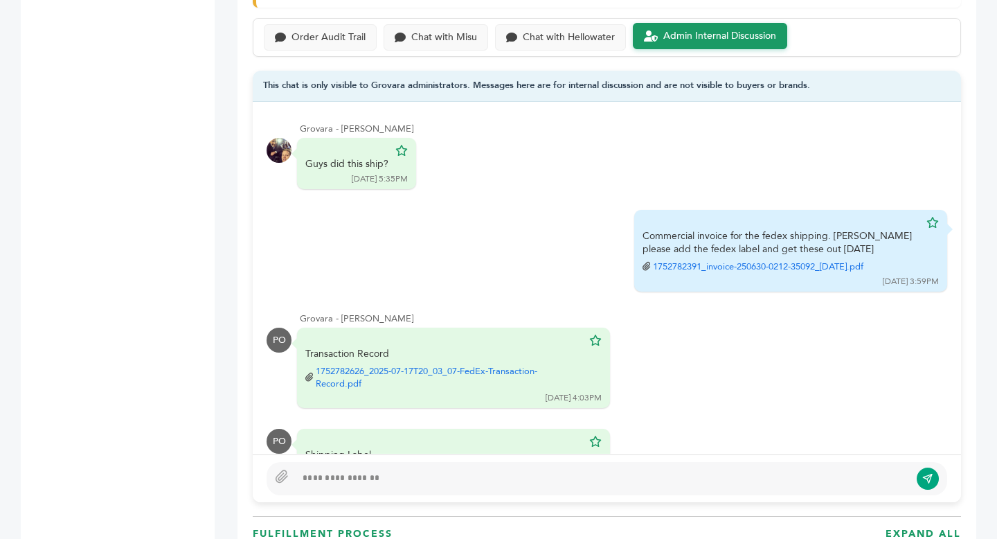
click at [371, 473] on div at bounding box center [603, 478] width 614 height 17
click at [308, 479] on div "**********" at bounding box center [603, 478] width 614 height 17
click at [345, 481] on div "**********" at bounding box center [603, 478] width 614 height 17
click at [324, 482] on div "**********" at bounding box center [603, 478] width 614 height 17
type textarea "**********"
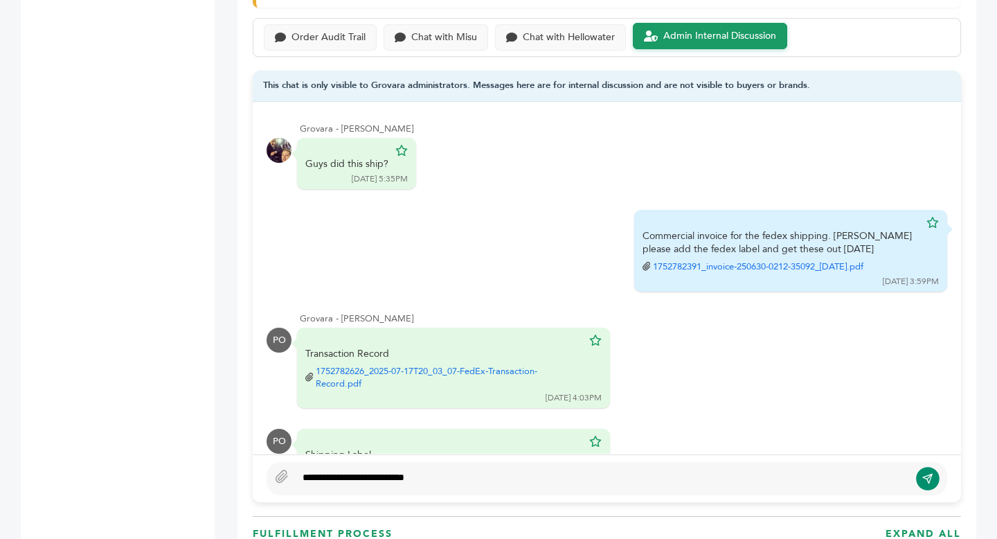
click at [921, 473] on button "submit" at bounding box center [928, 479] width 24 height 24
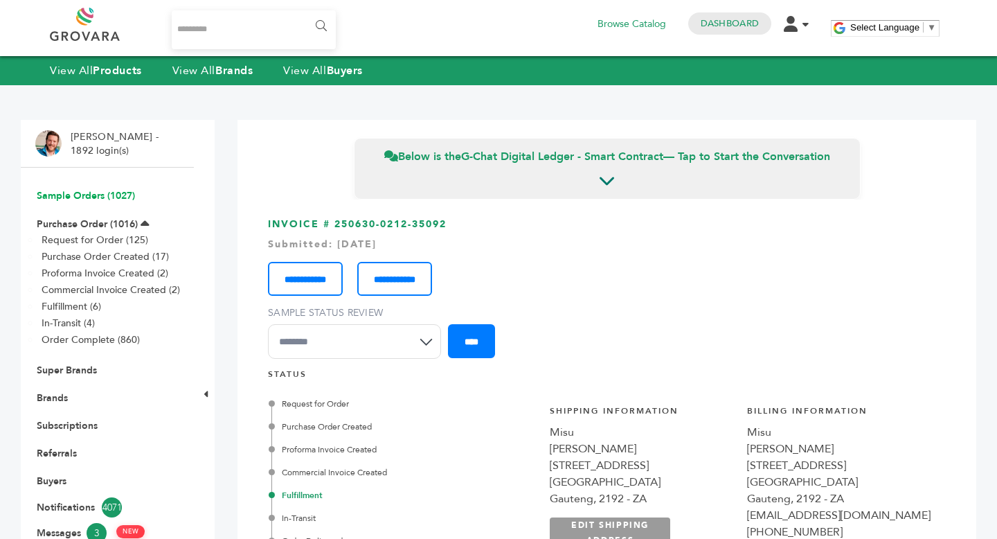
click at [115, 195] on link "Sample Orders (1027)" at bounding box center [86, 195] width 98 height 13
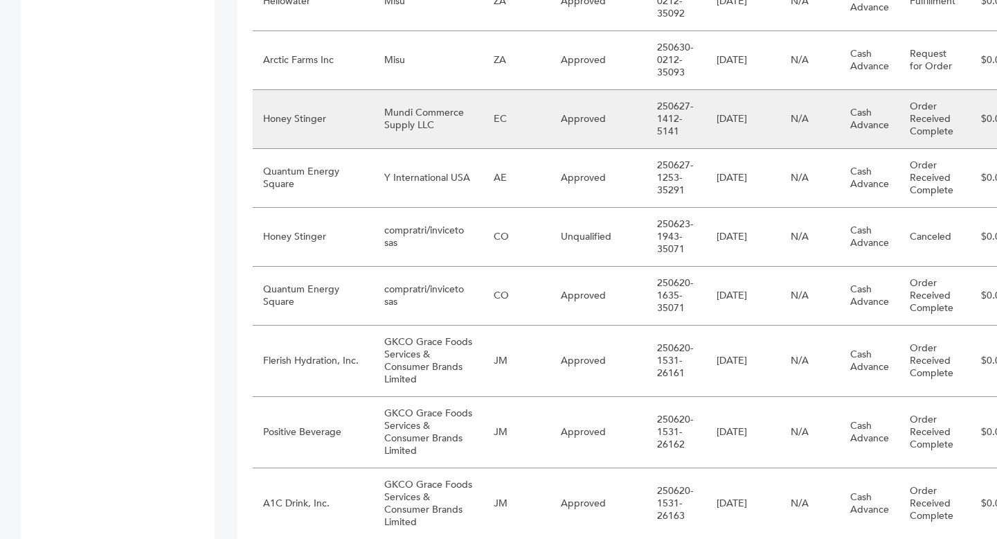
scroll to position [1076, 0]
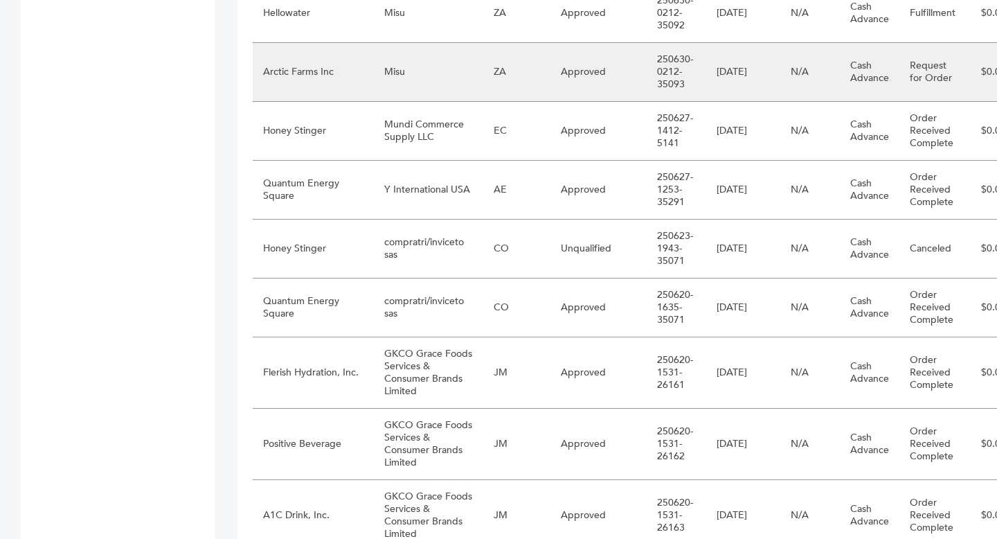
click at [483, 99] on td "ZA" at bounding box center [516, 72] width 67 height 59
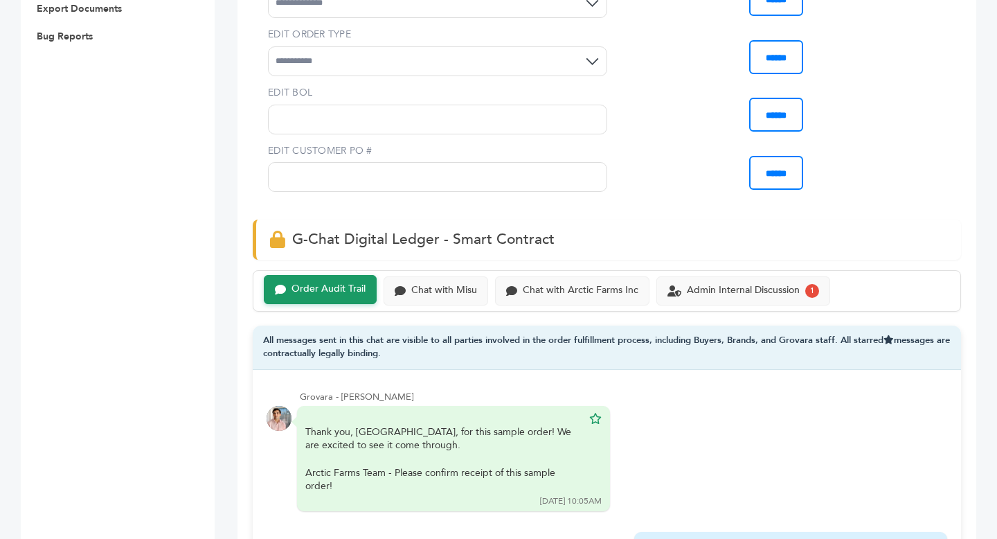
scroll to position [722, 0]
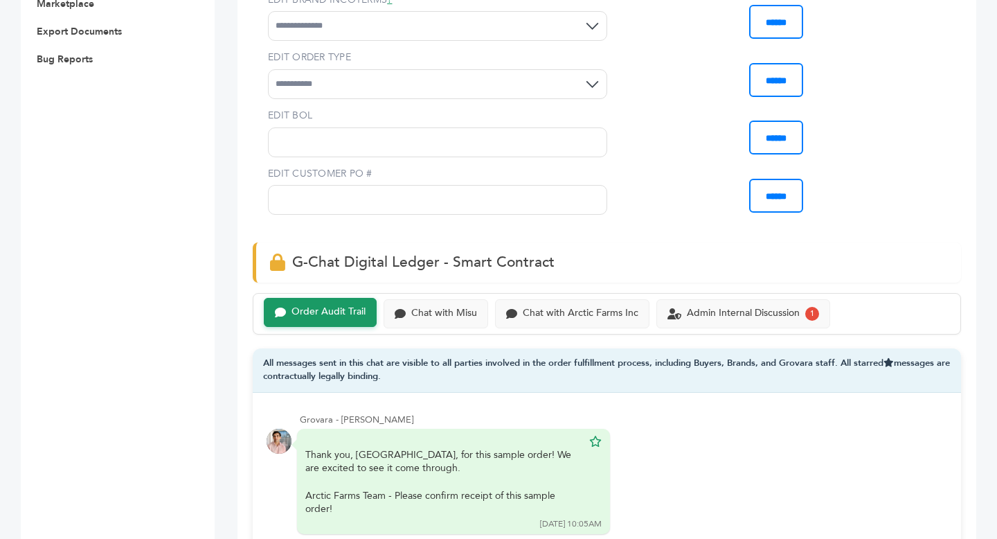
click at [591, 328] on div "Order Audit Trail Chat with Misu Chat with Arctic Farms Inc Admin Internal Disc…" at bounding box center [607, 314] width 709 height 42
click at [591, 310] on div "Chat with Arctic Farms Inc" at bounding box center [581, 312] width 116 height 12
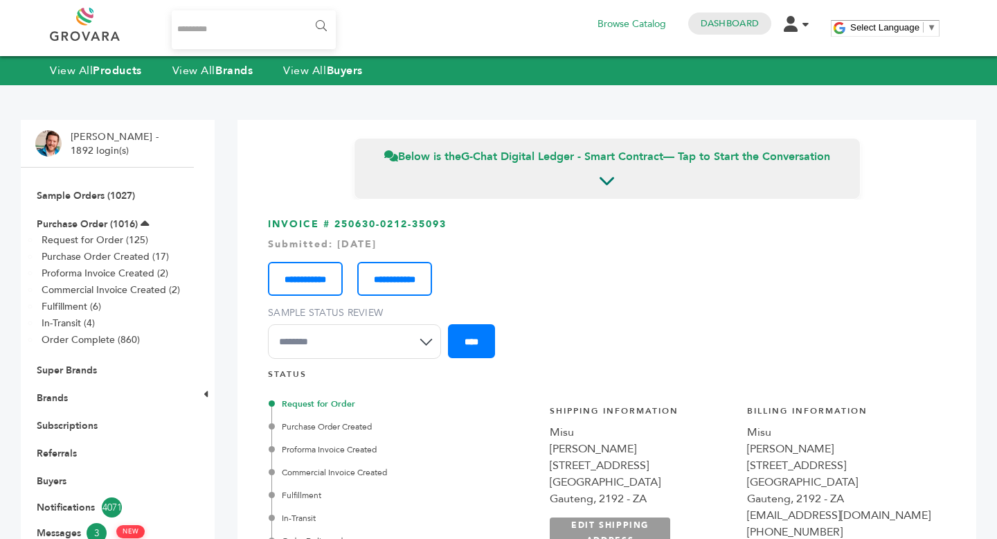
drag, startPoint x: 337, startPoint y: 223, endPoint x: 484, endPoint y: 229, distance: 147.6
click at [484, 229] on h3 "**********" at bounding box center [607, 293] width 678 height 152
copy h3 "250630-0212-35093"
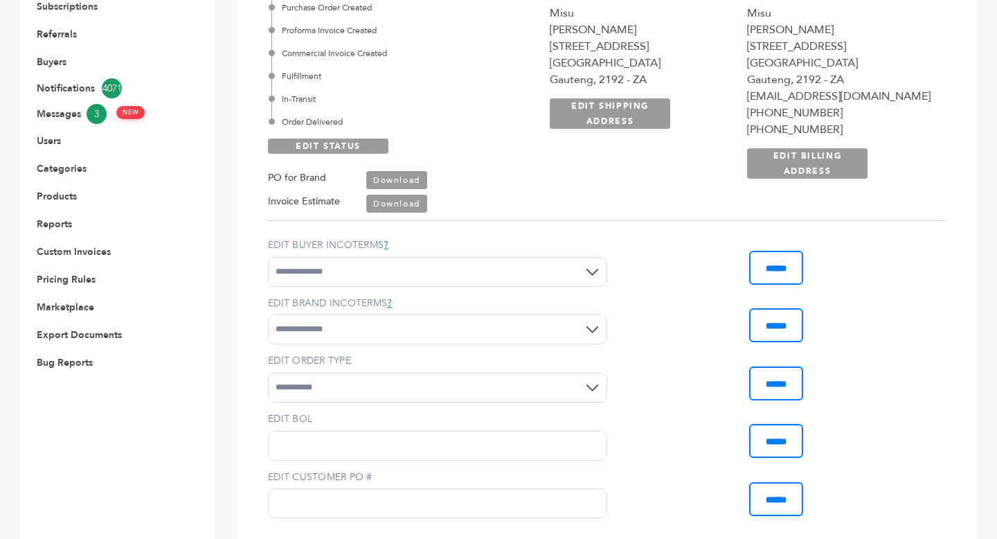
scroll to position [426, 0]
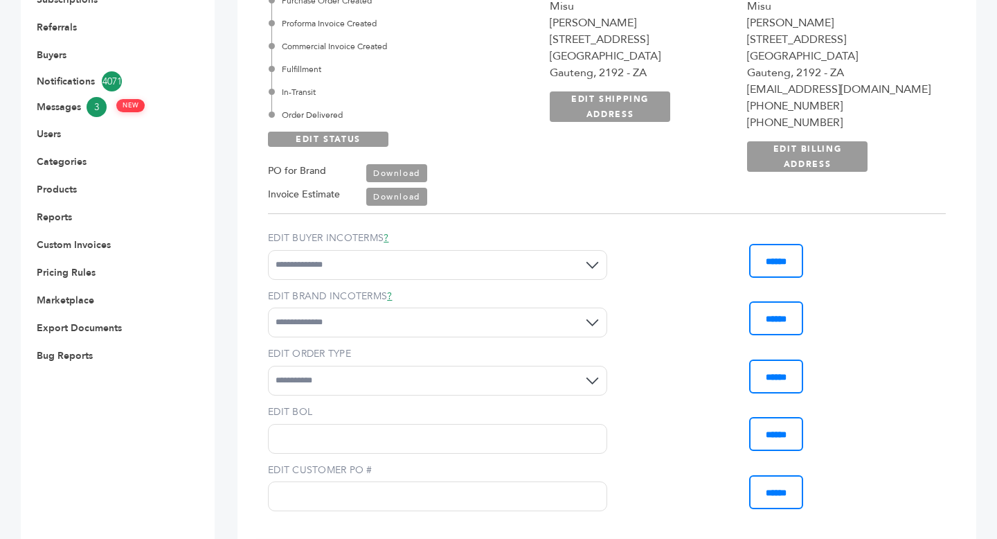
click at [405, 163] on span "PO for Brand Download" at bounding box center [354, 171] width 173 height 24
click at [397, 173] on link "Download" at bounding box center [396, 173] width 61 height 18
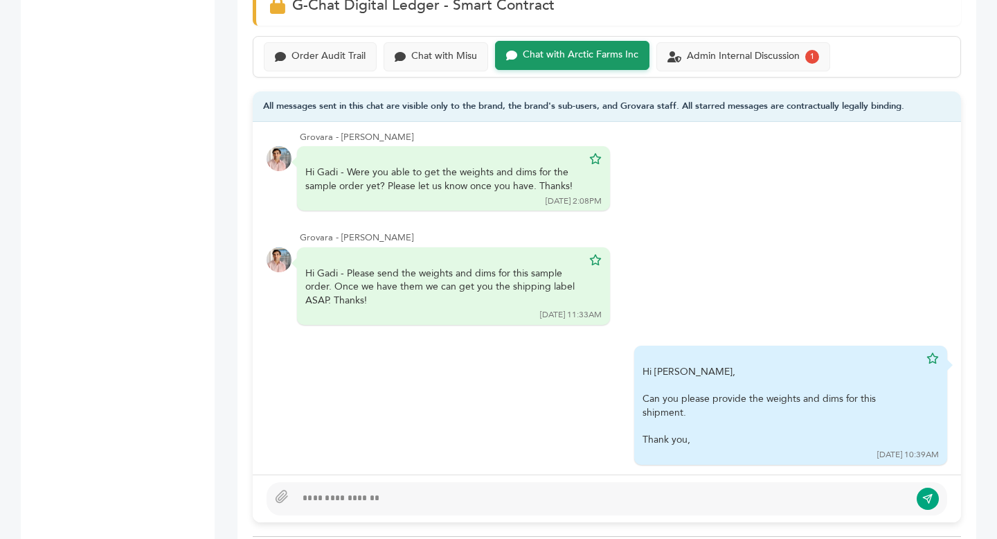
scroll to position [963, 0]
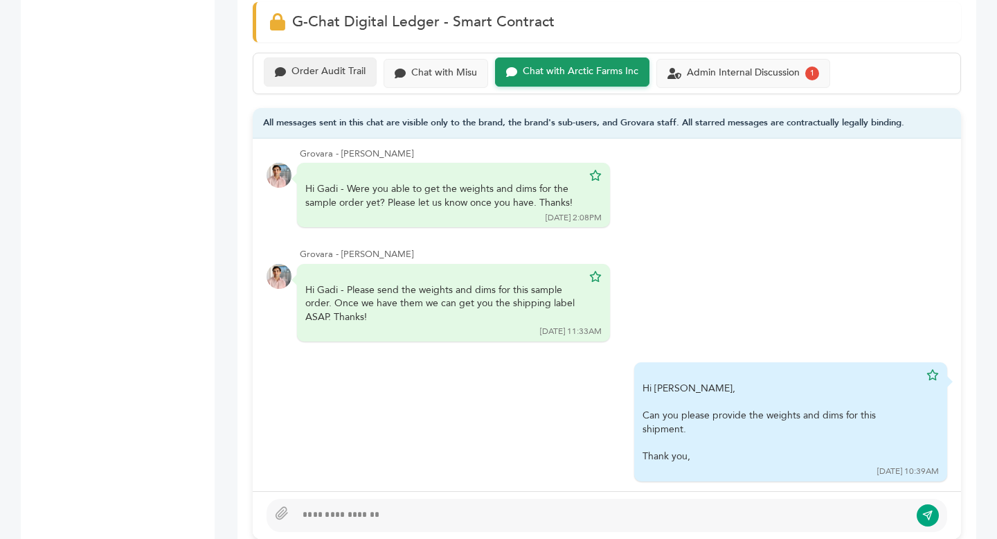
click at [334, 74] on div "Order Audit Trail" at bounding box center [329, 72] width 74 height 12
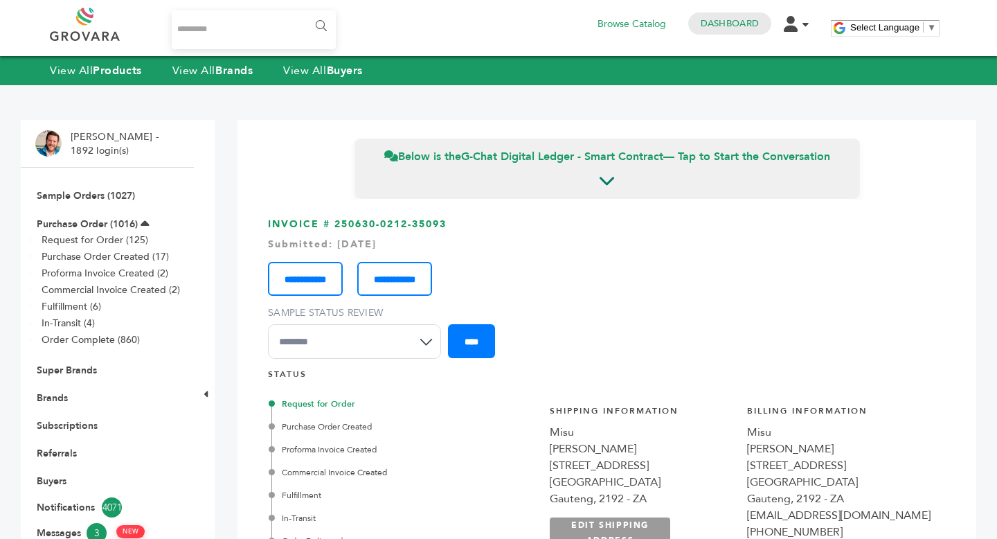
click at [98, 188] on li "Sample Orders (1027)" at bounding box center [107, 195] width 144 height 28
click at [94, 202] on link "Sample Orders (1027)" at bounding box center [86, 195] width 98 height 13
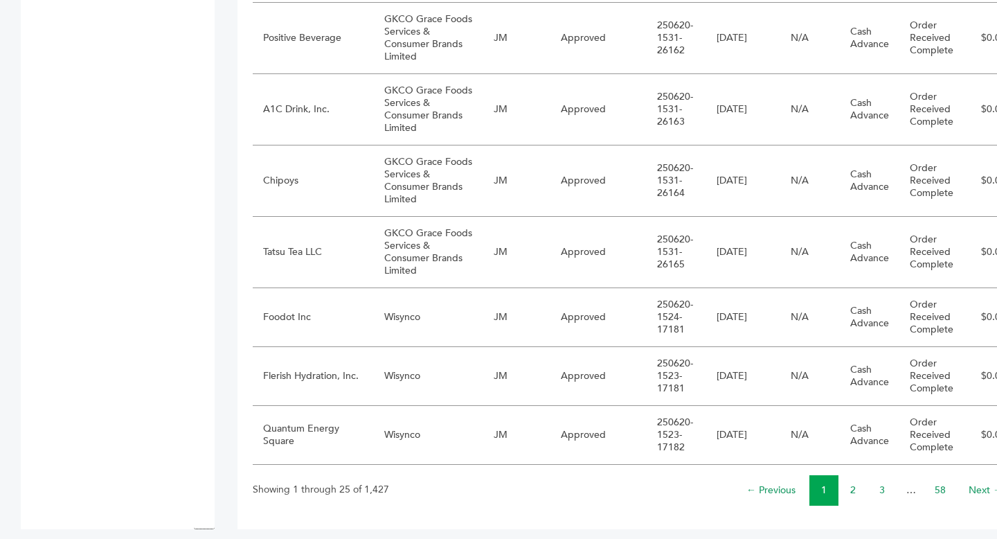
scroll to position [1518, 0]
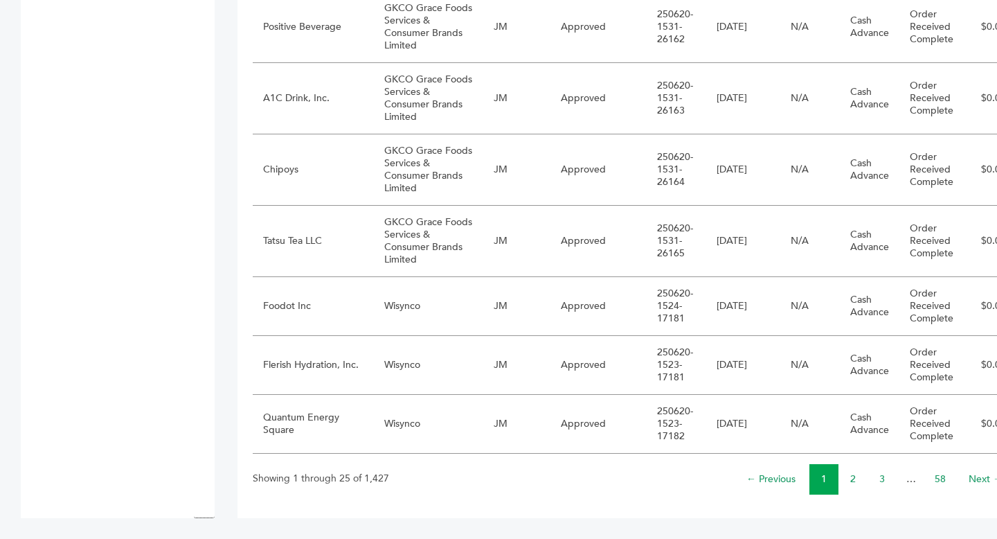
click at [839, 481] on li "2" at bounding box center [853, 479] width 29 height 30
click at [851, 478] on link "2" at bounding box center [854, 478] width 6 height 13
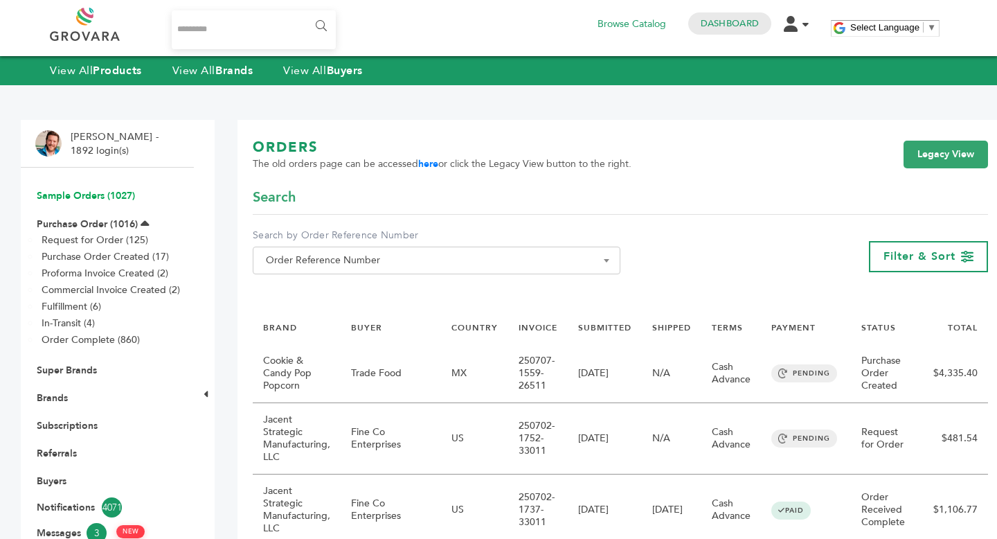
click at [85, 193] on link "Sample Orders (1027)" at bounding box center [86, 195] width 98 height 13
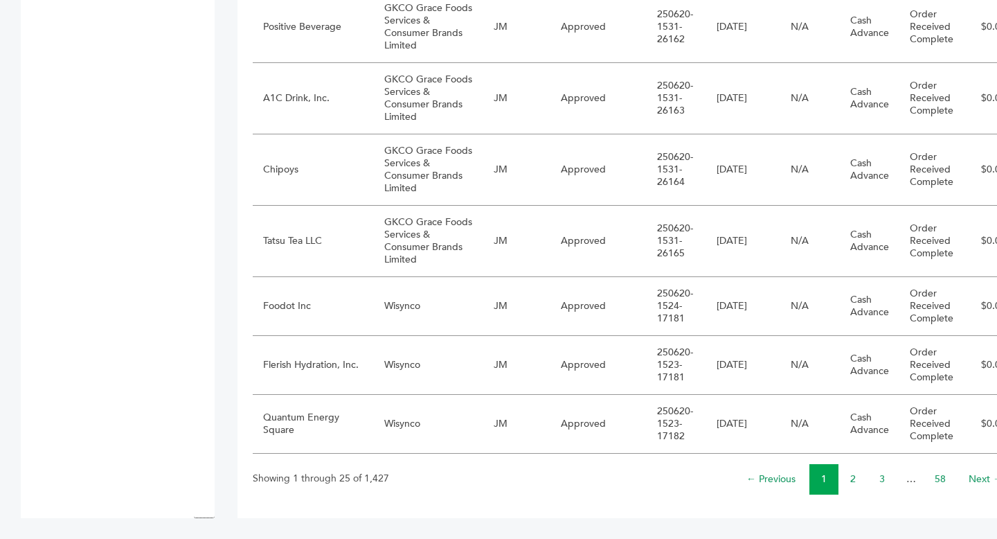
scroll to position [1518, 0]
click at [851, 479] on link "2" at bounding box center [854, 478] width 6 height 13
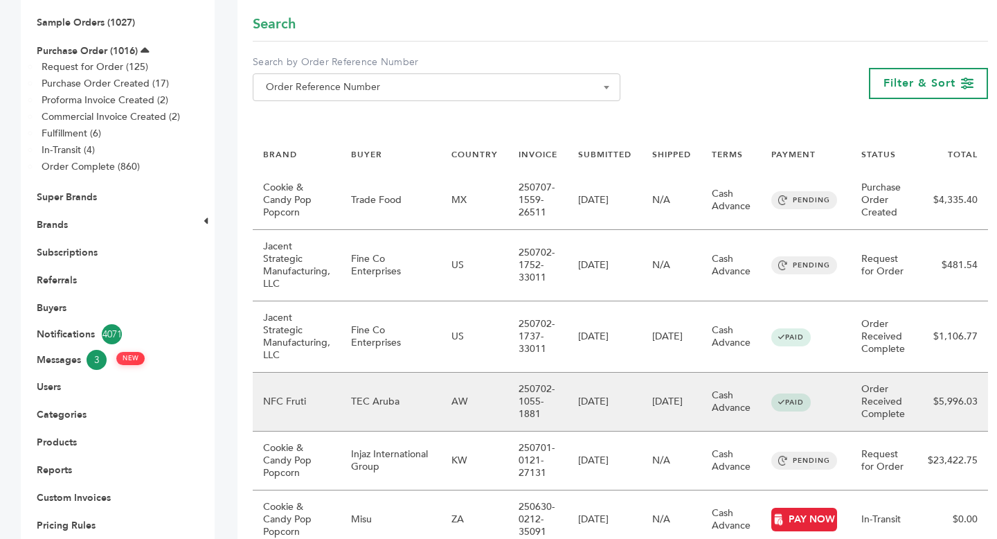
scroll to position [171, 0]
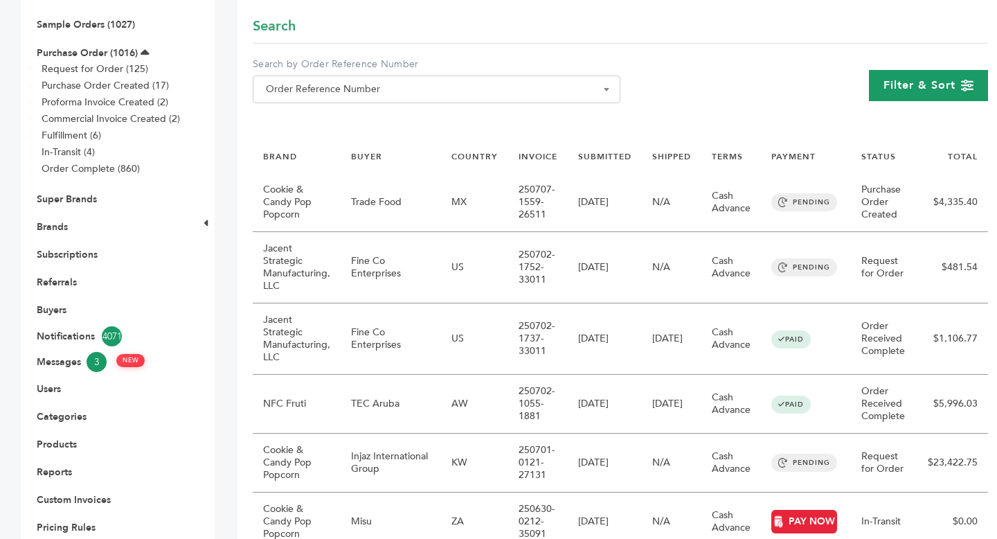
click at [941, 78] on span "Filter & Sort" at bounding box center [920, 85] width 72 height 15
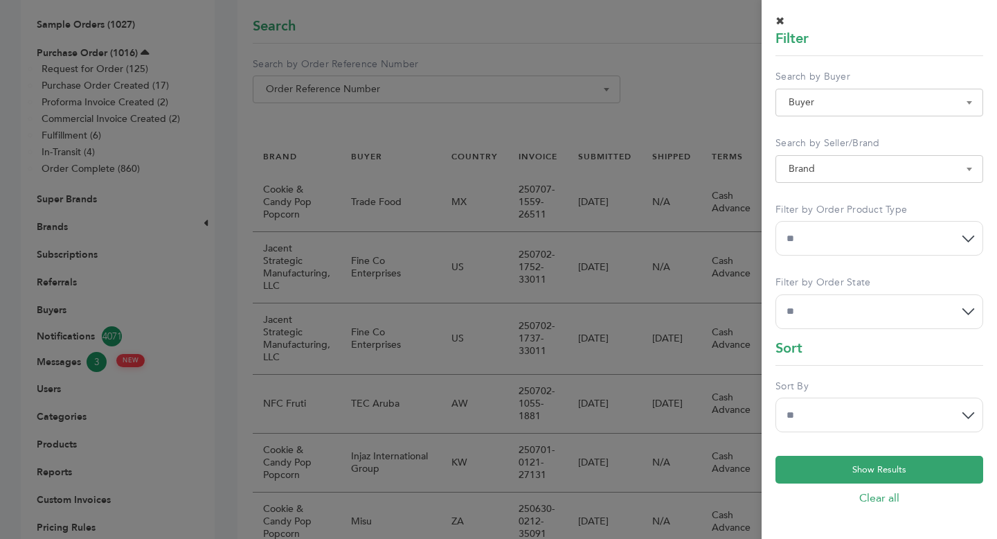
click at [882, 313] on select "**********" at bounding box center [880, 311] width 208 height 35
click at [853, 412] on select "**********" at bounding box center [880, 415] width 208 height 35
click at [717, 58] on div at bounding box center [498, 269] width 997 height 539
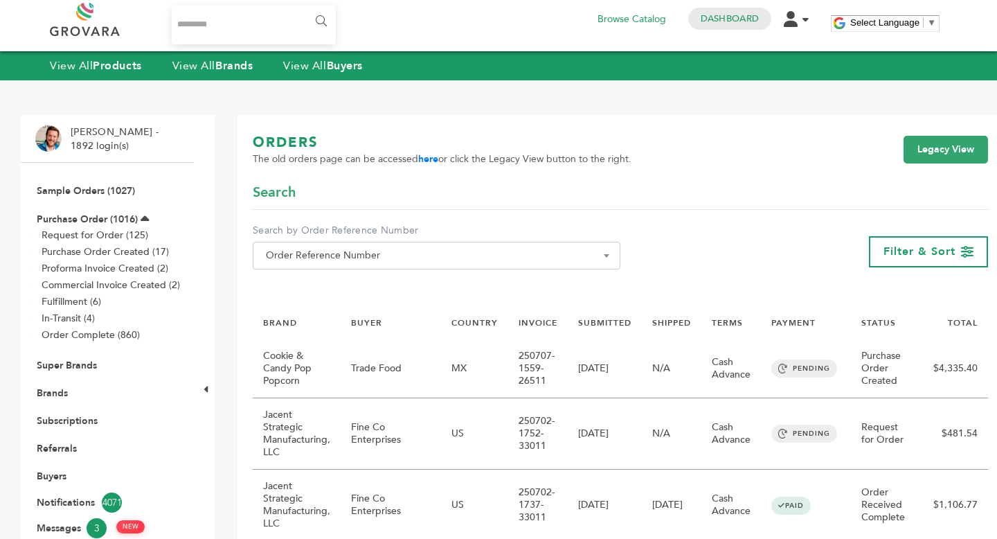
scroll to position [0, 0]
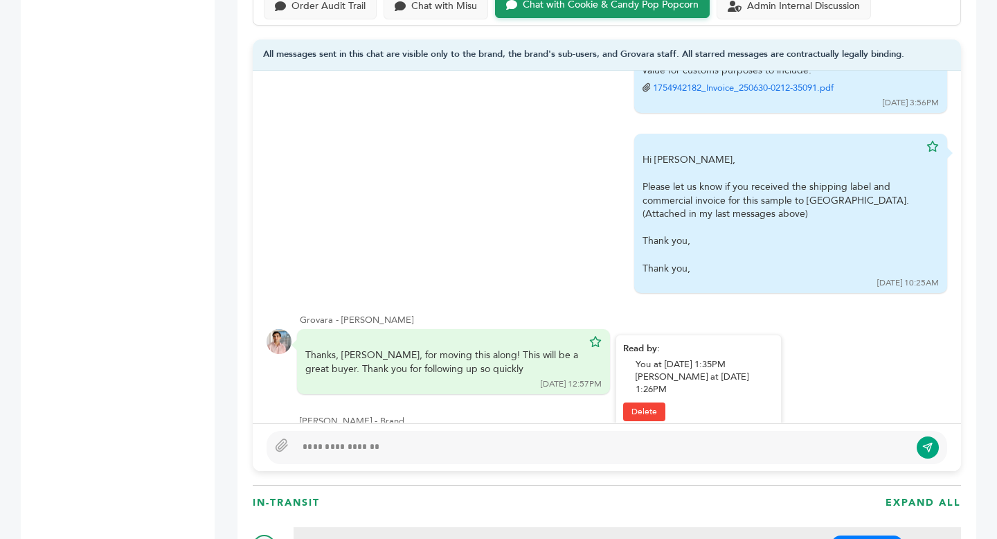
scroll to position [1570, 0]
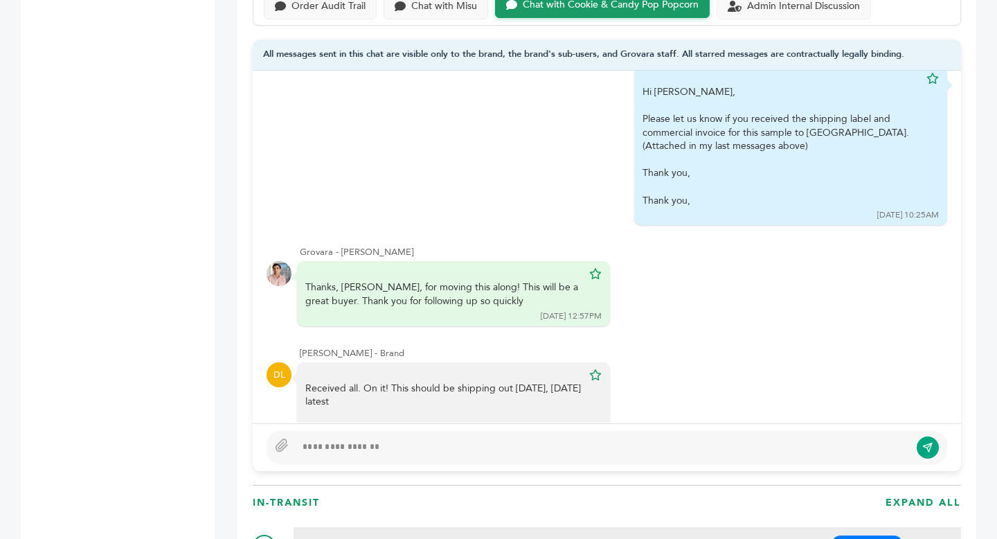
click at [382, 461] on div at bounding box center [607, 447] width 681 height 33
click at [382, 448] on div at bounding box center [603, 447] width 614 height 17
type textarea "**********"
click at [490, 450] on icon "submit" at bounding box center [928, 447] width 11 height 12
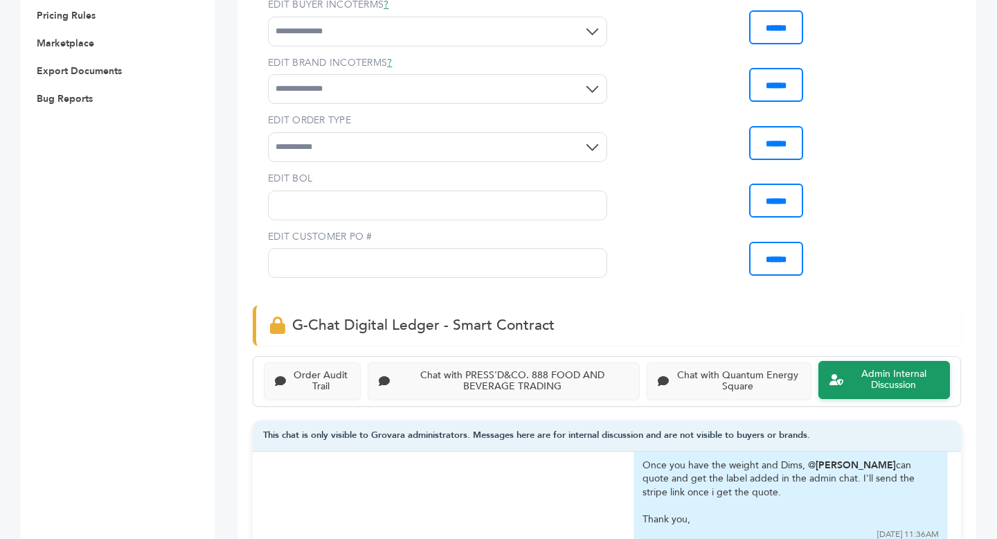
scroll to position [505, 0]
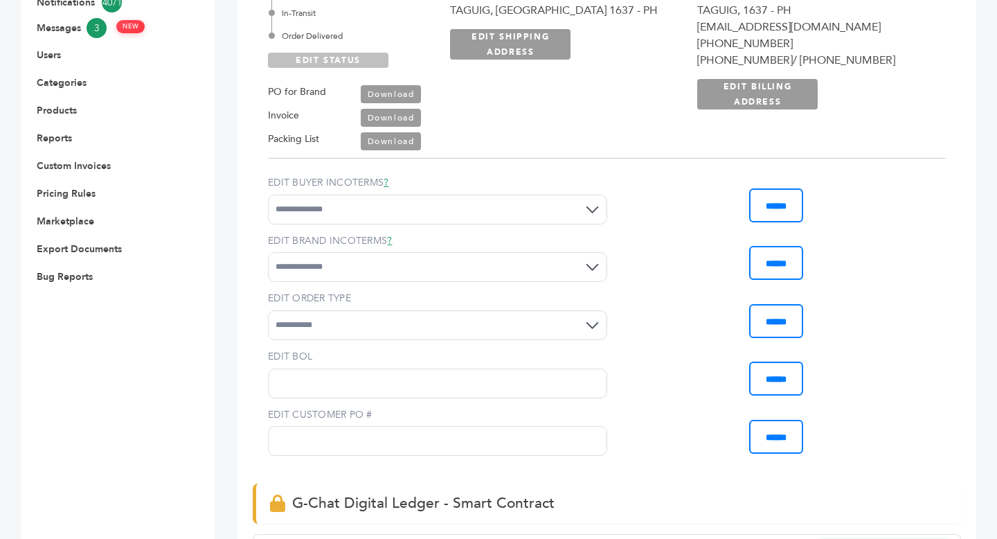
click at [325, 60] on link "EDIT STATUS" at bounding box center [328, 60] width 121 height 15
click at [312, 38] on div "Order Delivered" at bounding box center [353, 36] width 163 height 12
click at [340, 63] on link "SAVE STATUS" at bounding box center [328, 60] width 121 height 15
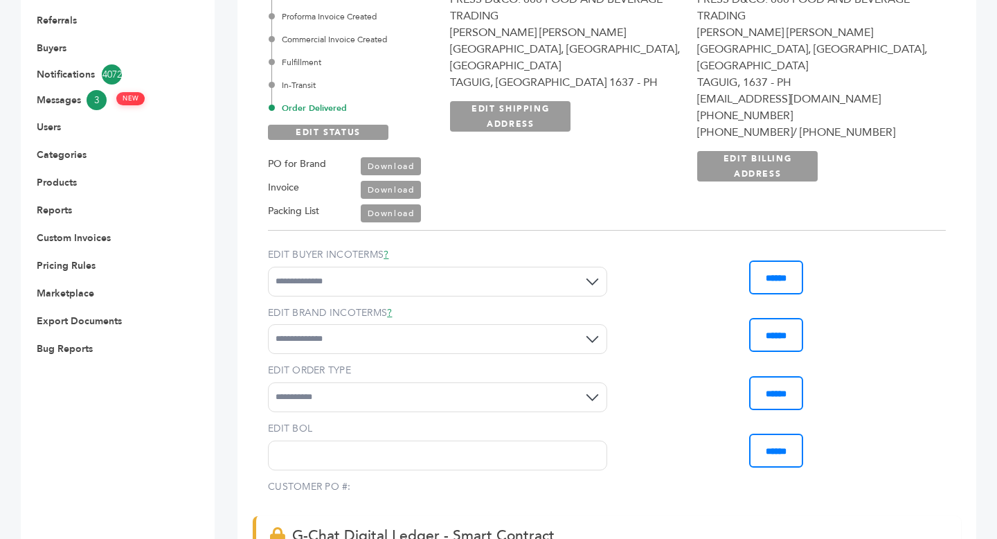
scroll to position [235, 0]
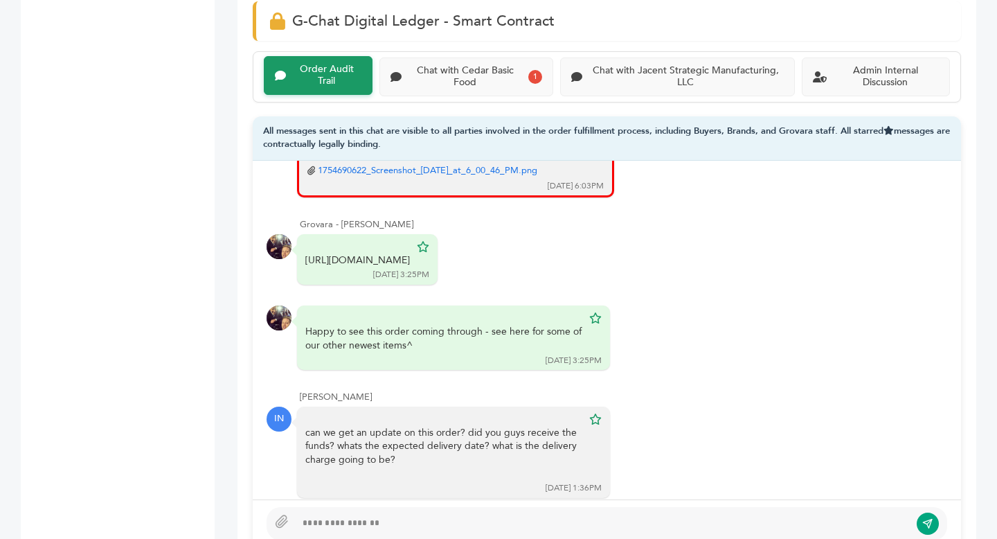
scroll to position [1034, 0]
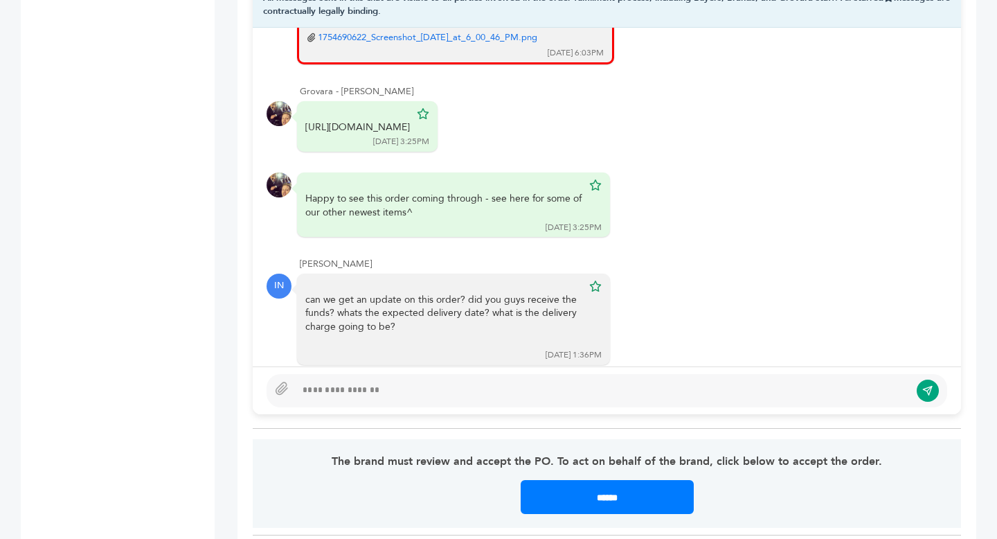
click at [405, 377] on div at bounding box center [607, 390] width 681 height 33
type textarea "**********"
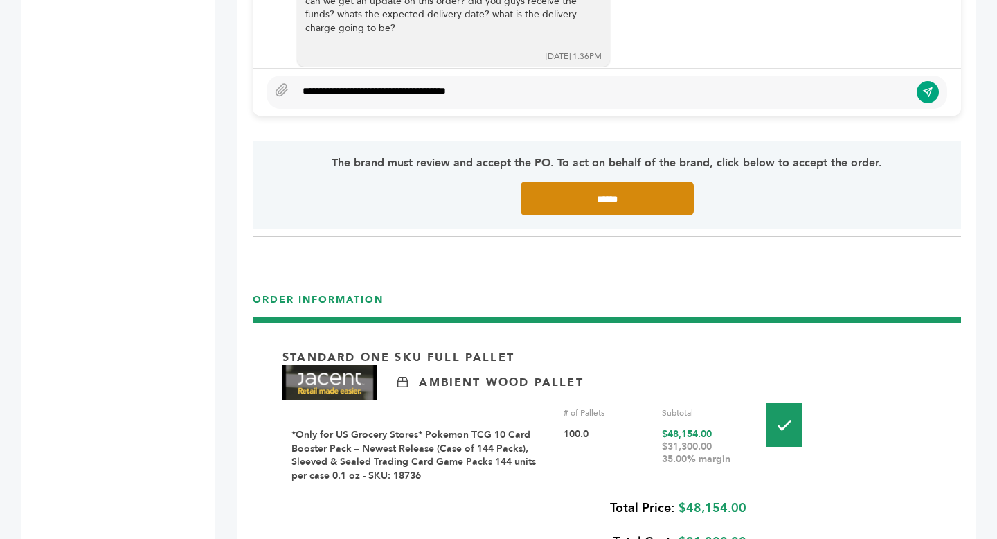
click at [614, 199] on input "******" at bounding box center [607, 198] width 173 height 34
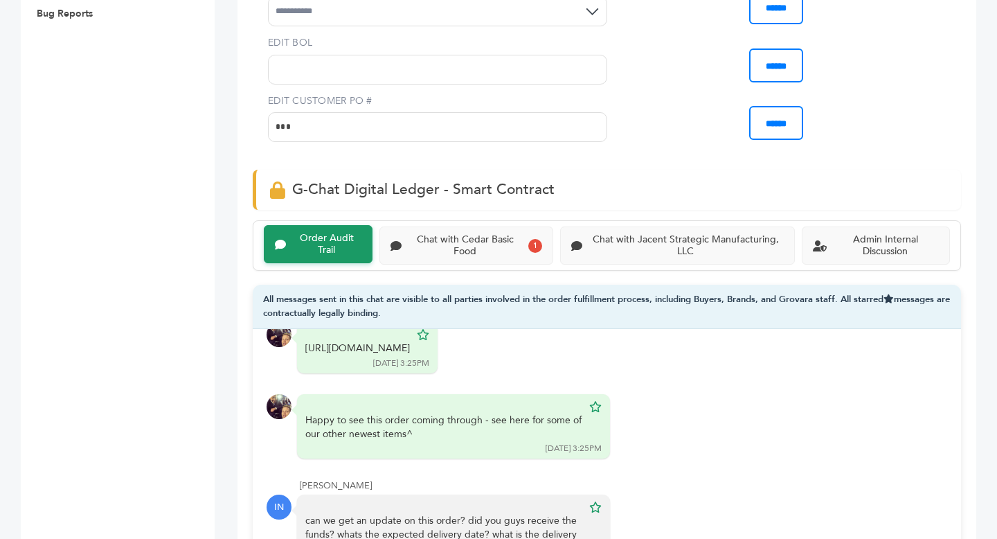
scroll to position [952, 0]
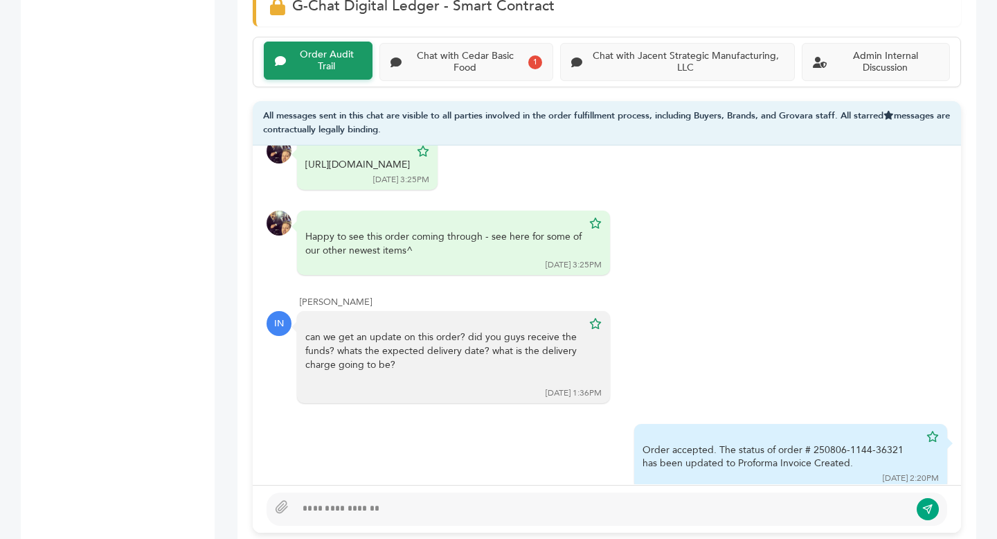
click at [531, 504] on div at bounding box center [603, 509] width 614 height 17
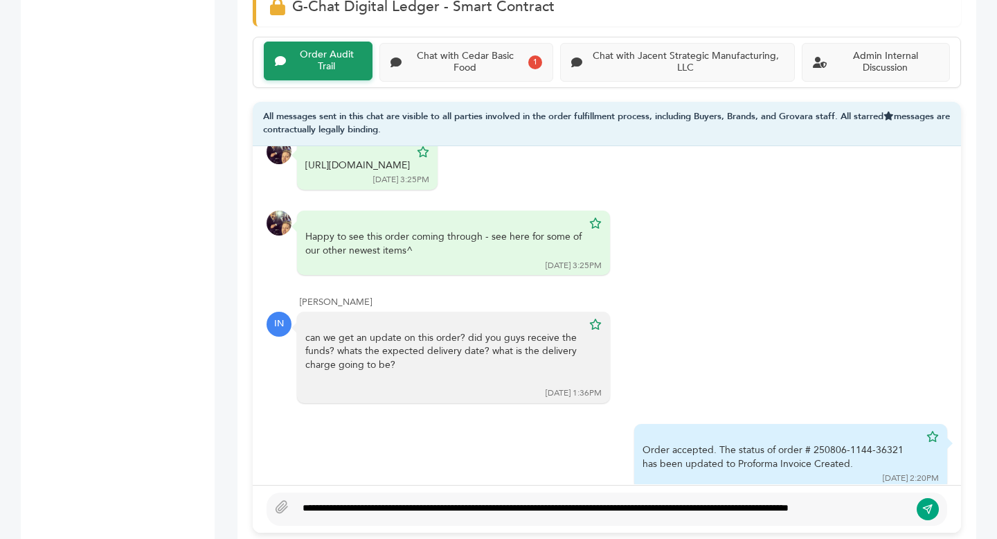
scroll to position [906, 0]
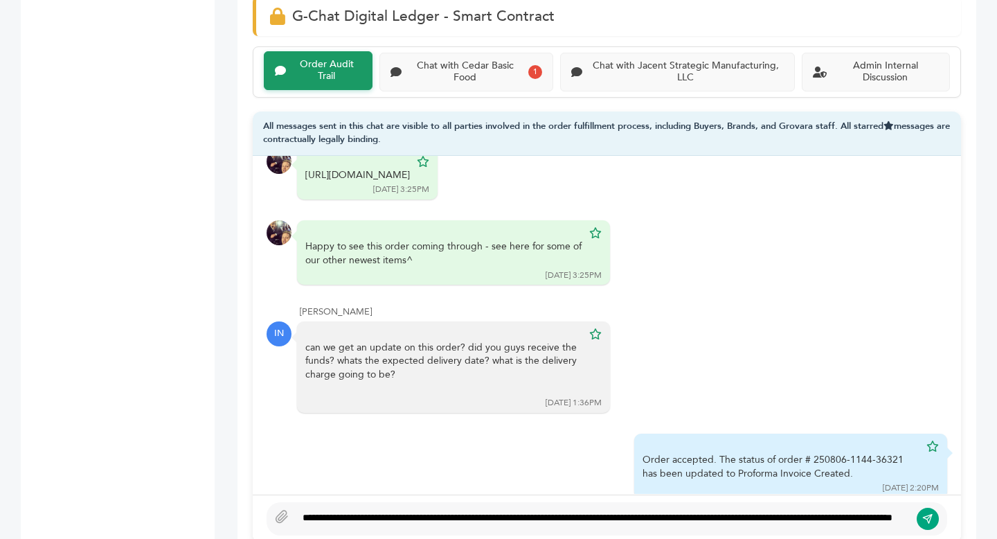
click at [300, 510] on div "**********" at bounding box center [603, 518] width 614 height 17
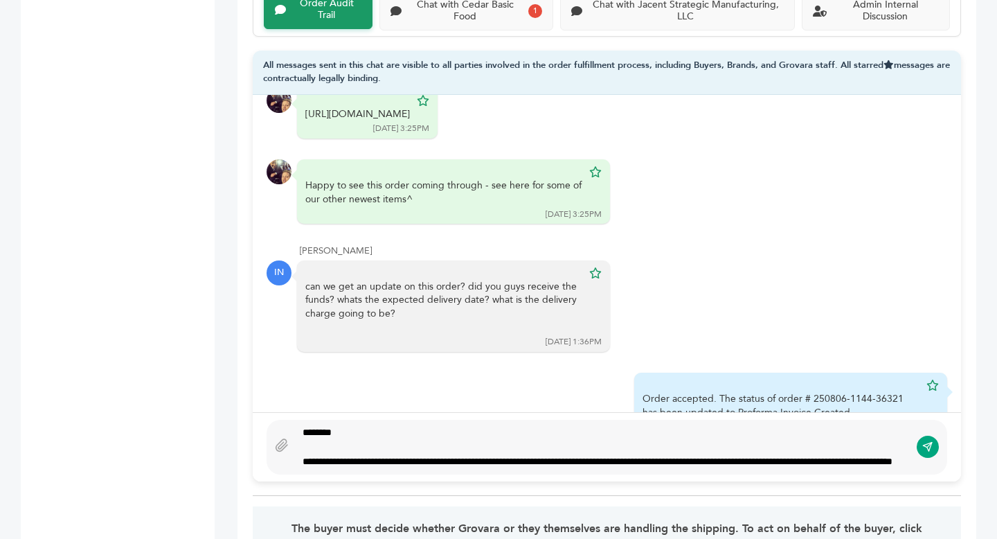
scroll to position [979, 0]
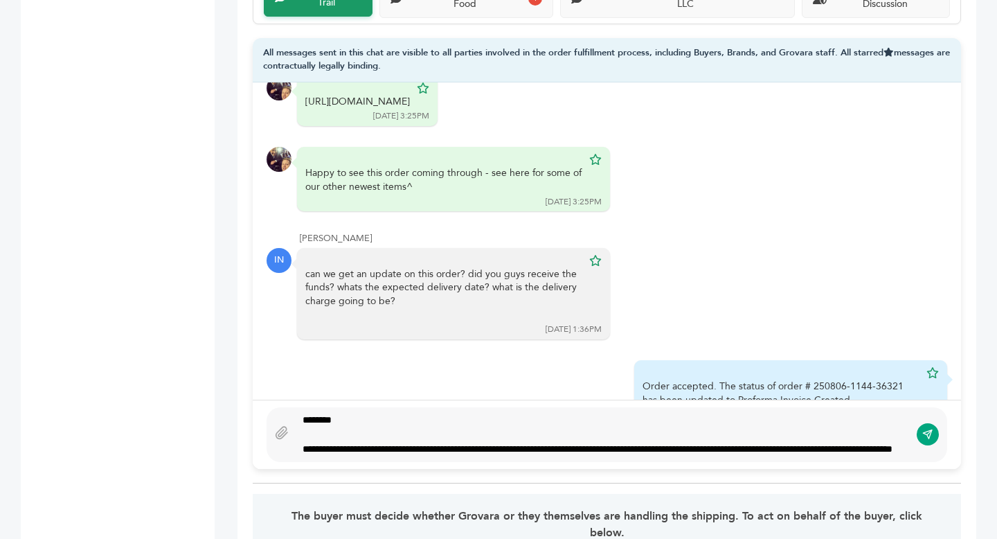
click at [488, 436] on div "**********" at bounding box center [603, 435] width 614 height 44
click at [474, 456] on div "**********" at bounding box center [603, 435] width 614 height 44
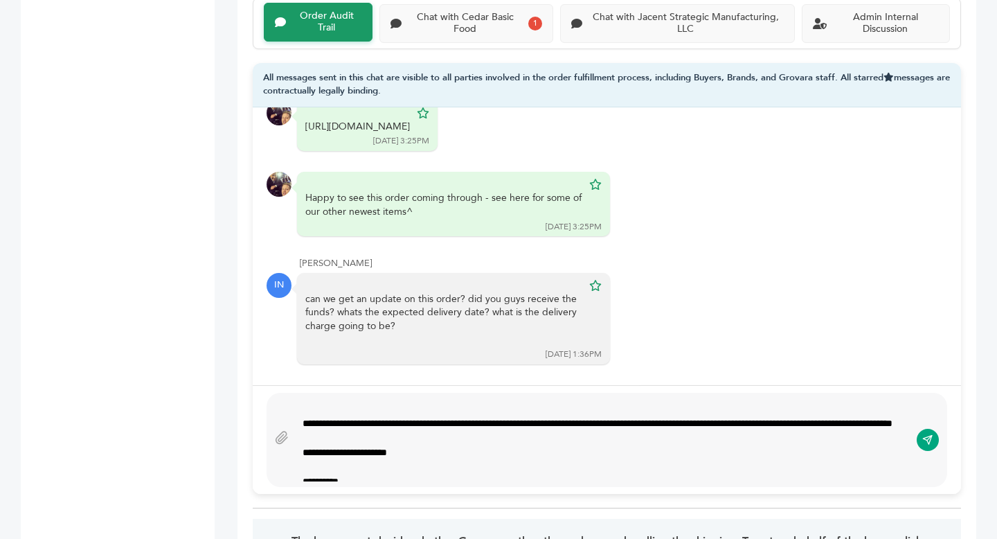
scroll to position [1, 0]
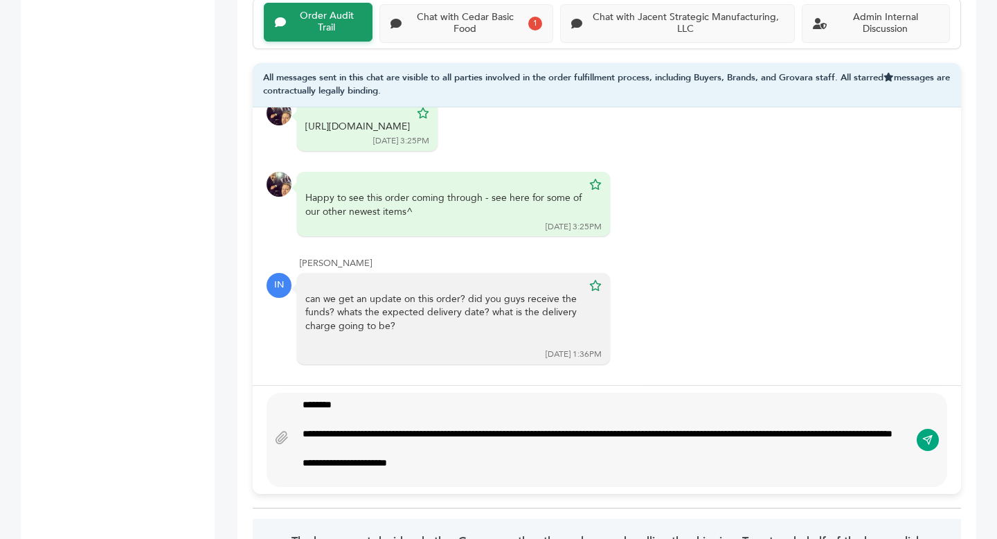
click at [659, 434] on div "**********" at bounding box center [603, 439] width 614 height 83
type textarea "**********"
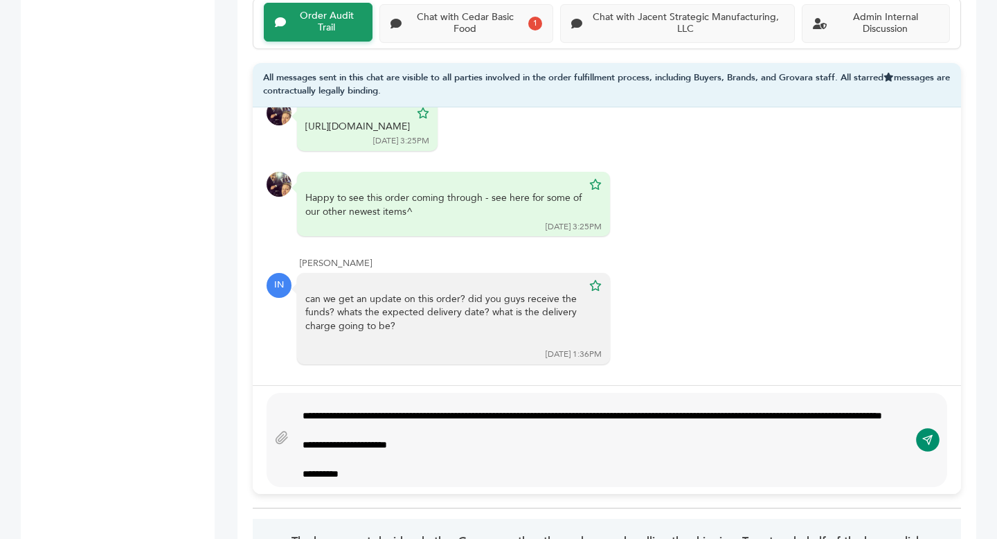
click at [925, 434] on icon "submit" at bounding box center [928, 440] width 11 height 12
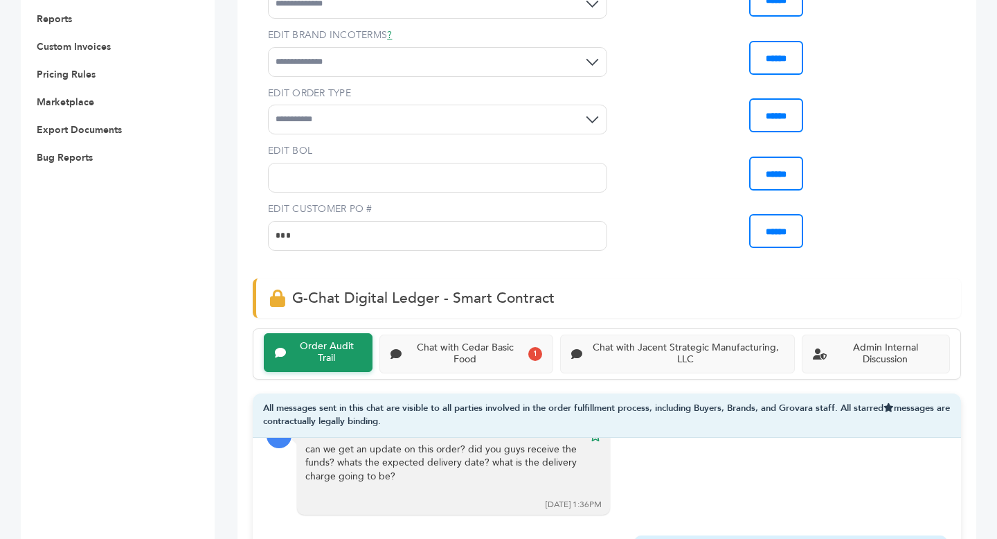
scroll to position [0, 0]
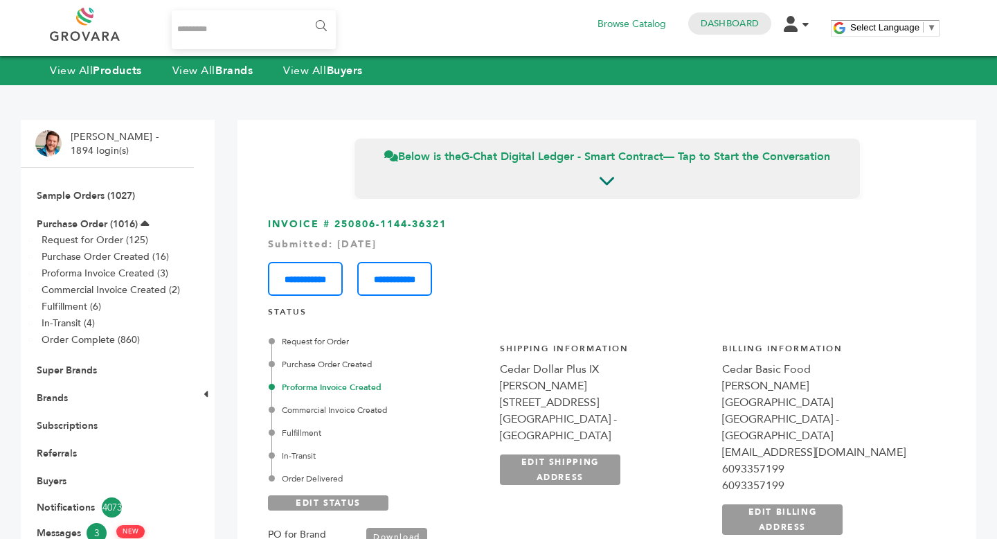
click at [95, 189] on li "Sample Orders (1027)" at bounding box center [107, 195] width 144 height 28
click at [102, 194] on link "Sample Orders (1027)" at bounding box center [86, 195] width 98 height 13
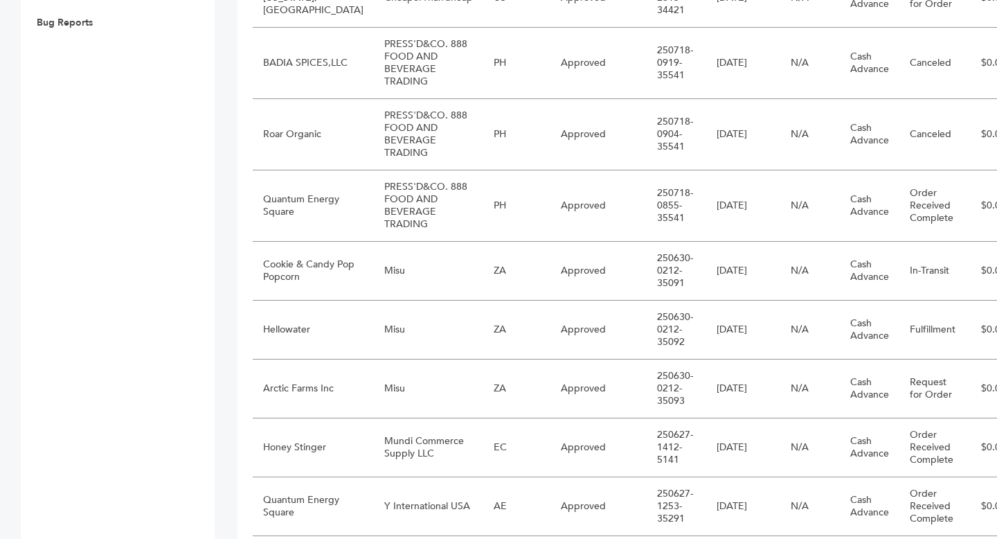
scroll to position [772, 0]
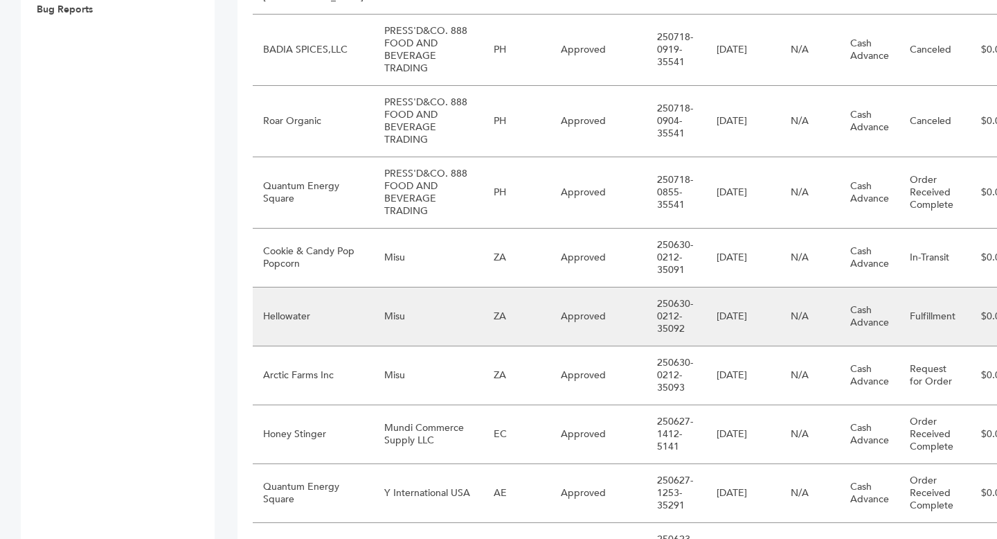
click at [512, 338] on td "ZA" at bounding box center [516, 316] width 67 height 59
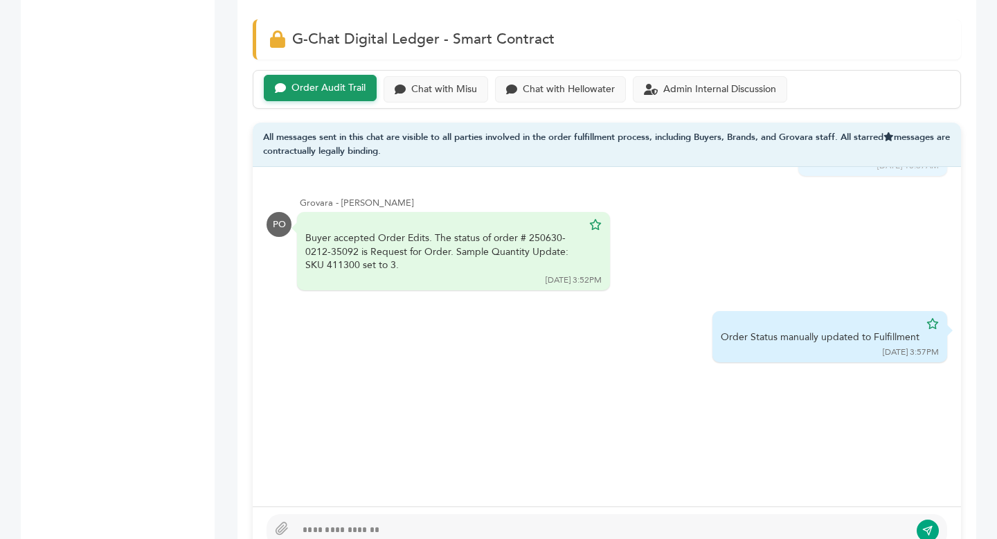
scroll to position [1044, 0]
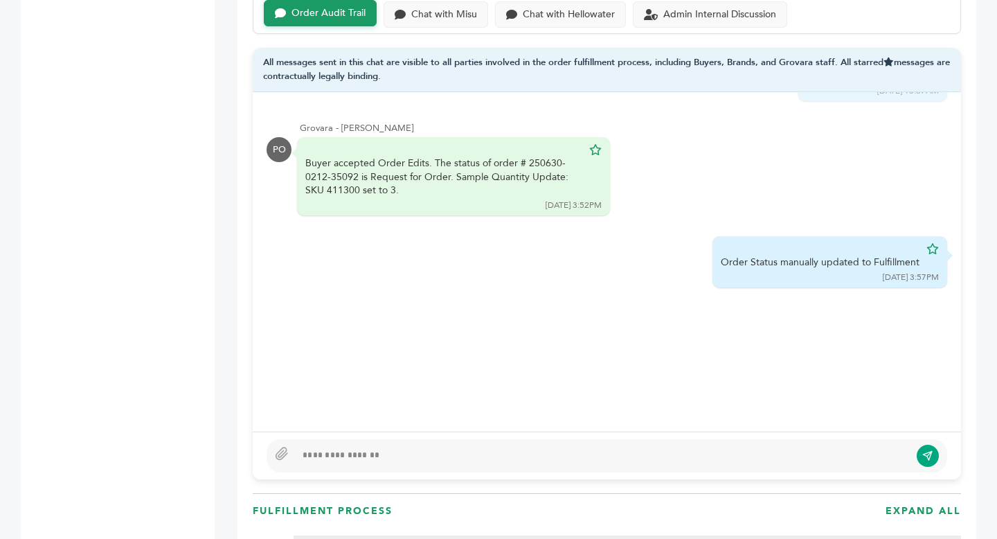
click at [365, 446] on div at bounding box center [607, 455] width 681 height 33
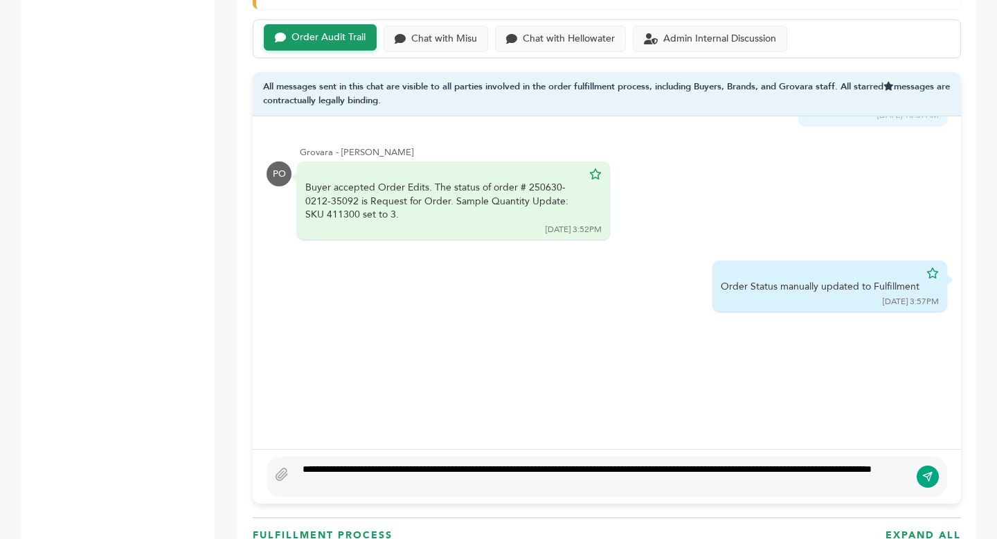
scroll to position [1005, 0]
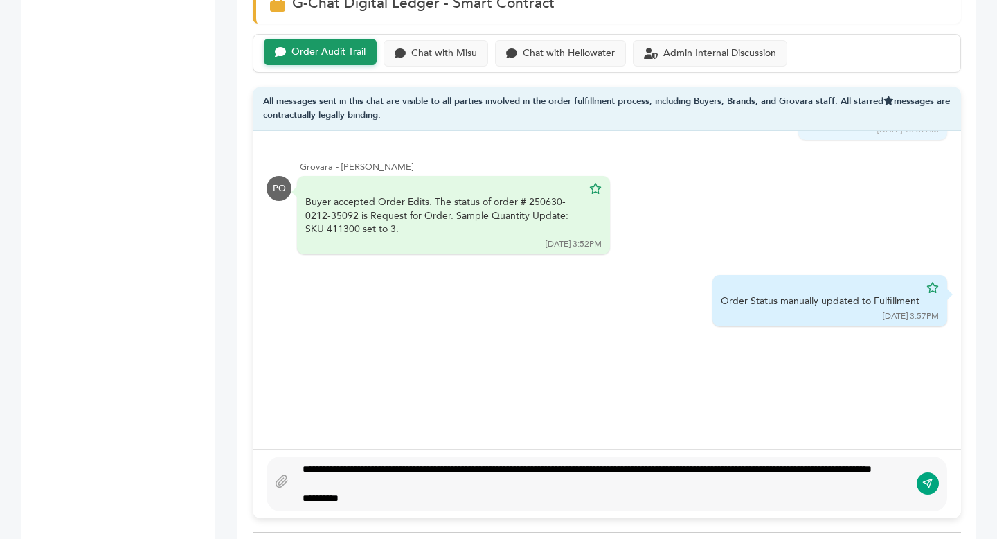
click at [349, 462] on div "**********" at bounding box center [603, 484] width 614 height 44
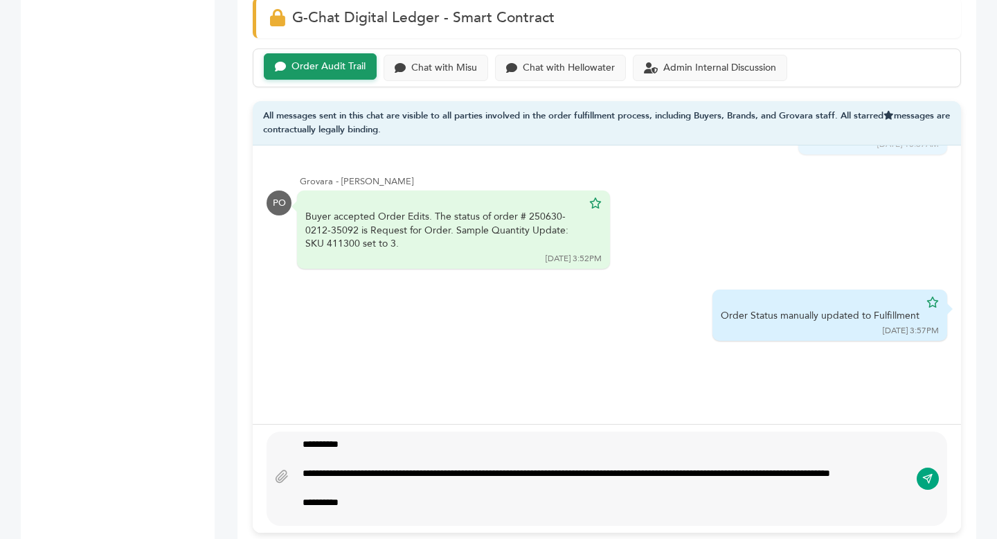
scroll to position [980, 0]
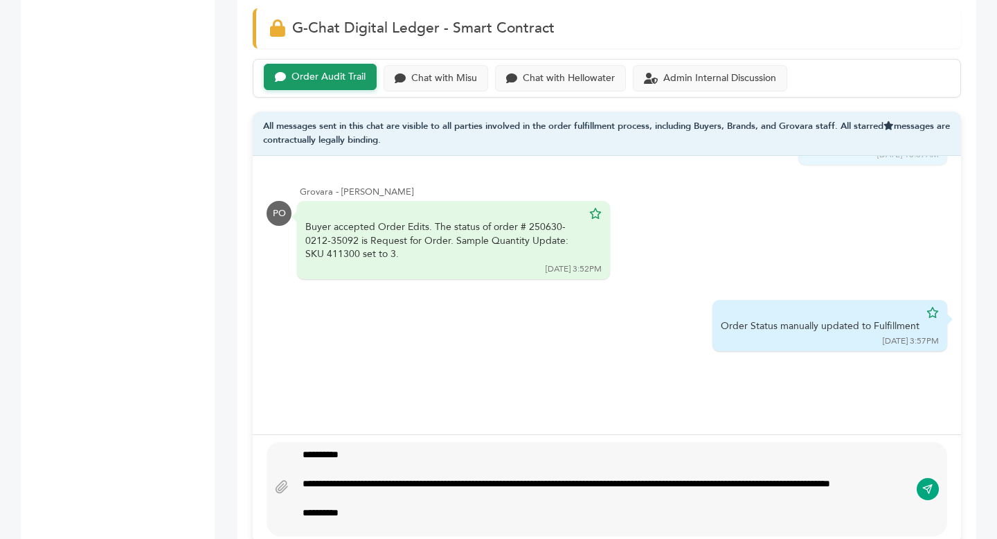
click at [477, 486] on div "**********" at bounding box center [603, 506] width 601 height 58
type textarea "**********"
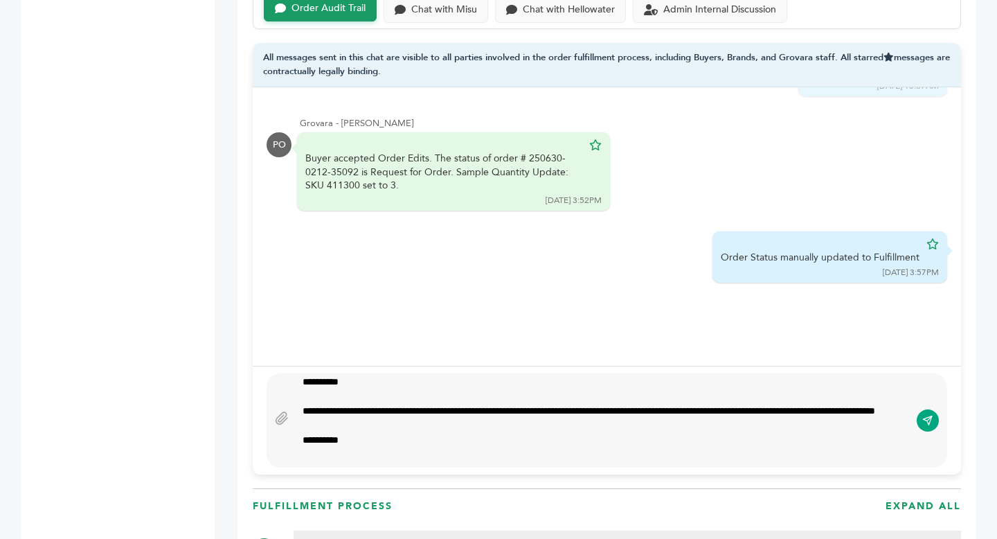
scroll to position [1058, 0]
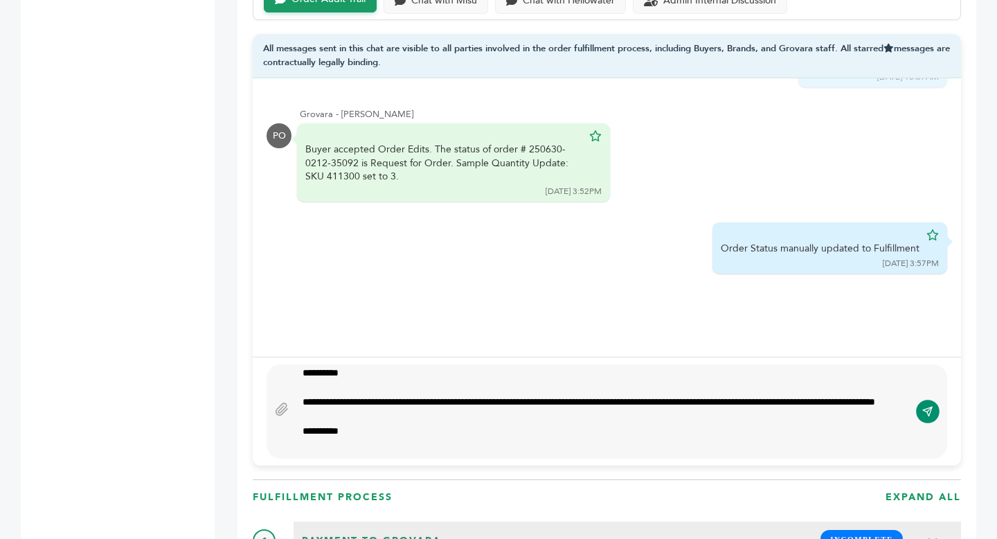
click at [924, 416] on icon "submit" at bounding box center [928, 411] width 11 height 12
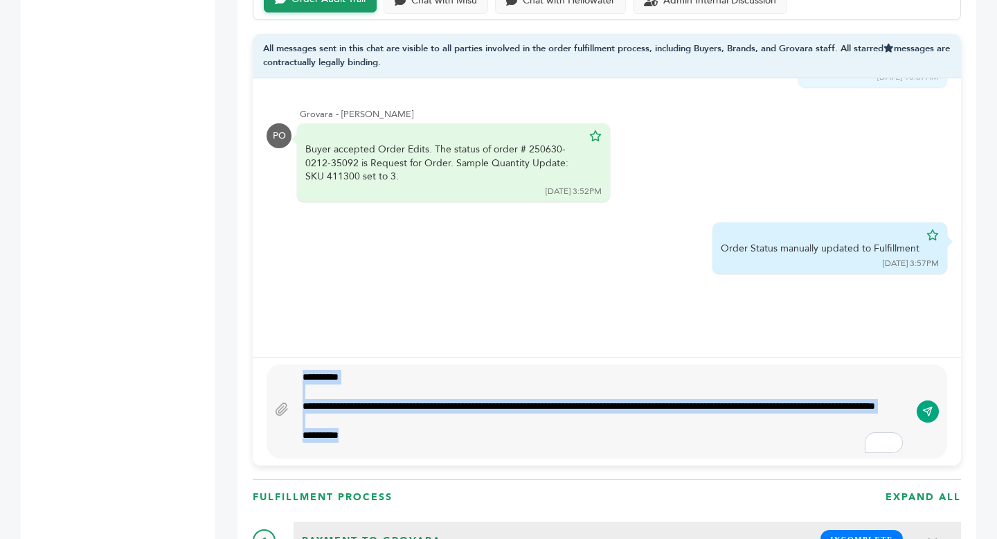
scroll to position [4, 0]
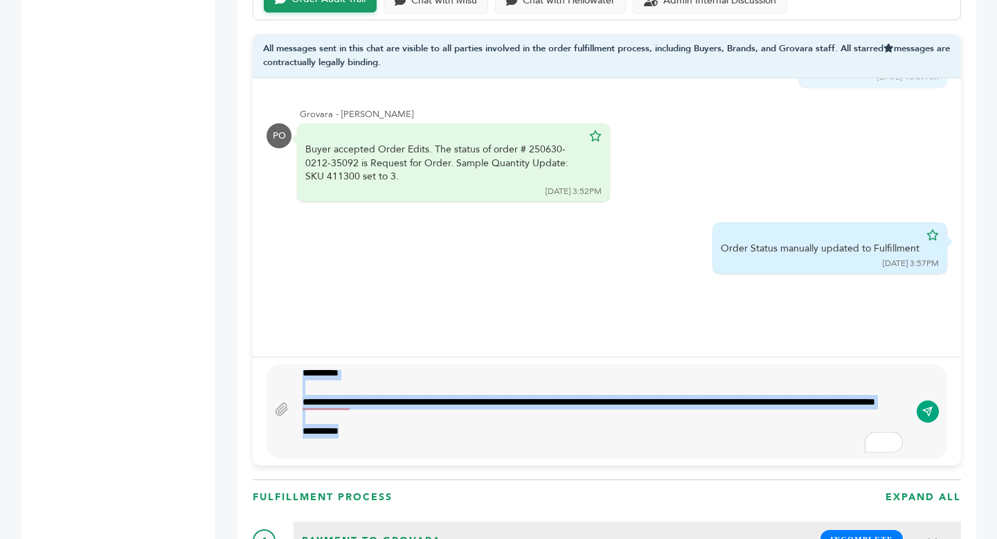
drag, startPoint x: 303, startPoint y: 380, endPoint x: 397, endPoint y: 454, distance: 119.4
click at [397, 454] on div "**********" at bounding box center [607, 411] width 681 height 94
copy div "**********"
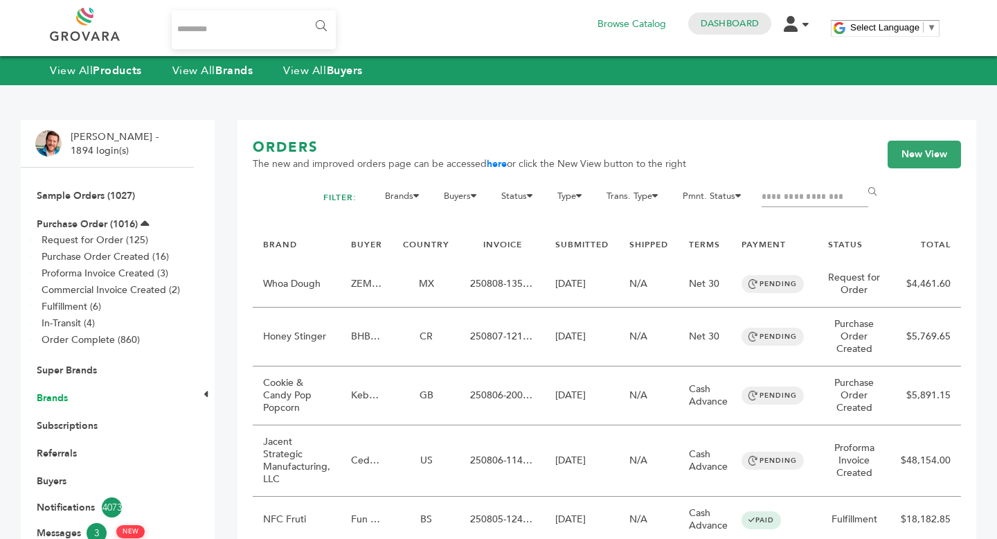
click at [65, 398] on link "Brands" at bounding box center [52, 397] width 31 height 13
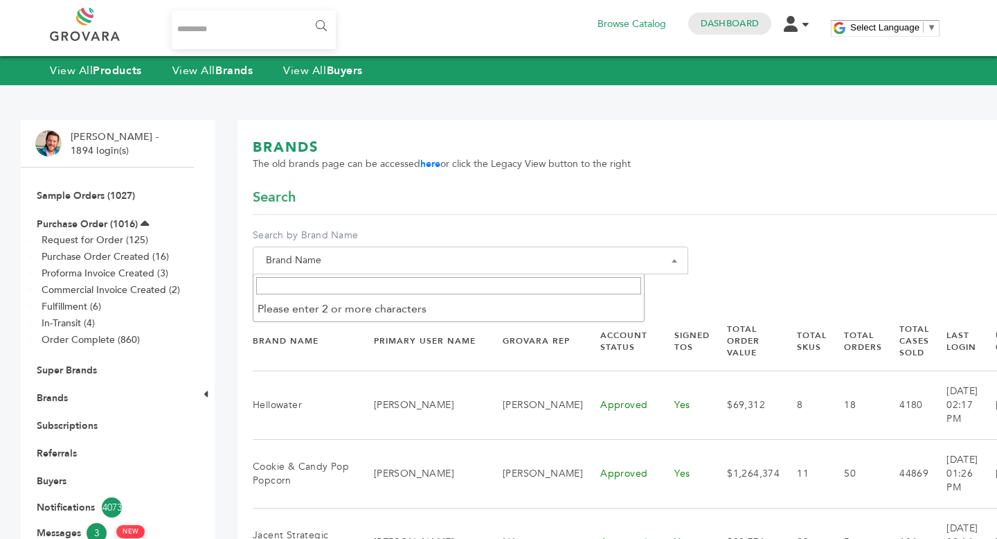
click at [364, 262] on span "Brand Name" at bounding box center [470, 260] width 420 height 19
click at [368, 287] on input "Search" at bounding box center [448, 285] width 385 height 17
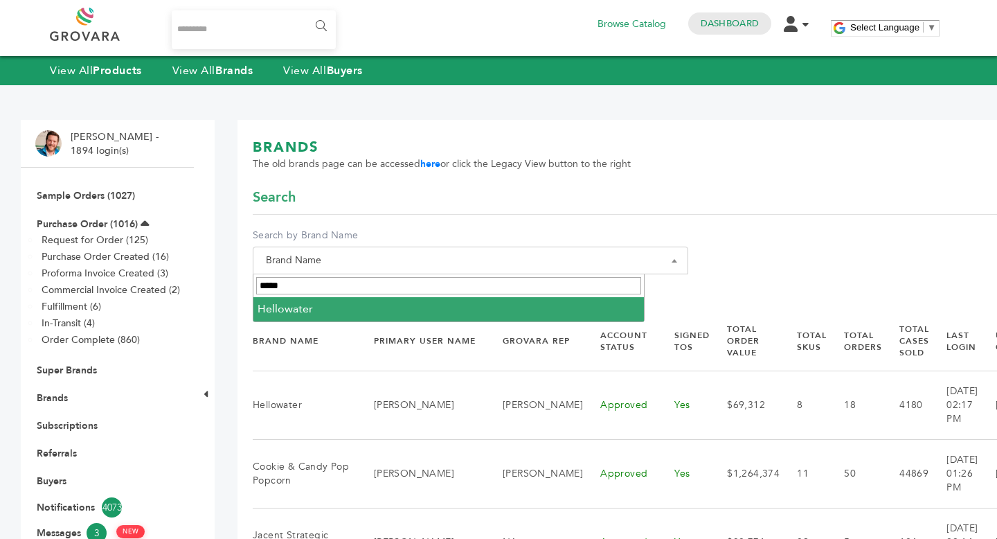
type input "*****"
select select "**********"
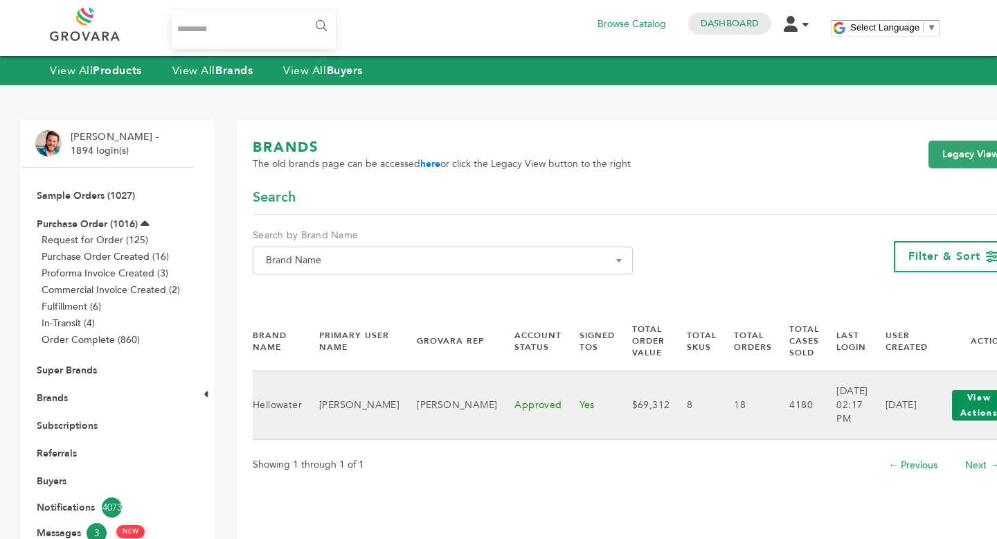
click at [952, 410] on button "View Actions" at bounding box center [979, 405] width 54 height 30
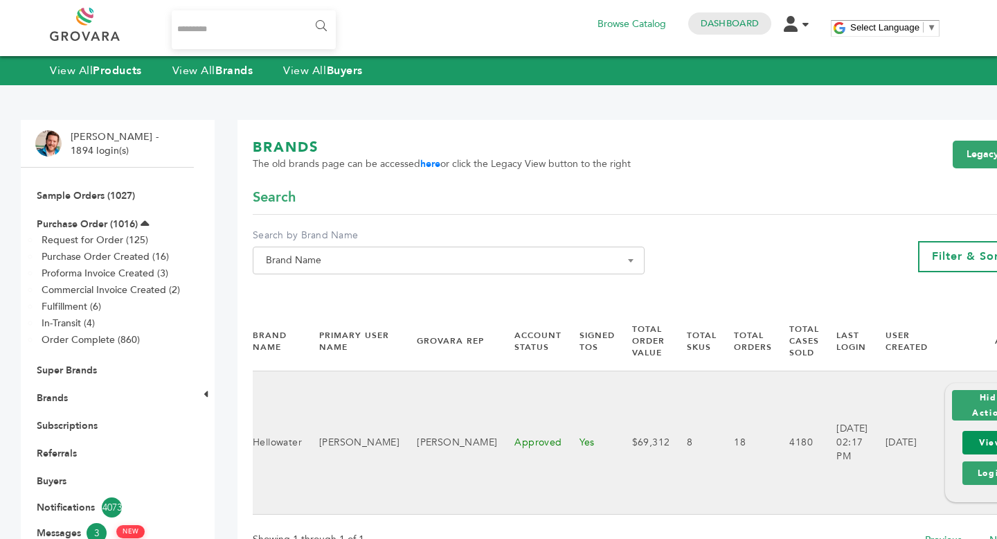
click at [968, 441] on link "View" at bounding box center [991, 443] width 57 height 24
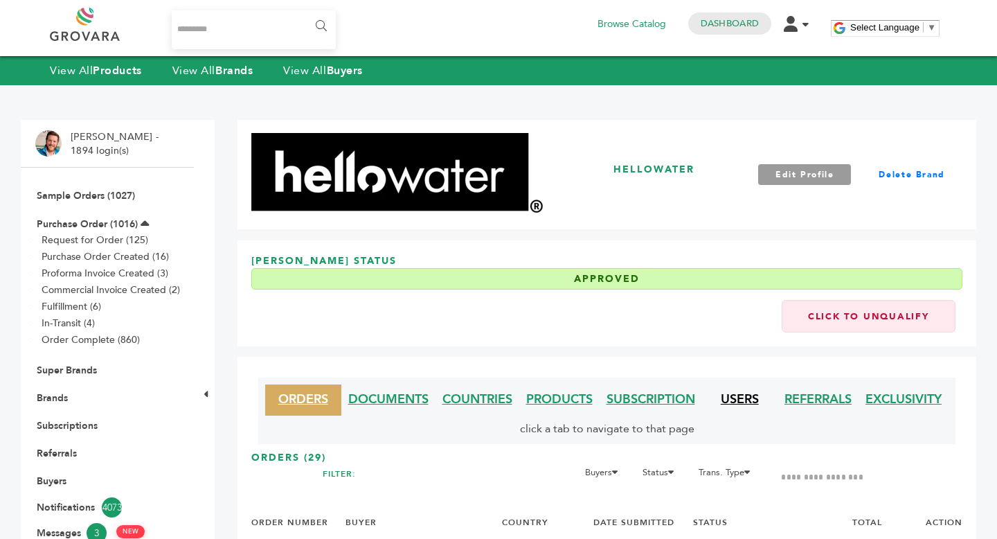
click at [734, 395] on link "USERS" at bounding box center [740, 399] width 38 height 17
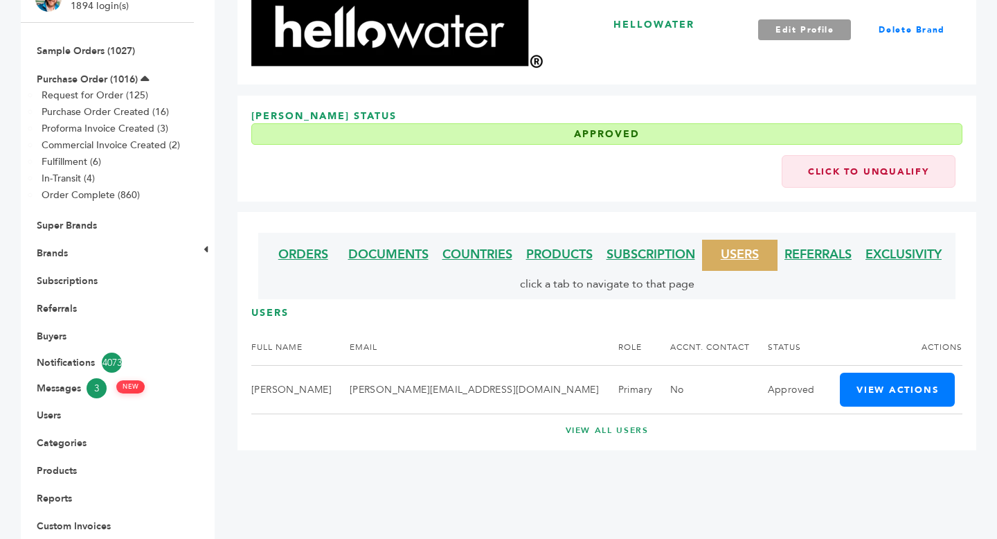
scroll to position [146, 0]
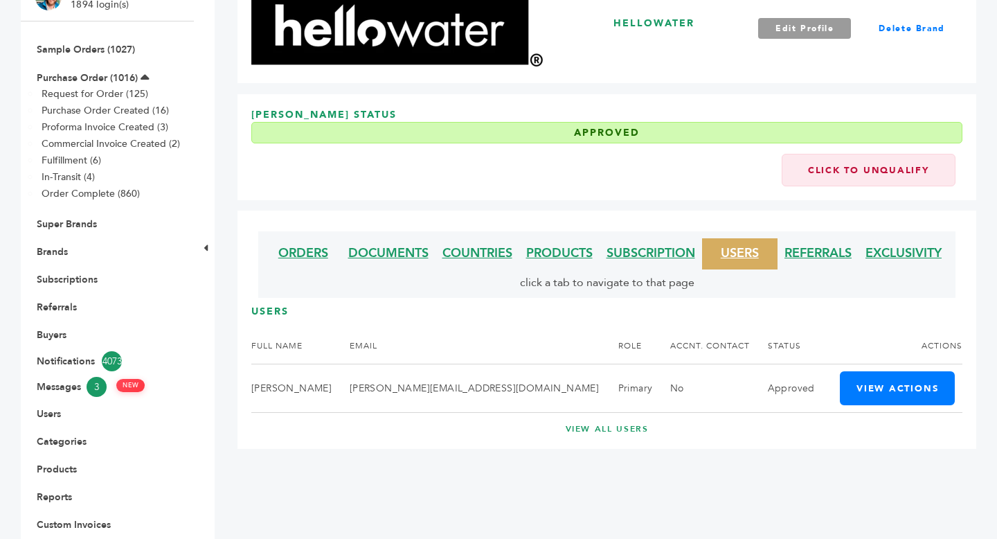
click at [627, 428] on link "VIEW ALL USERS" at bounding box center [607, 429] width 656 height 12
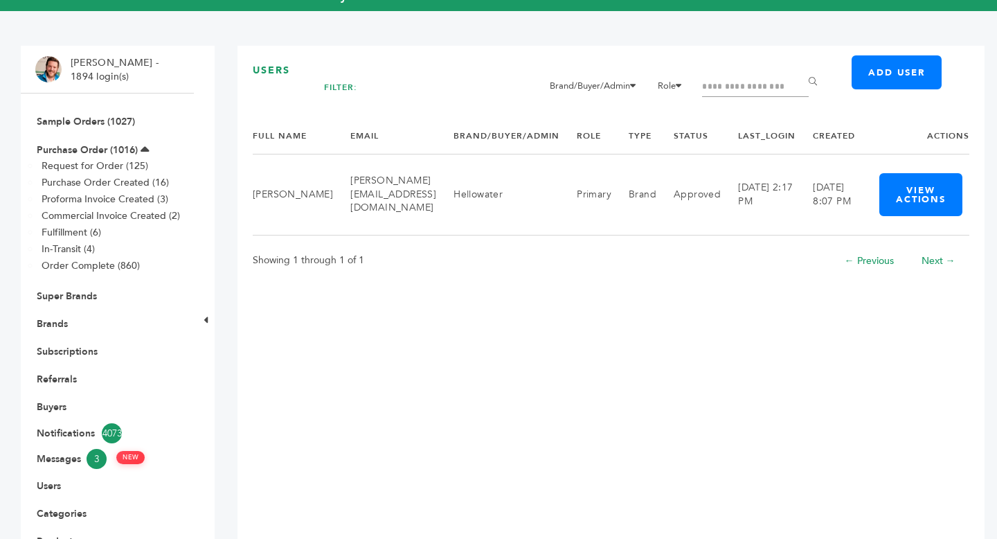
scroll to position [103, 0]
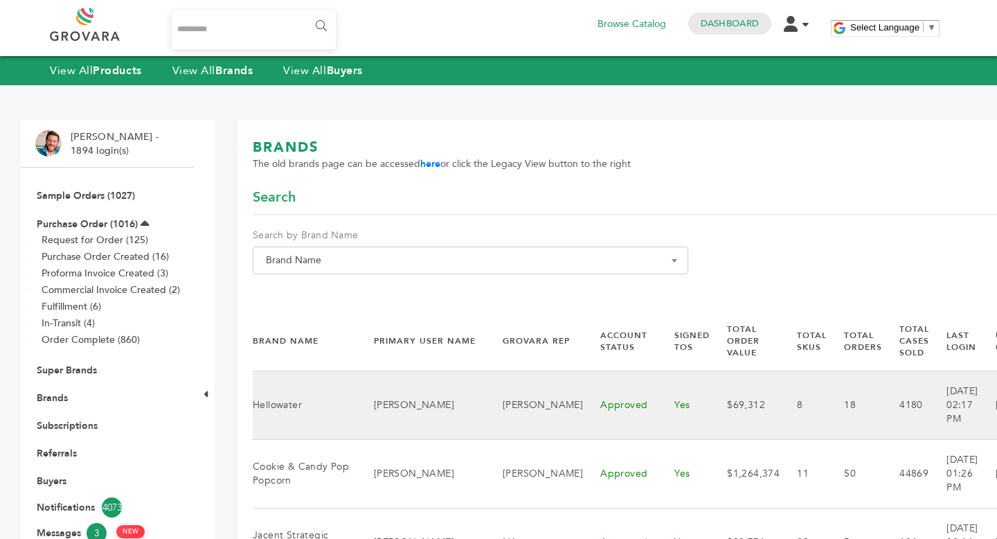
click at [486, 416] on td "[PERSON_NAME]" at bounding box center [535, 405] width 98 height 69
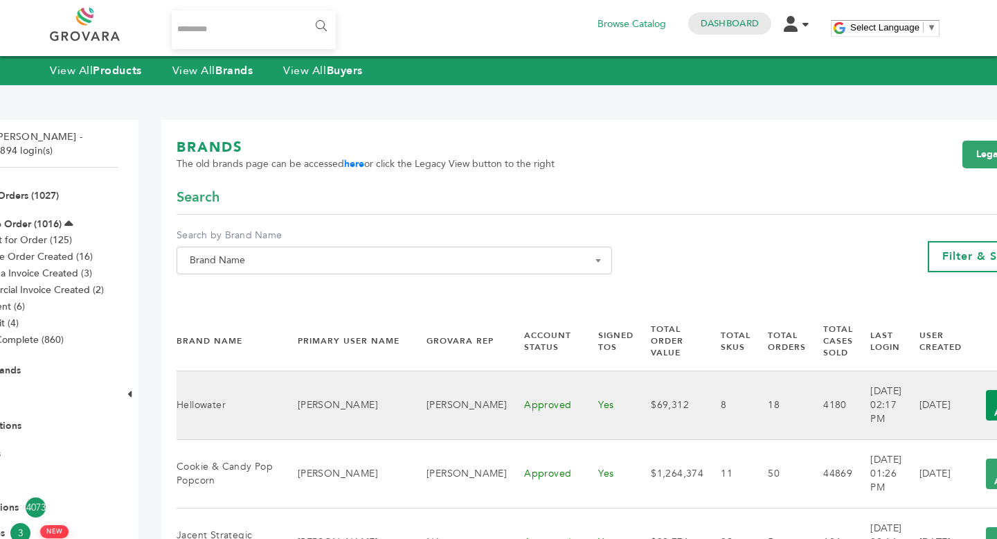
click at [986, 403] on button "View Actions" at bounding box center [1013, 405] width 54 height 30
